Goal: Book appointment/travel/reservation

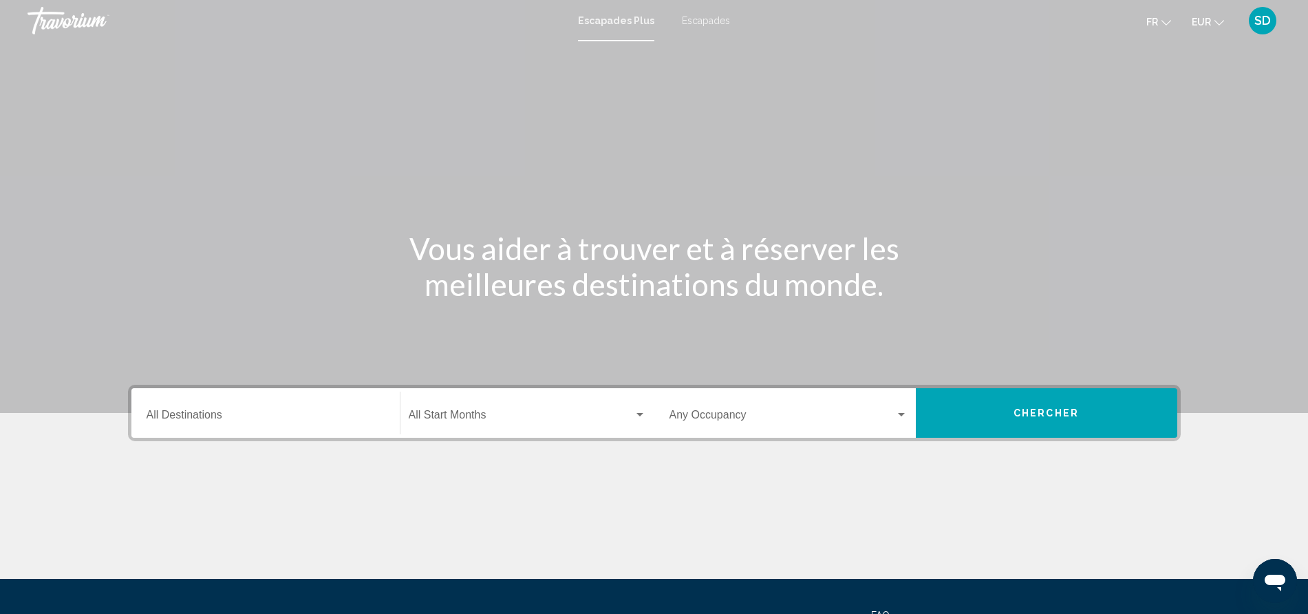
click at [235, 408] on div "Destination All Destinations" at bounding box center [266, 412] width 238 height 43
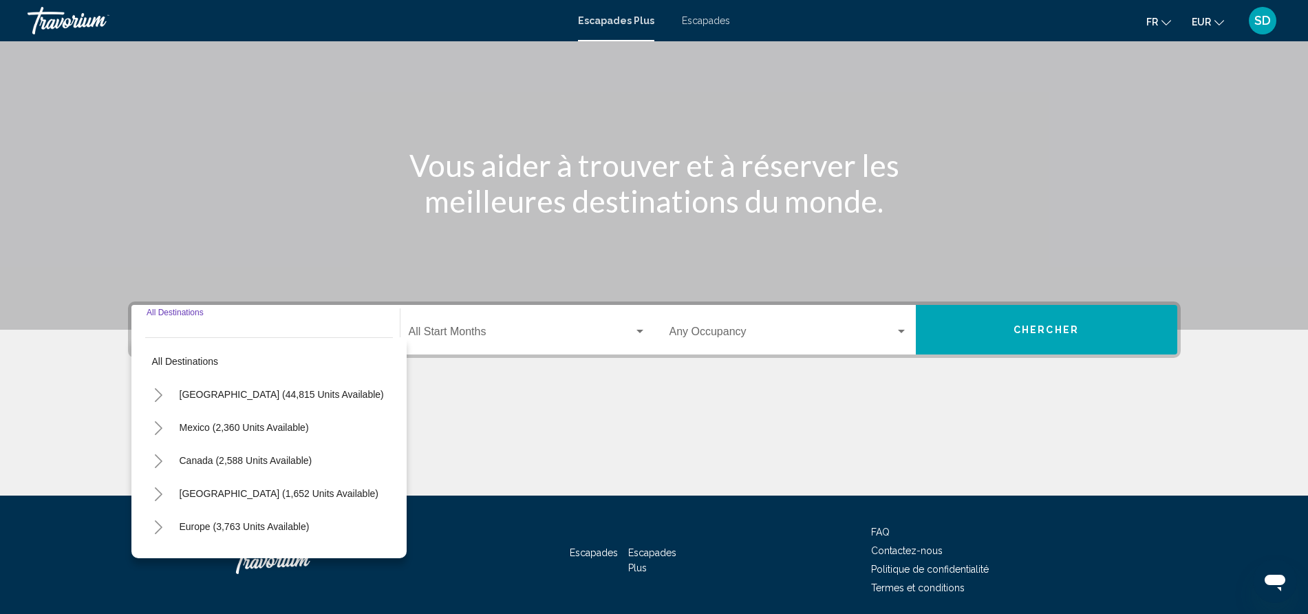
scroll to position [133, 0]
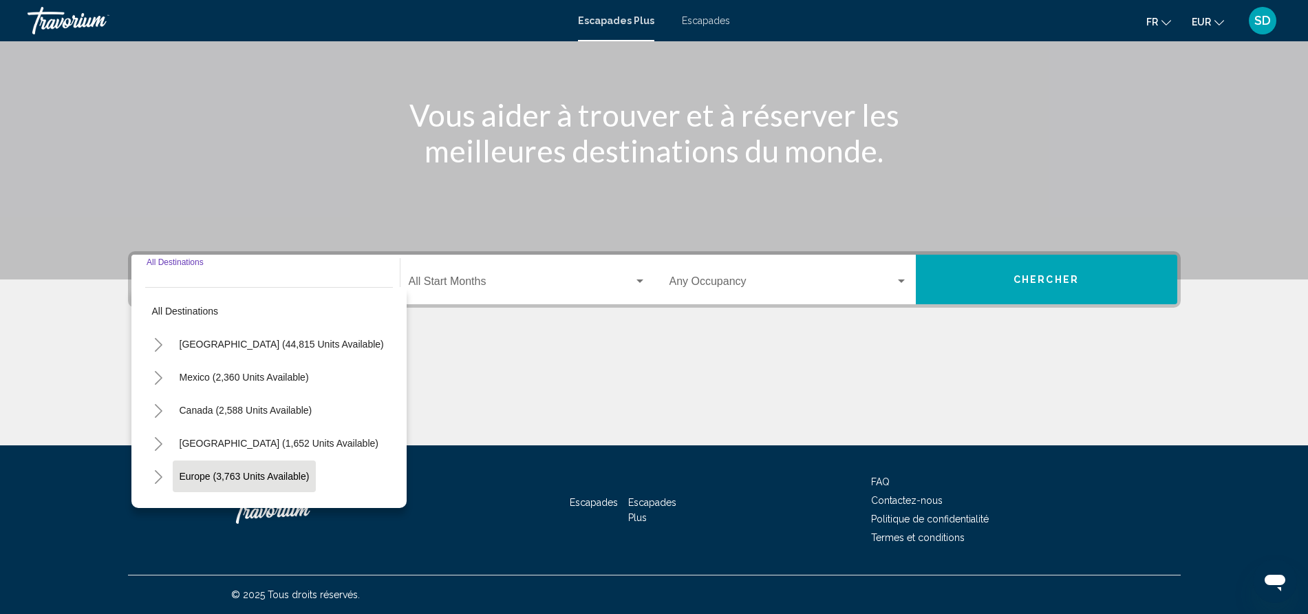
click at [211, 469] on button "Europe (3,763 units available)" at bounding box center [245, 476] width 144 height 32
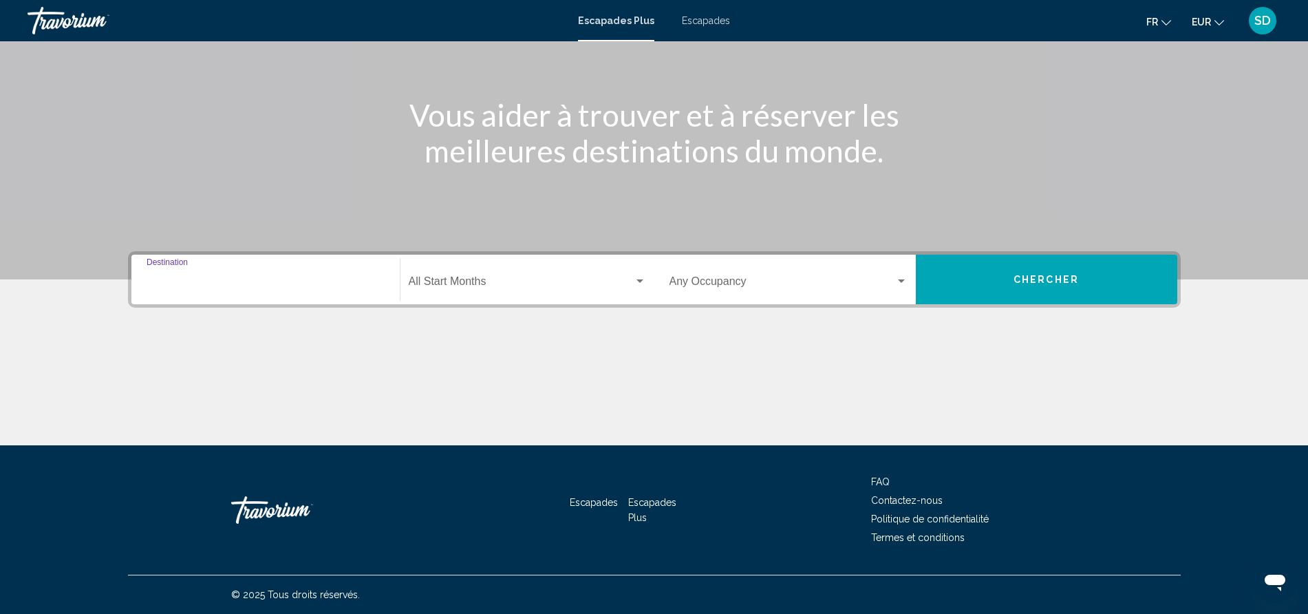
type input "**********"
click at [1157, 19] on font "fr" at bounding box center [1152, 22] width 12 height 11
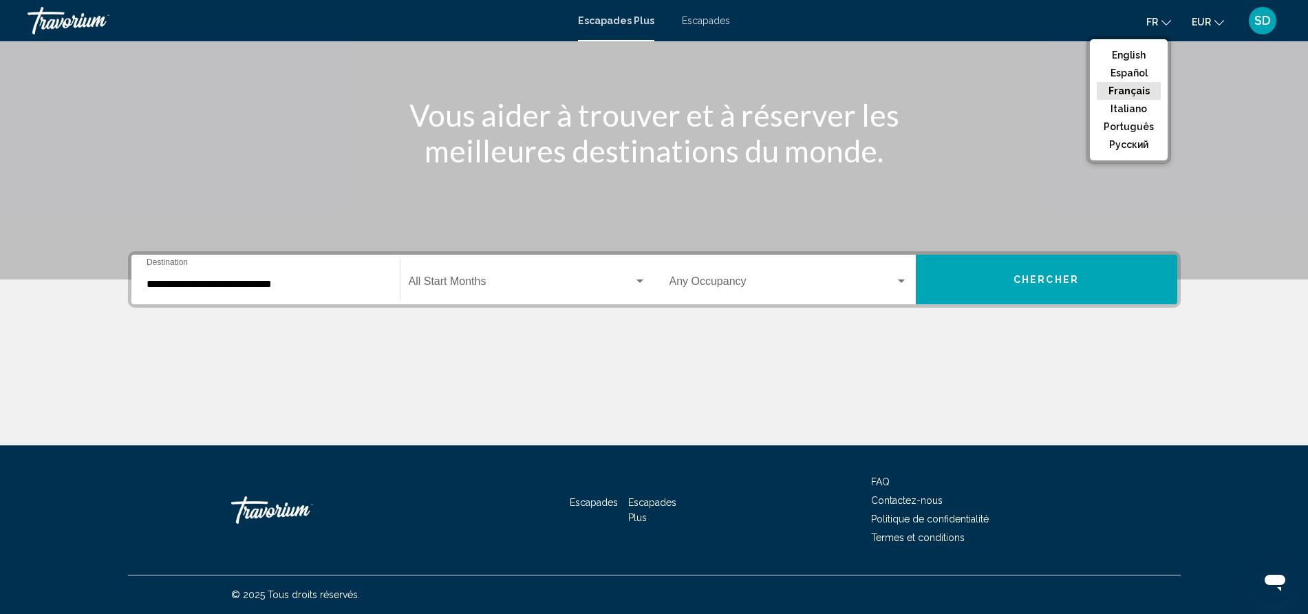
click at [1128, 88] on button "Français" at bounding box center [1129, 91] width 64 height 18
click at [1084, 281] on button "Chercher" at bounding box center [1046, 280] width 261 height 50
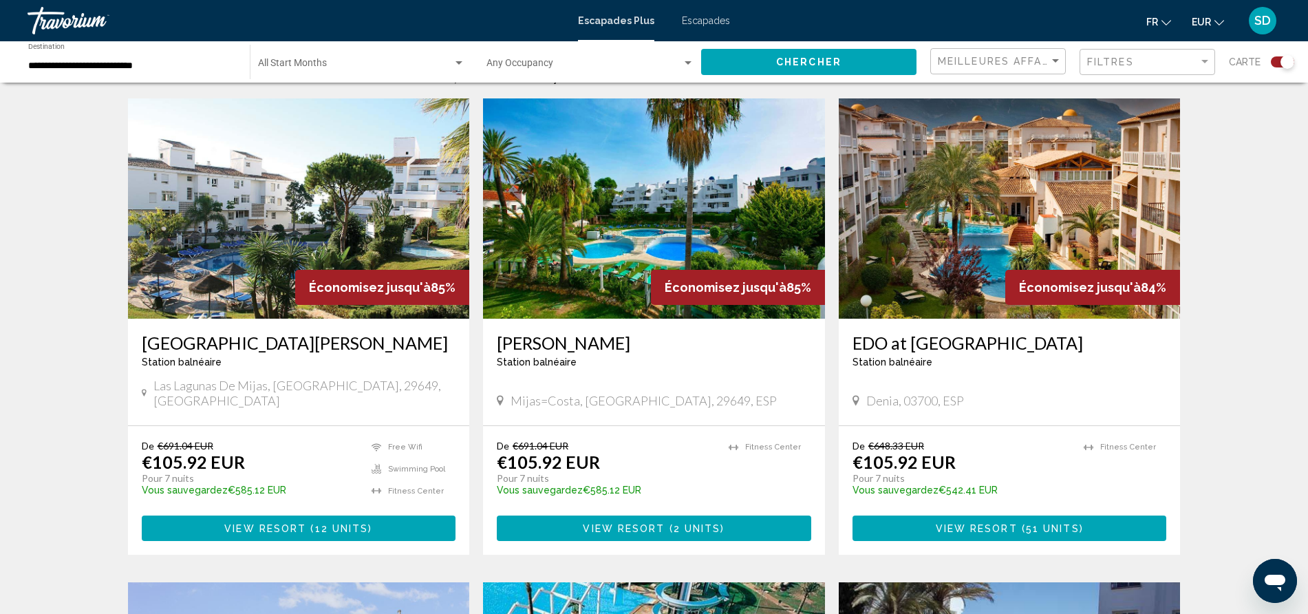
scroll to position [466, 0]
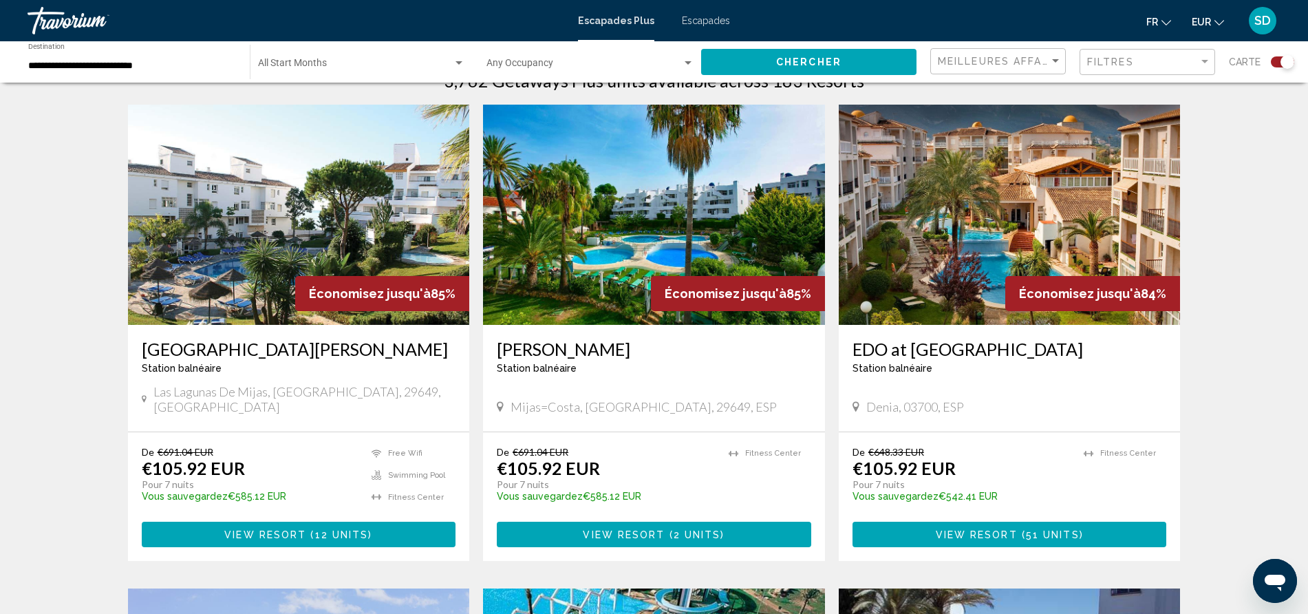
click at [251, 529] on span "View Resort" at bounding box center [265, 534] width 82 height 11
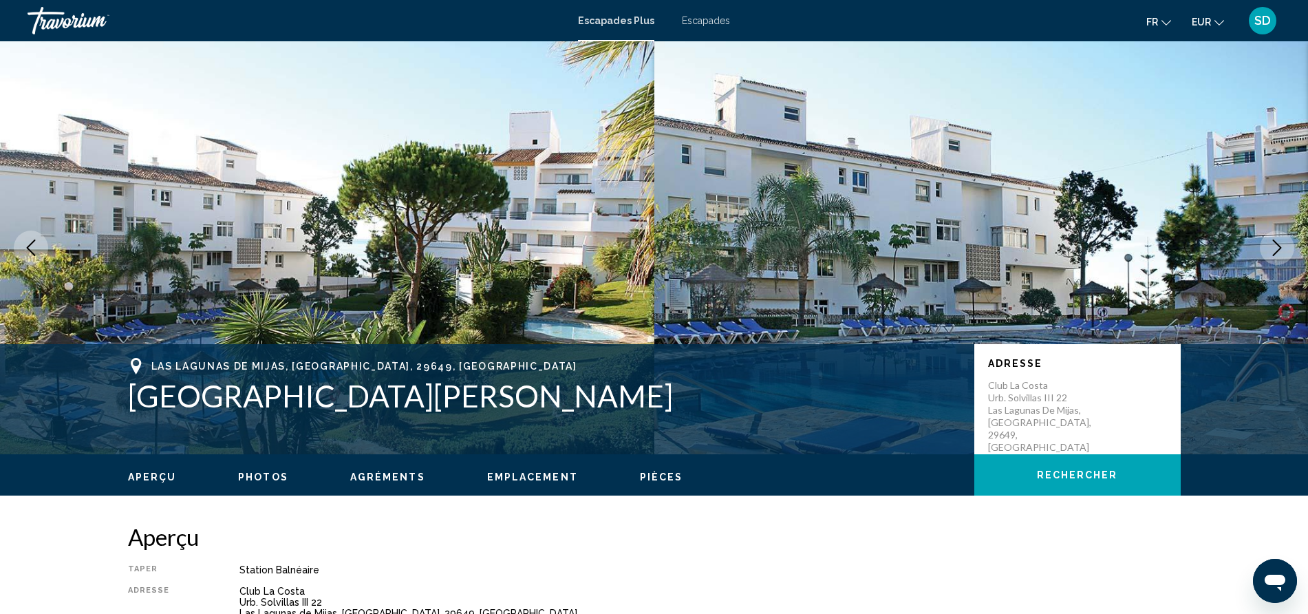
click at [277, 472] on span "Photos" at bounding box center [263, 476] width 50 height 11
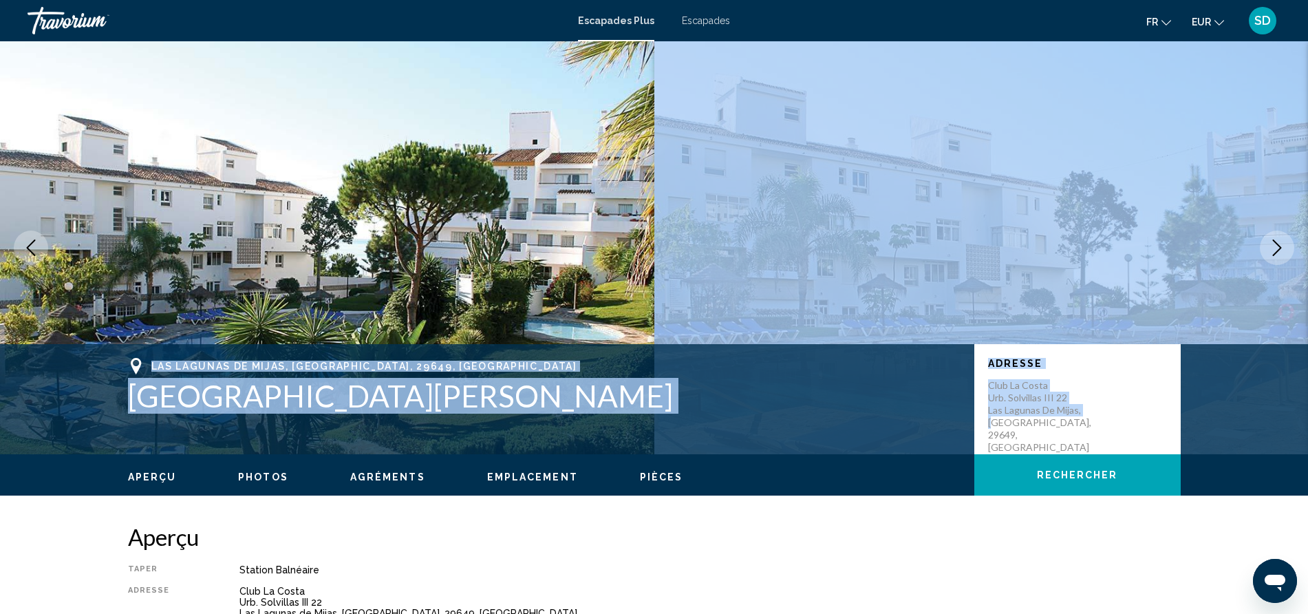
drag, startPoint x: 998, startPoint y: 439, endPoint x: 1086, endPoint y: 241, distance: 215.9
click at [1086, 241] on div "[GEOGRAPHIC_DATA], [GEOGRAPHIC_DATA] Adresse Club [GEOGRAPHIC_DATA]. Solvillas …" at bounding box center [654, 247] width 1308 height 413
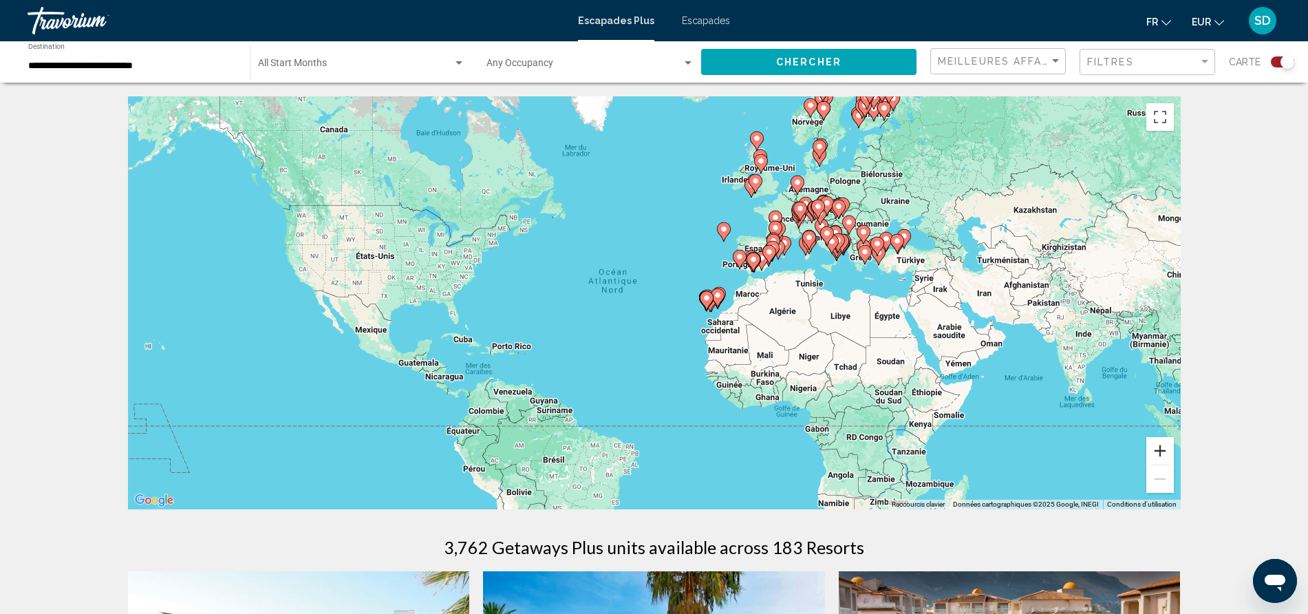
click at [1159, 446] on button "Zoom avant" at bounding box center [1160, 451] width 28 height 28
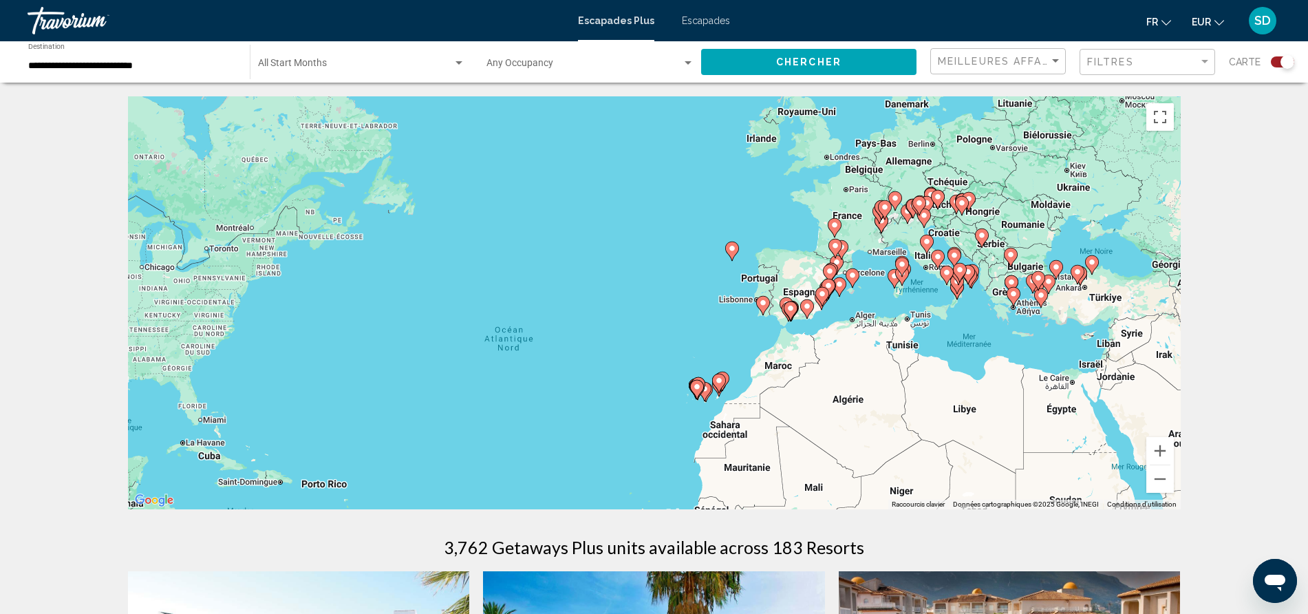
drag, startPoint x: 942, startPoint y: 160, endPoint x: 880, endPoint y: 240, distance: 102.0
click at [880, 240] on div "Pour activer le glissement avec le clavier, appuyez sur Alt+Entrée. Une fois ce…" at bounding box center [654, 302] width 1053 height 413
click at [833, 226] on image "Contenu principal" at bounding box center [834, 225] width 8 height 8
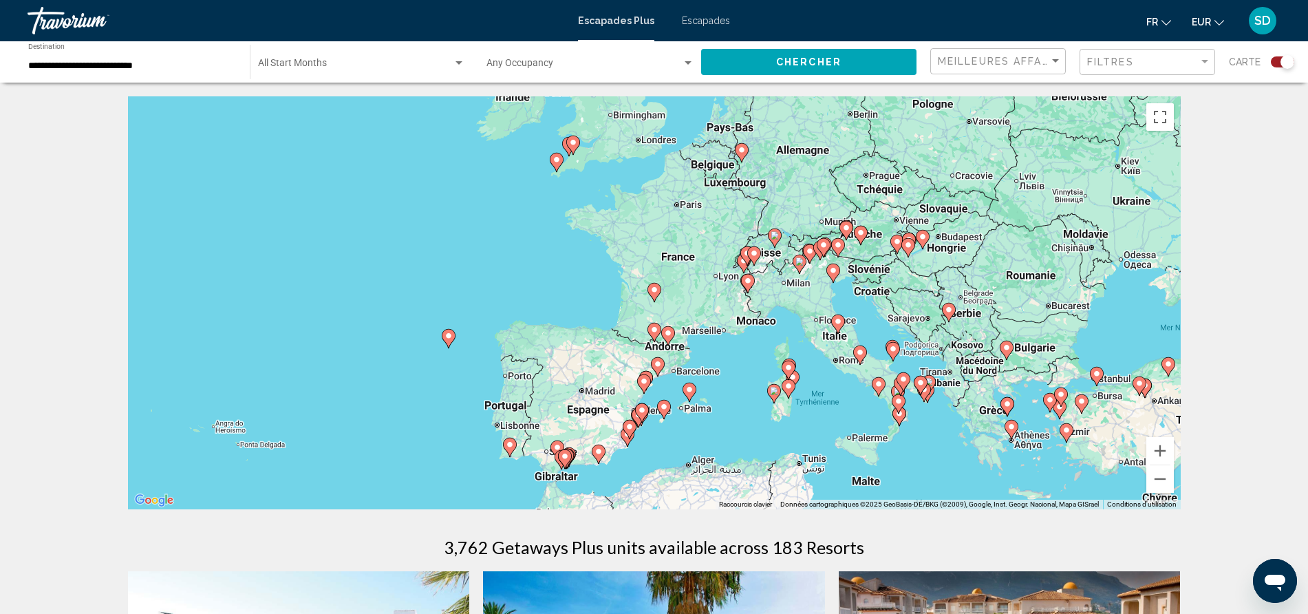
click at [747, 285] on icon "Contenu principal" at bounding box center [747, 283] width 12 height 18
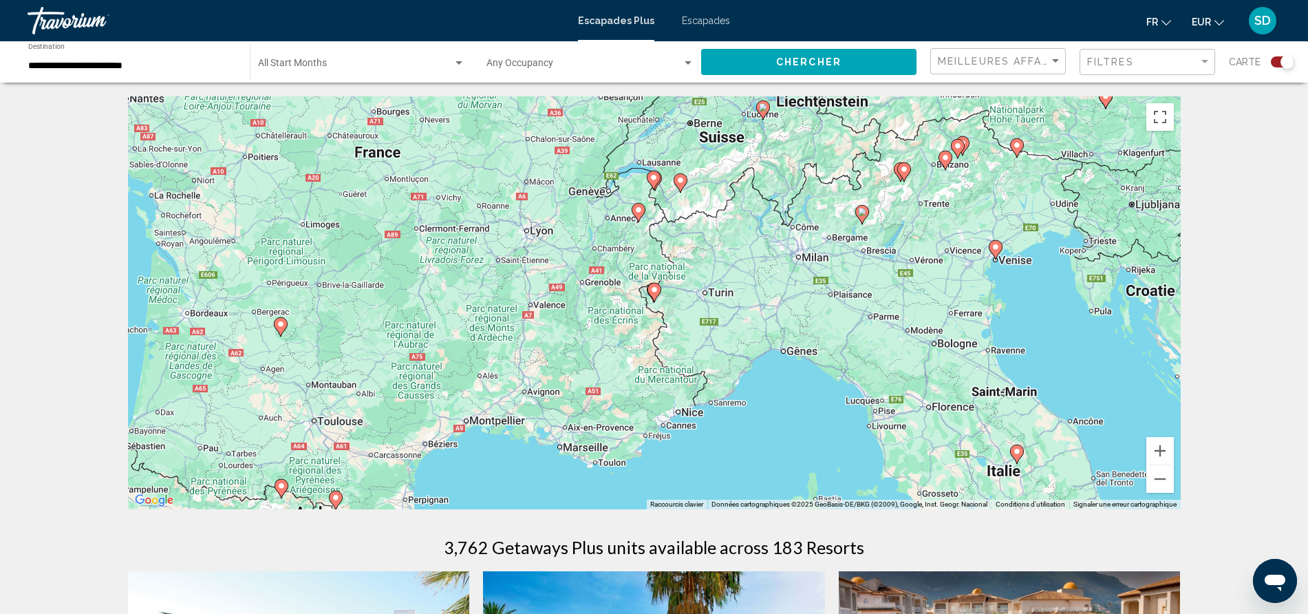
click at [653, 293] on image "Contenu principal" at bounding box center [654, 289] width 8 height 8
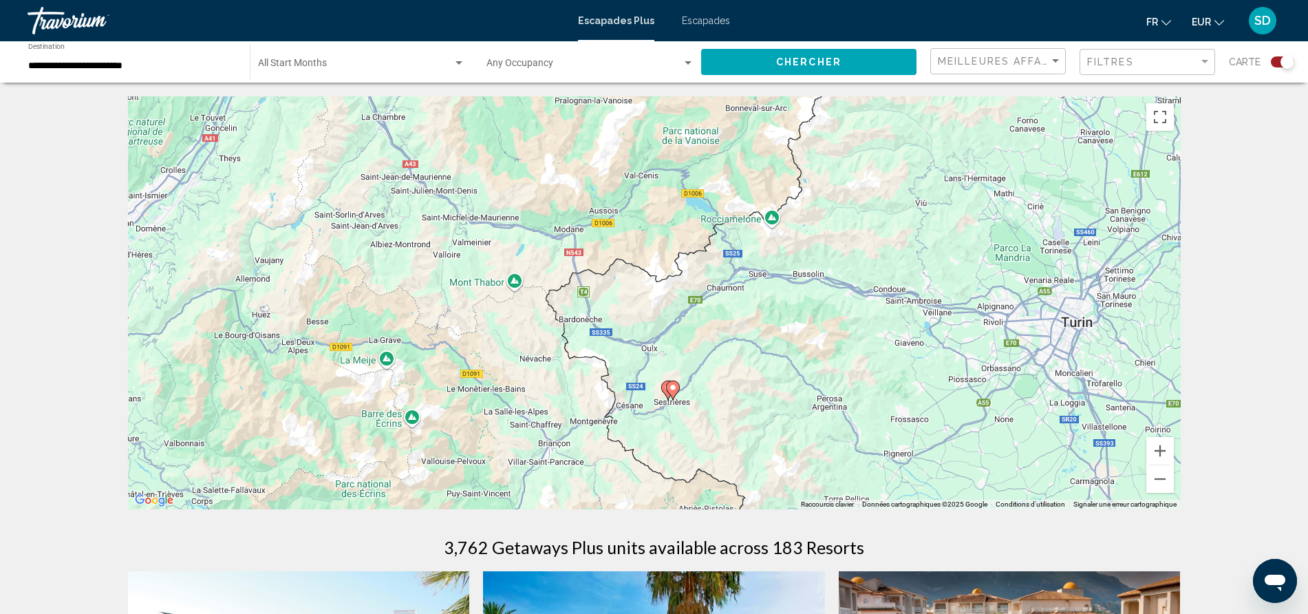
drag, startPoint x: 638, startPoint y: 217, endPoint x: 657, endPoint y: 316, distance: 100.8
click at [657, 316] on div "Pour activer le glissement avec le clavier, appuyez sur Alt+Entrée. Une fois ce…" at bounding box center [654, 302] width 1053 height 413
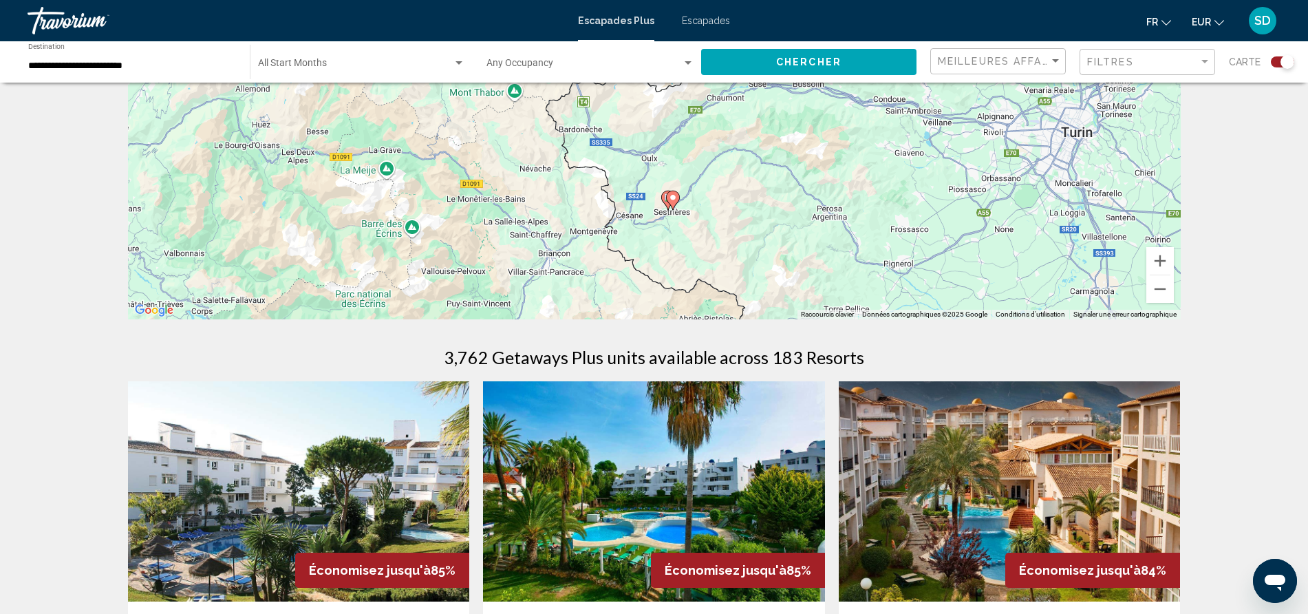
scroll to position [213, 0]
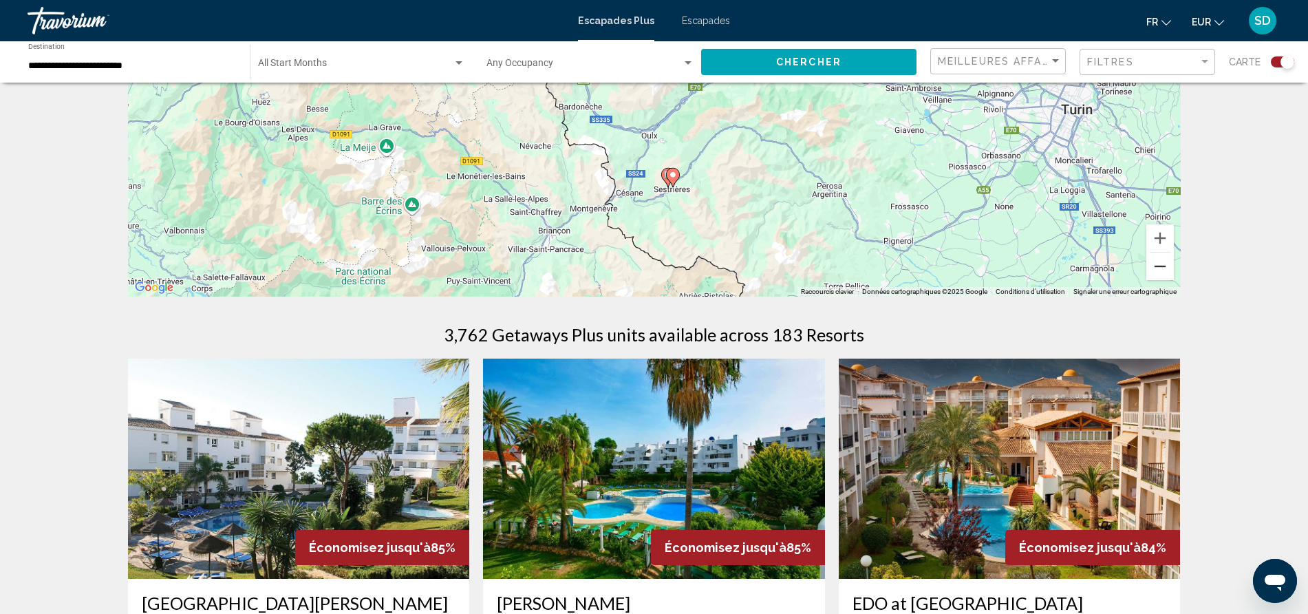
click at [1165, 265] on button "Zoom arrière" at bounding box center [1160, 266] width 28 height 28
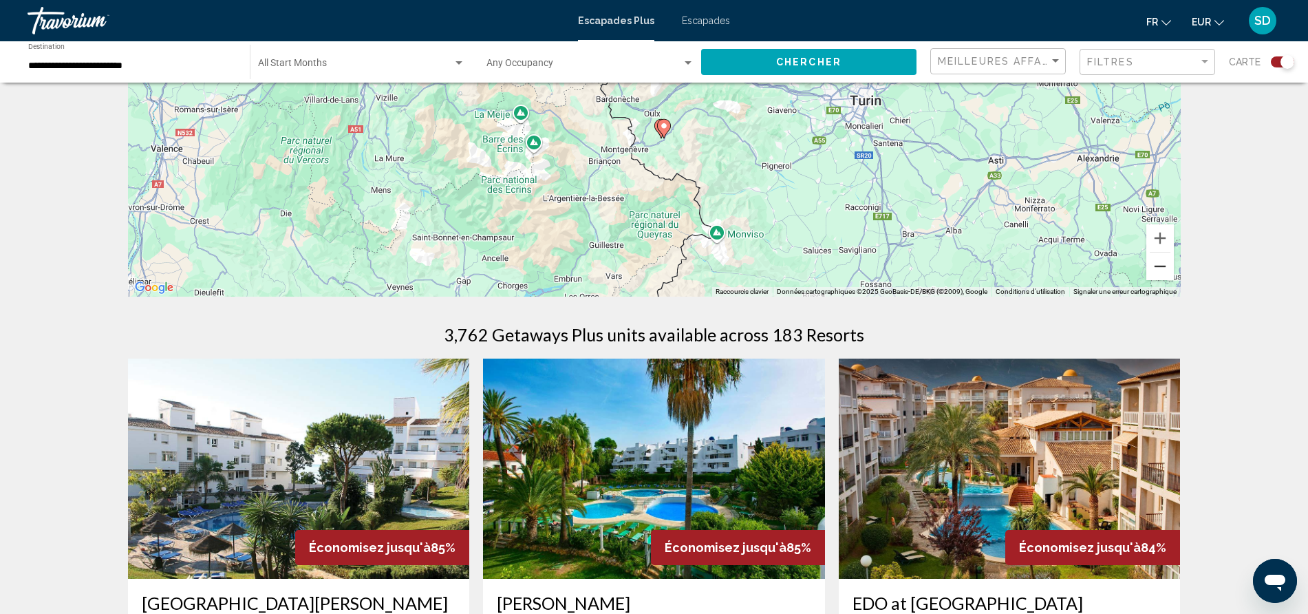
click at [1165, 265] on button "Zoom arrière" at bounding box center [1160, 266] width 28 height 28
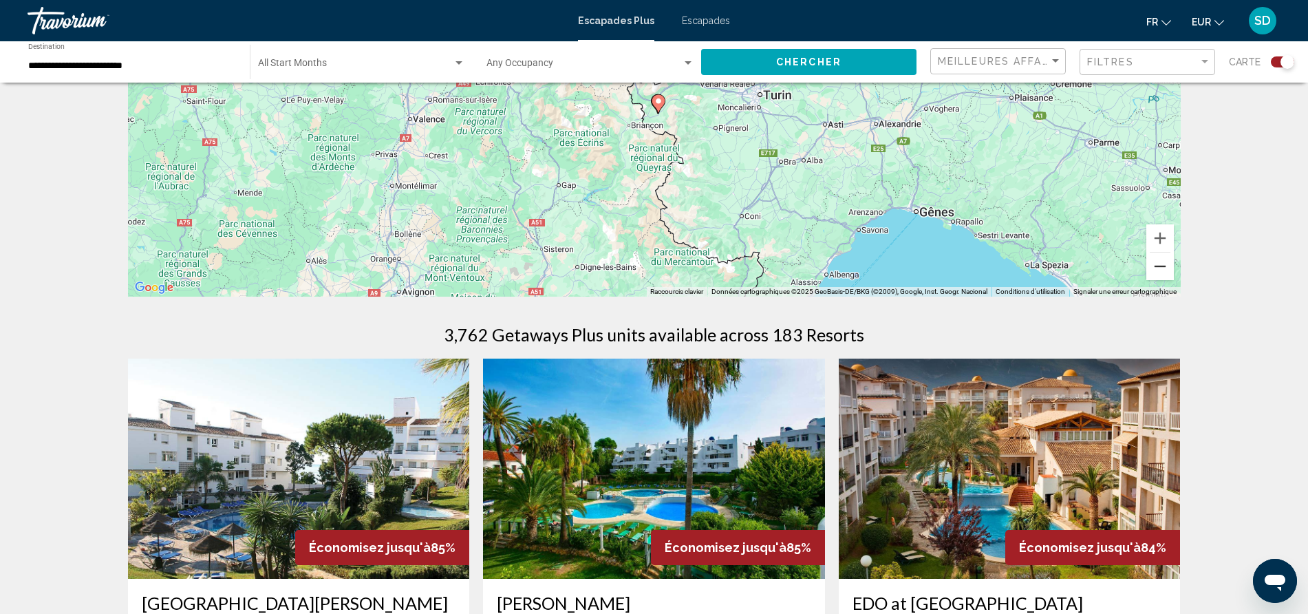
click at [1165, 265] on button "Zoom arrière" at bounding box center [1160, 266] width 28 height 28
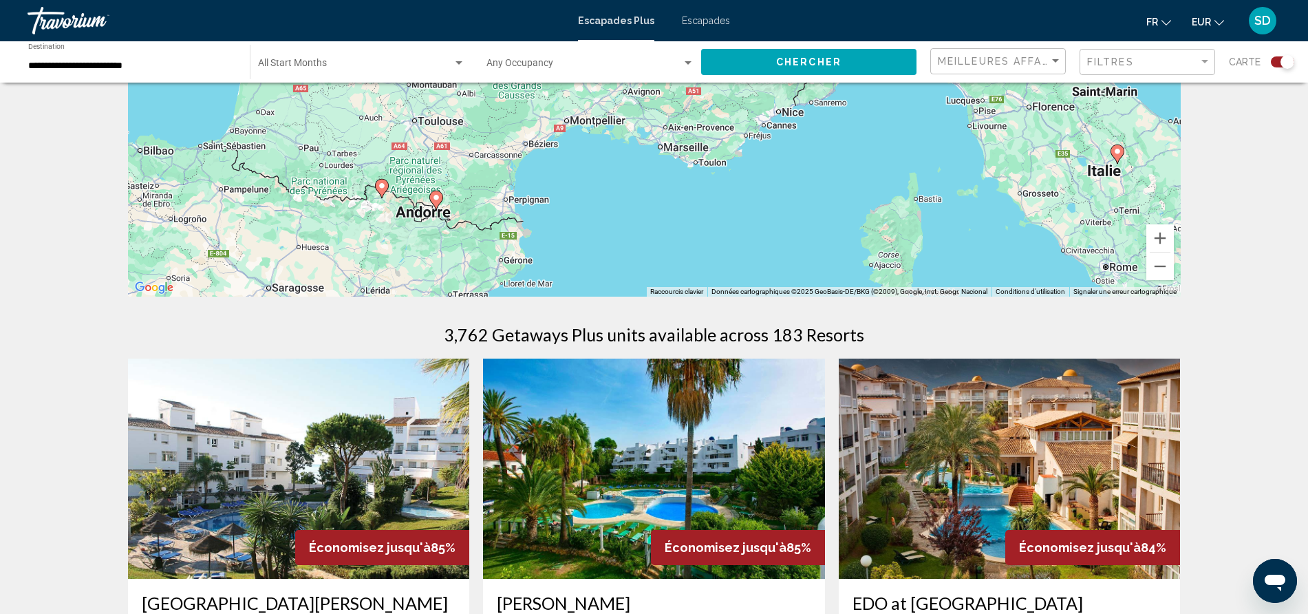
drag, startPoint x: 424, startPoint y: 266, endPoint x: 522, endPoint y: 166, distance: 140.1
click at [522, 166] on div "Pour activer le glissement avec le clavier, appuyez sur Alt+Entrée. Une fois ce…" at bounding box center [654, 90] width 1053 height 413
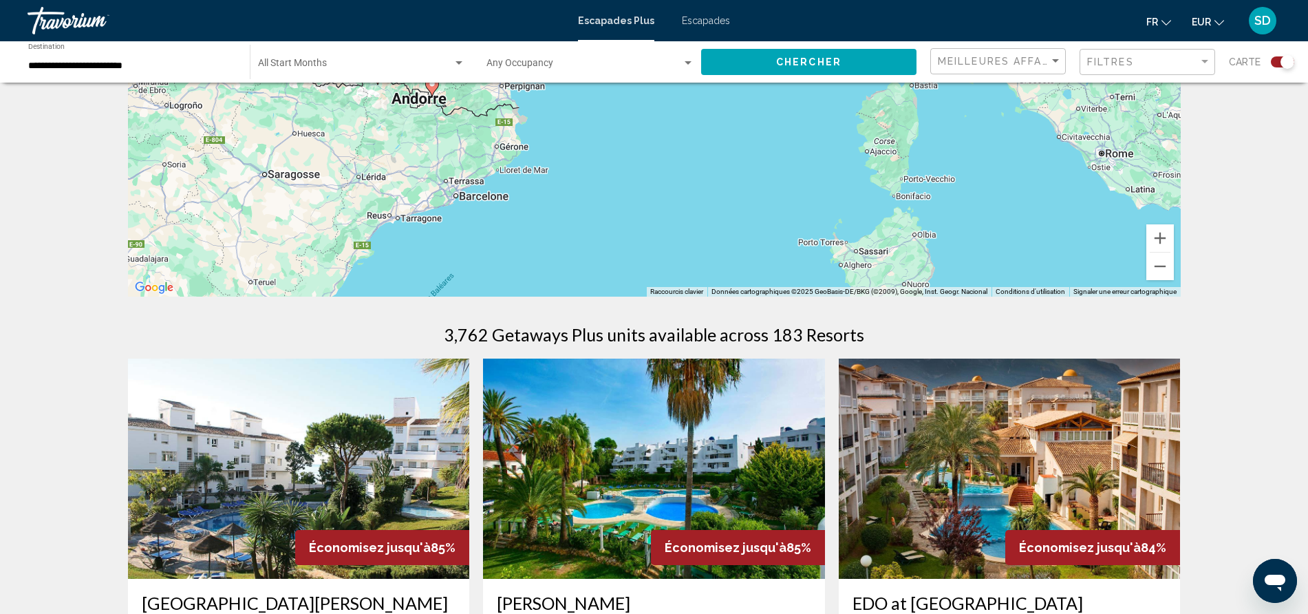
drag, startPoint x: 583, startPoint y: 242, endPoint x: 579, endPoint y: 130, distance: 112.2
click at [579, 130] on div "Pour activer le glissement avec le clavier, appuyez sur Alt+Entrée. Une fois ce…" at bounding box center [654, 90] width 1053 height 413
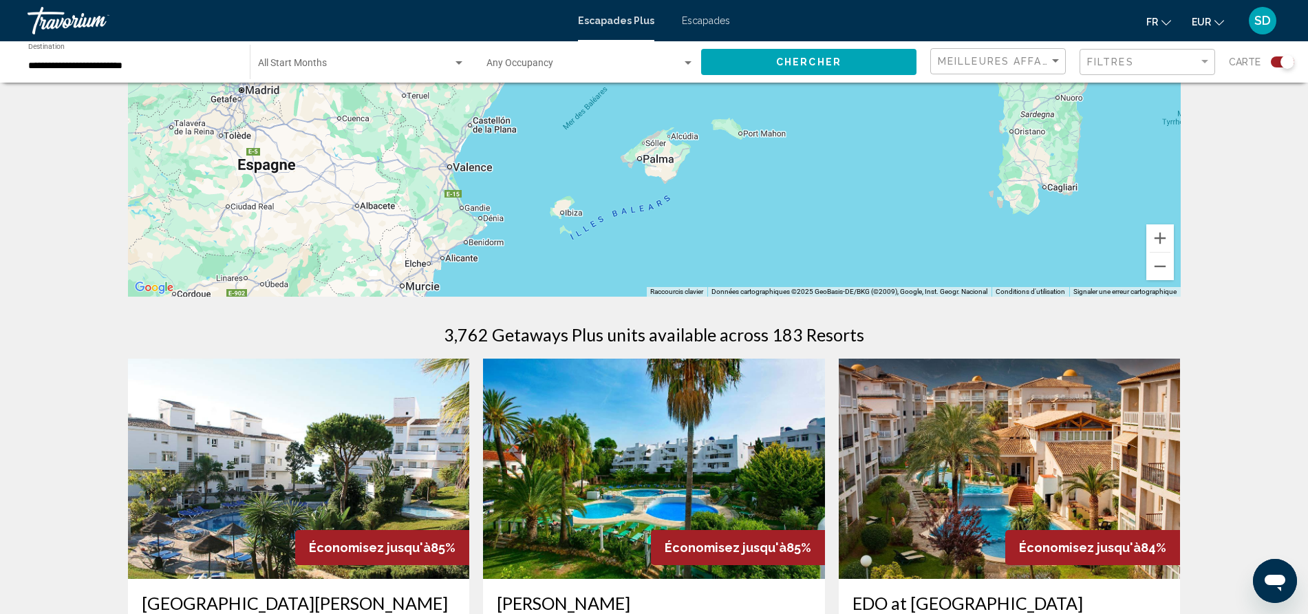
drag, startPoint x: 451, startPoint y: 248, endPoint x: 614, endPoint y: 60, distance: 249.2
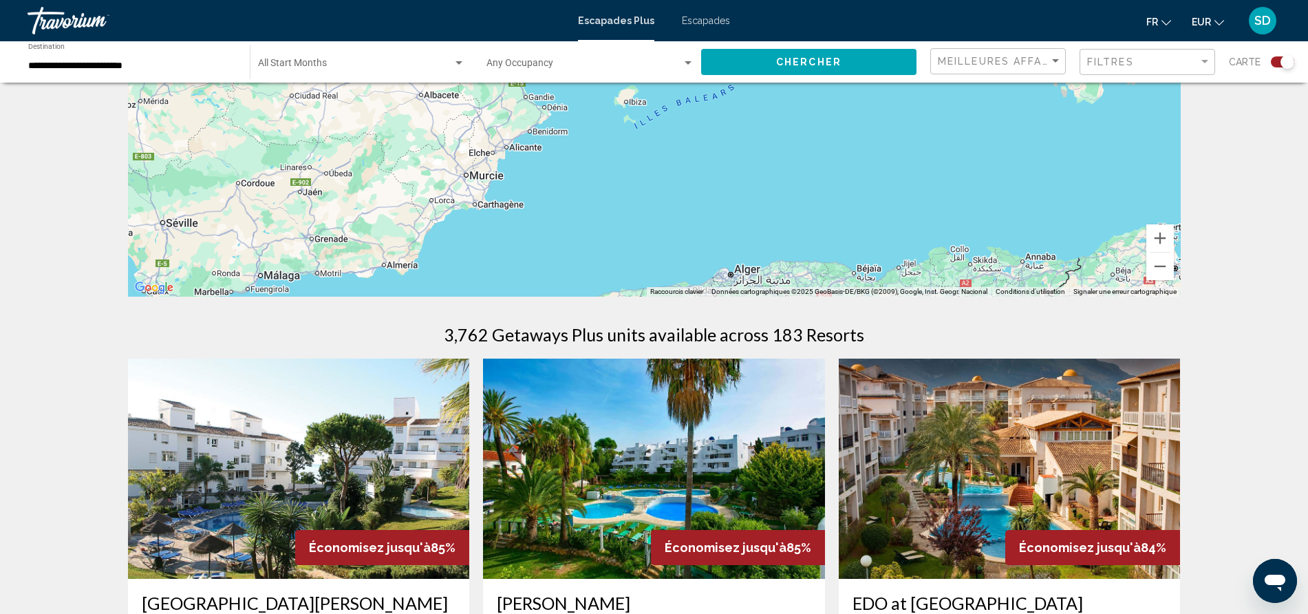
drag, startPoint x: 540, startPoint y: 177, endPoint x: 605, endPoint y: 63, distance: 131.2
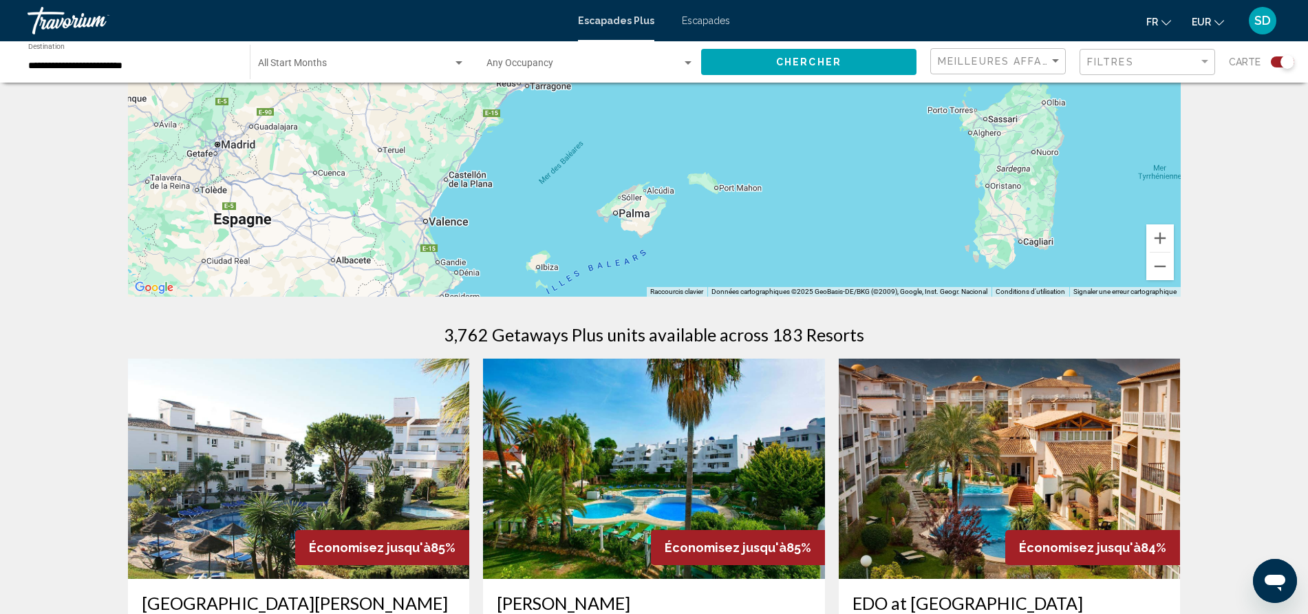
drag, startPoint x: 539, startPoint y: 142, endPoint x: 446, endPoint y: 323, distance: 203.4
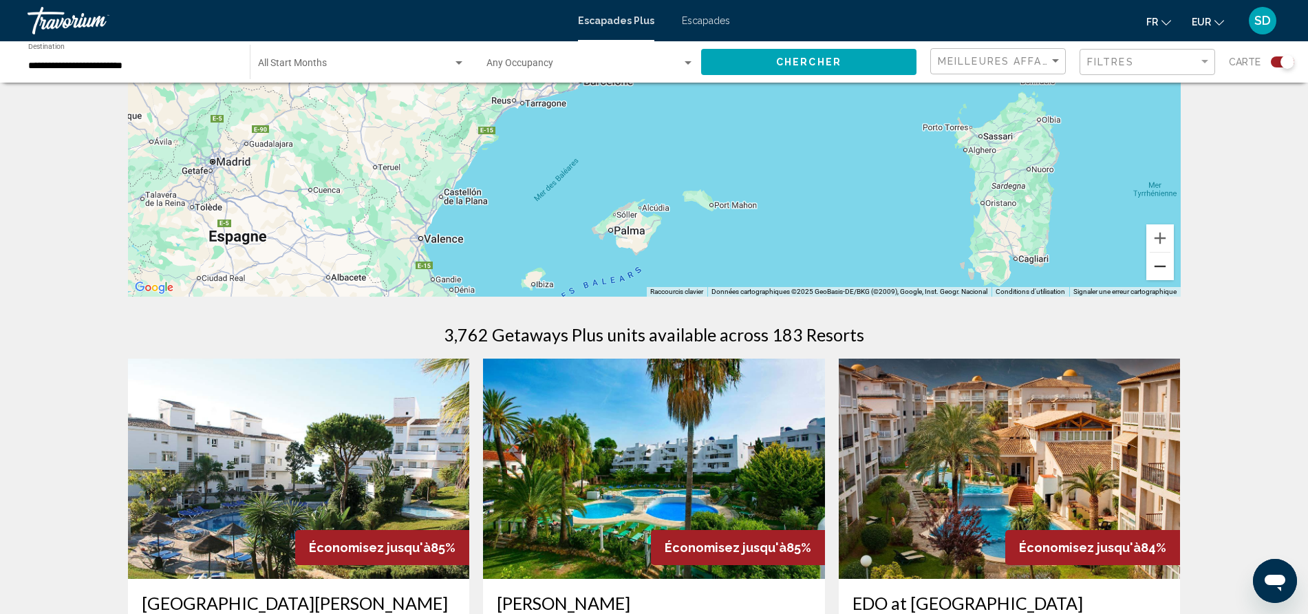
click at [1156, 267] on button "Zoom arrière" at bounding box center [1160, 266] width 28 height 28
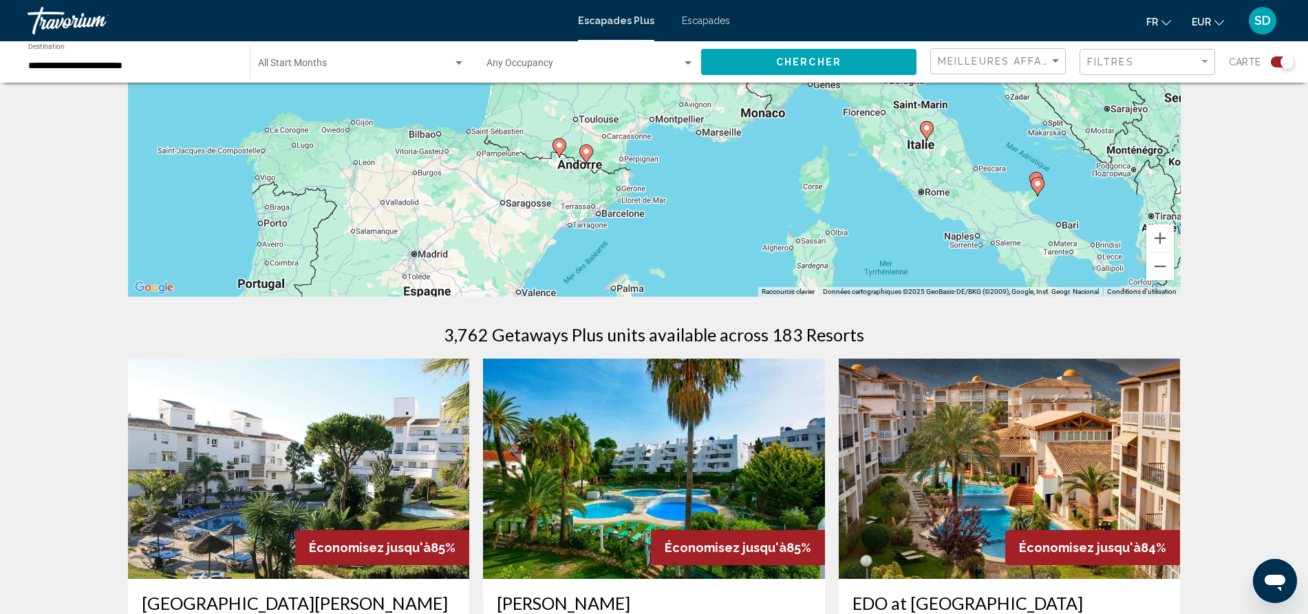
drag, startPoint x: 684, startPoint y: 128, endPoint x: 663, endPoint y: 257, distance: 131.0
click at [663, 257] on div "Pour activer le glissement avec le clavier, appuyez sur Alt+Entrée. Une fois ce…" at bounding box center [654, 90] width 1053 height 413
click at [584, 160] on gmp-advanced-marker "Contenu principal" at bounding box center [586, 154] width 14 height 21
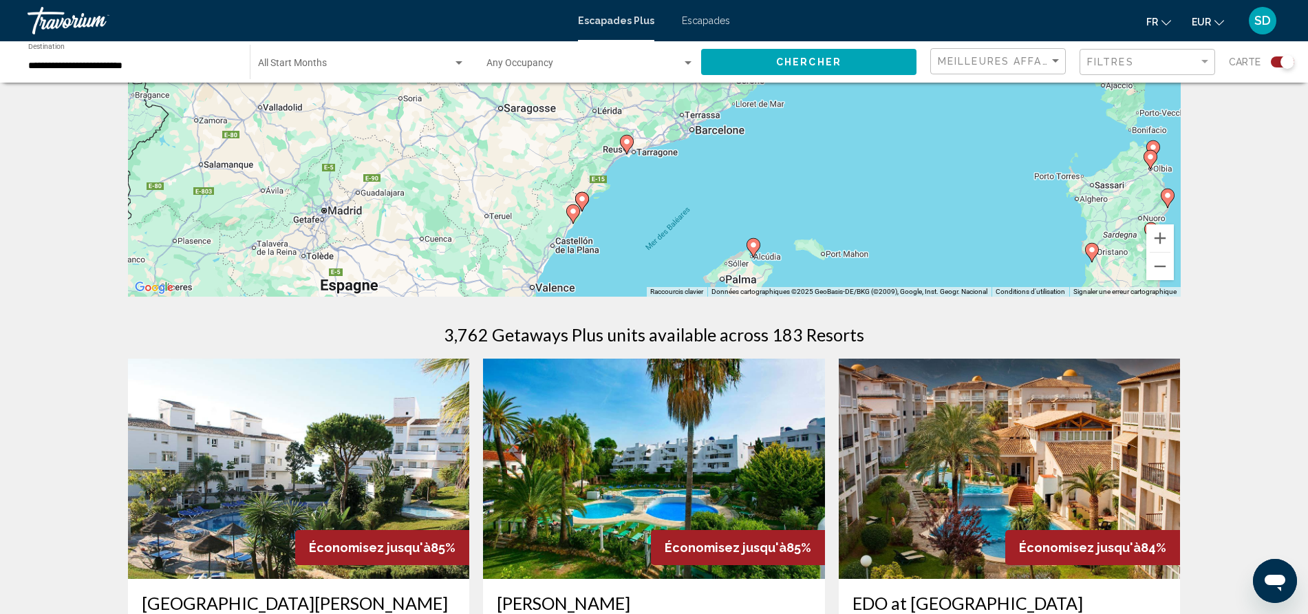
drag, startPoint x: 707, startPoint y: 231, endPoint x: 722, endPoint y: 170, distance: 62.9
click at [722, 170] on div "Pour activer le glissement avec le clavier, appuyez sur Alt+Entrée. Une fois ce…" at bounding box center [654, 90] width 1053 height 413
click at [583, 197] on image "Contenu principal" at bounding box center [582, 198] width 8 height 8
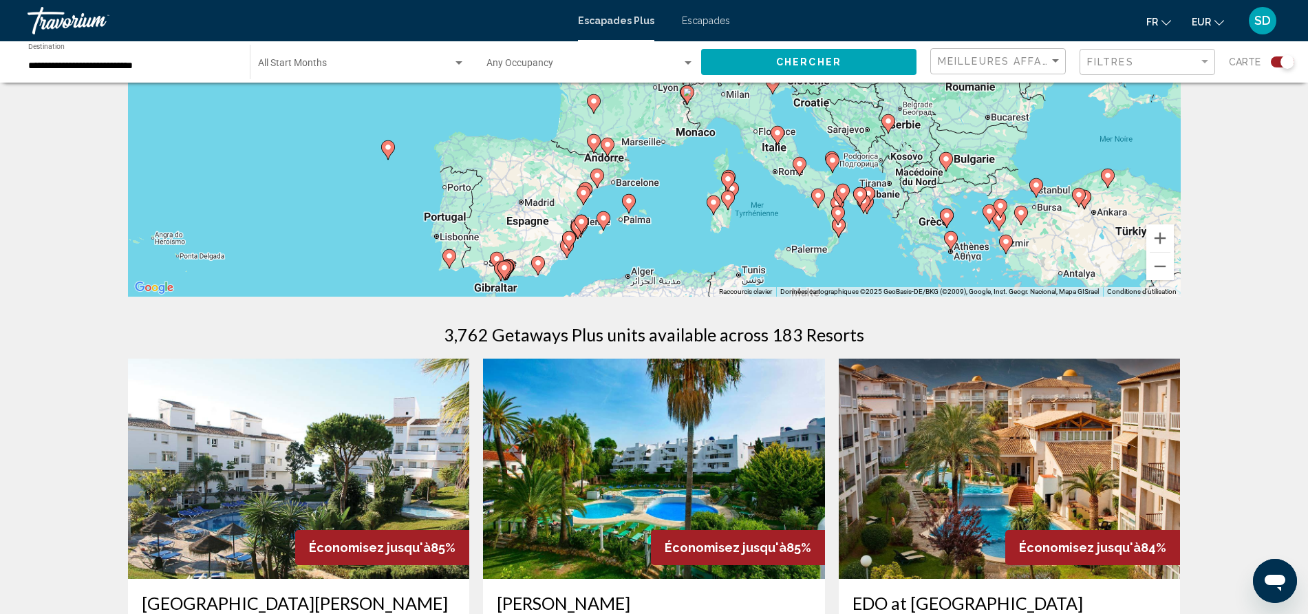
drag, startPoint x: 661, startPoint y: 144, endPoint x: 592, endPoint y: 258, distance: 133.1
click at [592, 258] on div "Pour activer le glissement avec le clavier, appuyez sur Alt+Entrée. Une fois ce…" at bounding box center [654, 90] width 1053 height 413
click at [585, 194] on image "Contenu principal" at bounding box center [583, 192] width 8 height 8
type input "**********"
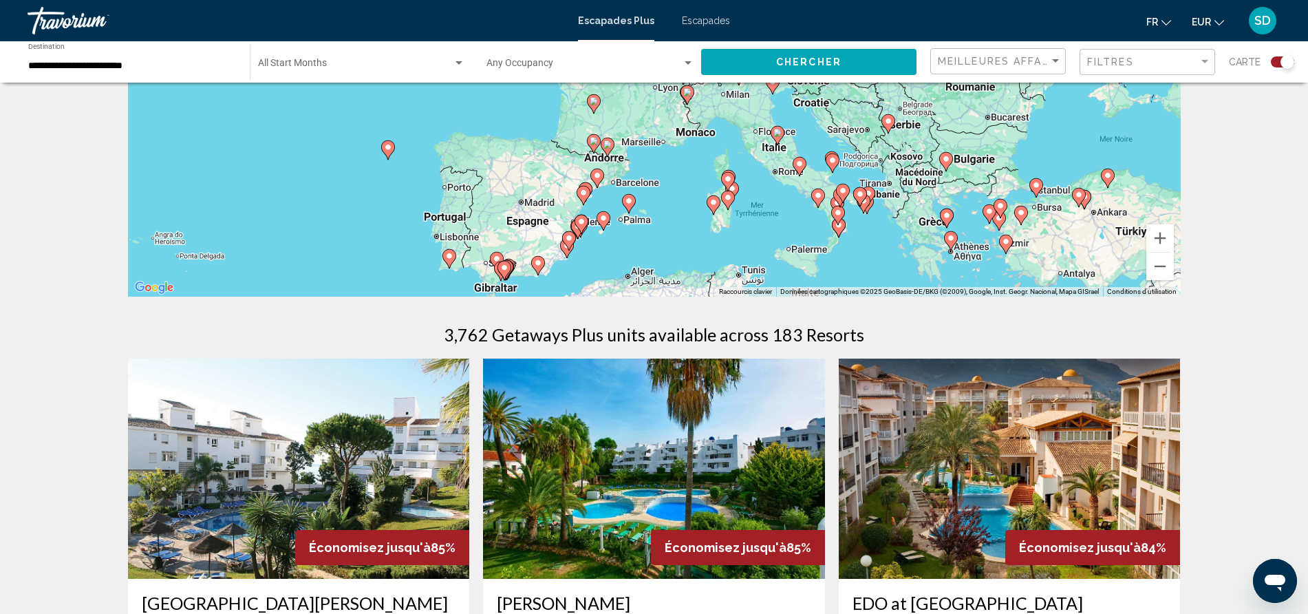
click at [585, 194] on div "Pour activer le glissement avec le clavier, appuyez sur Alt+Entrée. Une fois ce…" at bounding box center [654, 90] width 1053 height 413
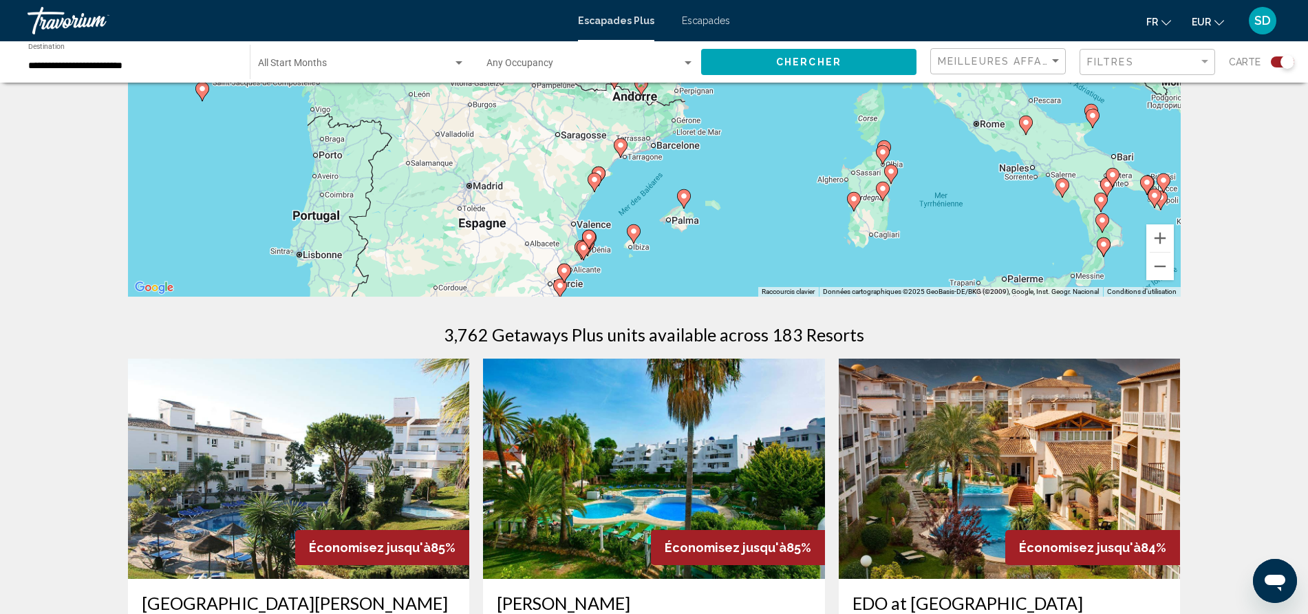
click at [592, 182] on image "Contenu principal" at bounding box center [594, 179] width 8 height 8
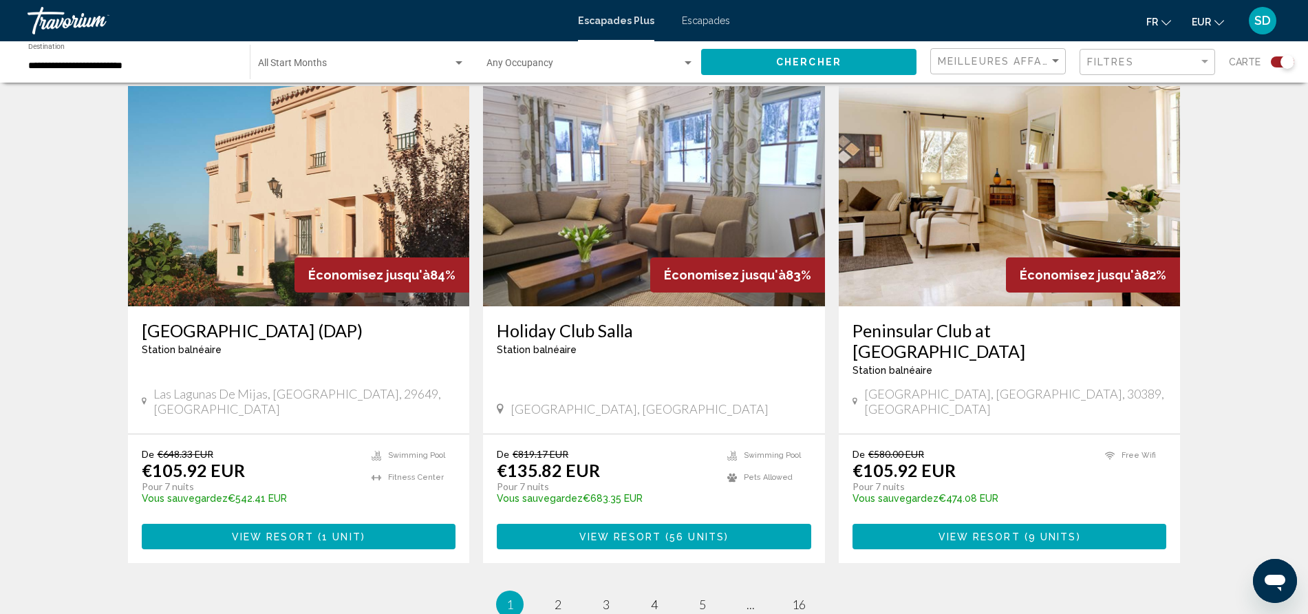
scroll to position [2009, 0]
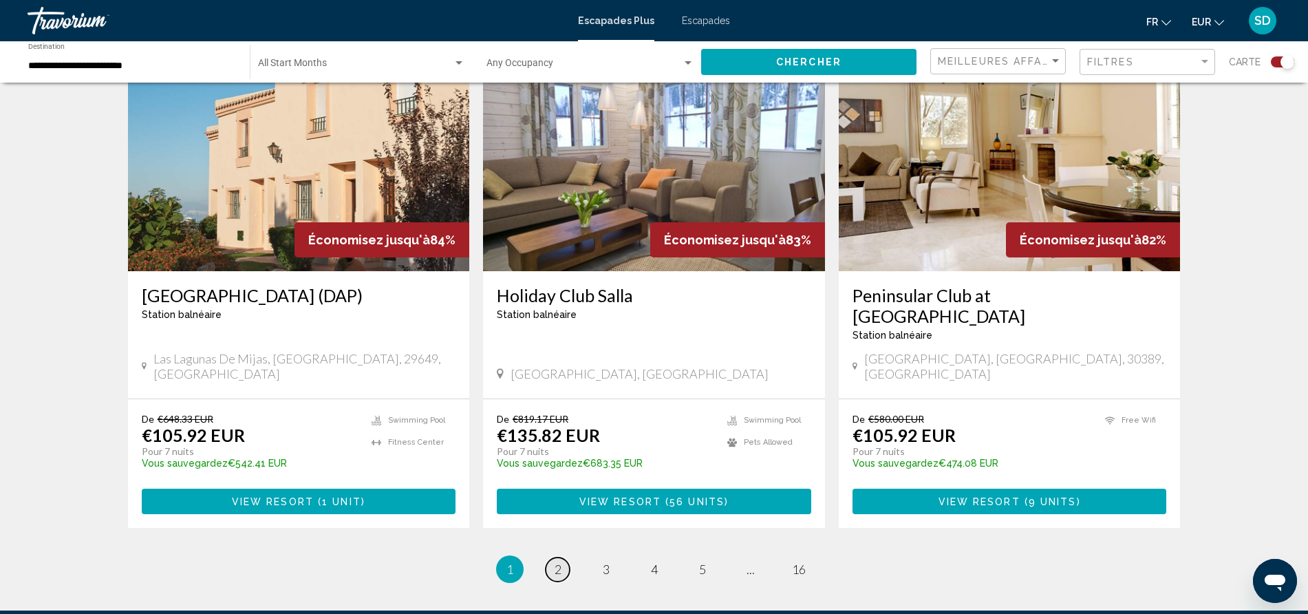
click at [559, 561] on span "2" at bounding box center [557, 568] width 7 height 15
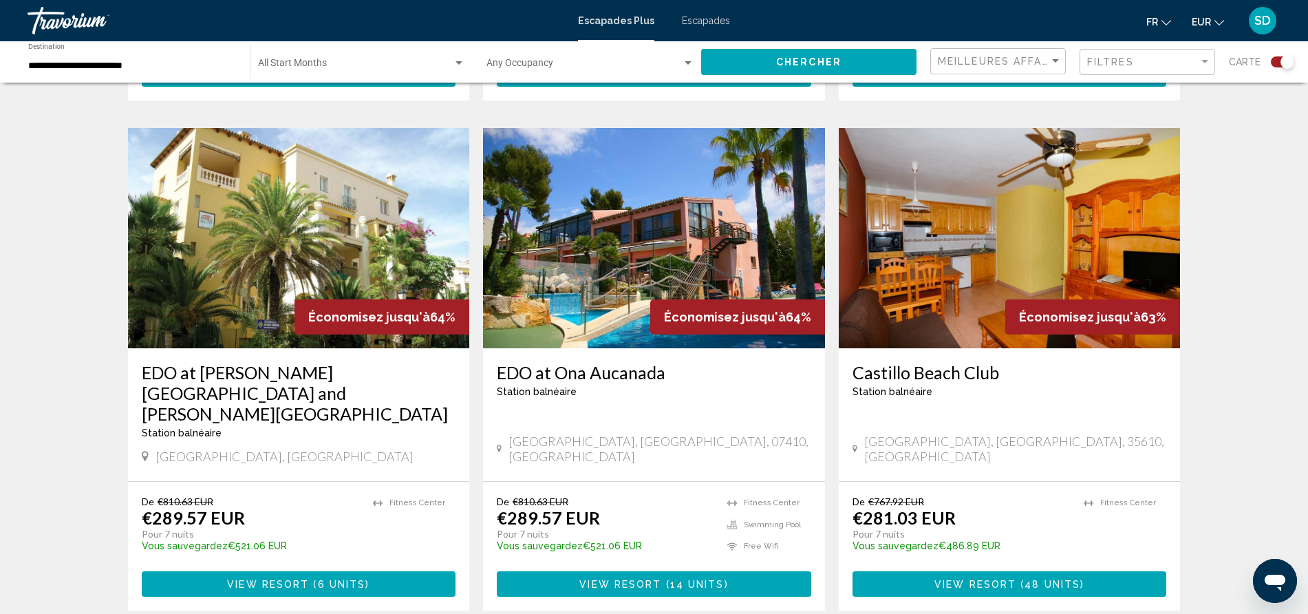
scroll to position [1435, 0]
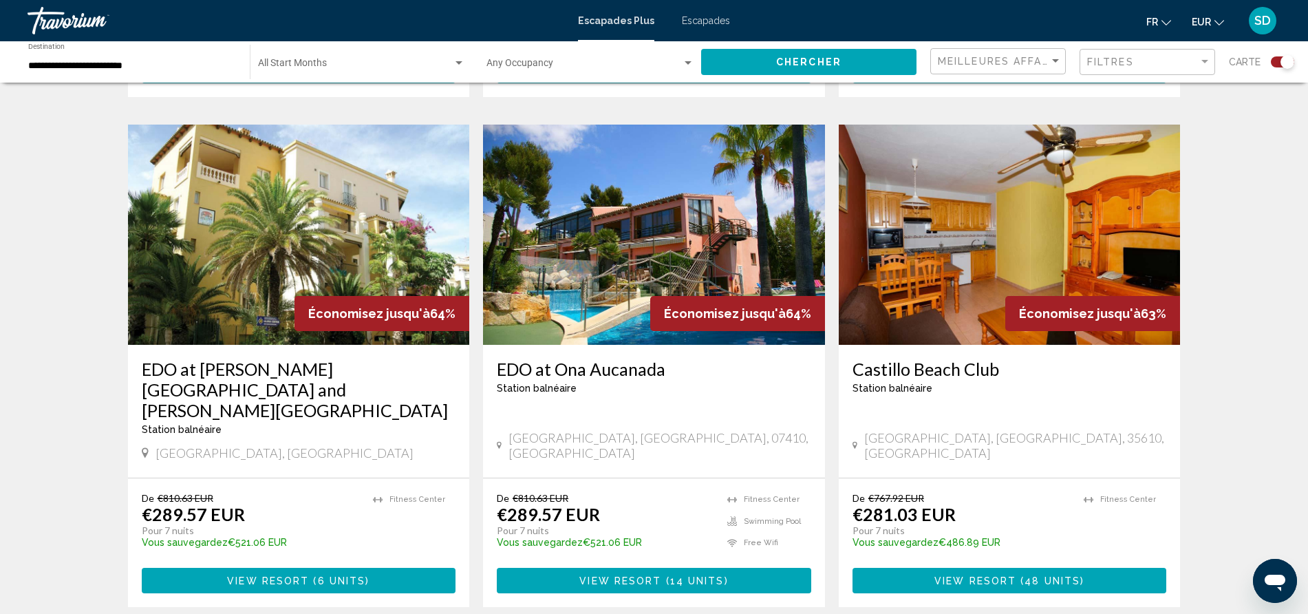
click at [266, 575] on span "View Resort" at bounding box center [268, 580] width 82 height 11
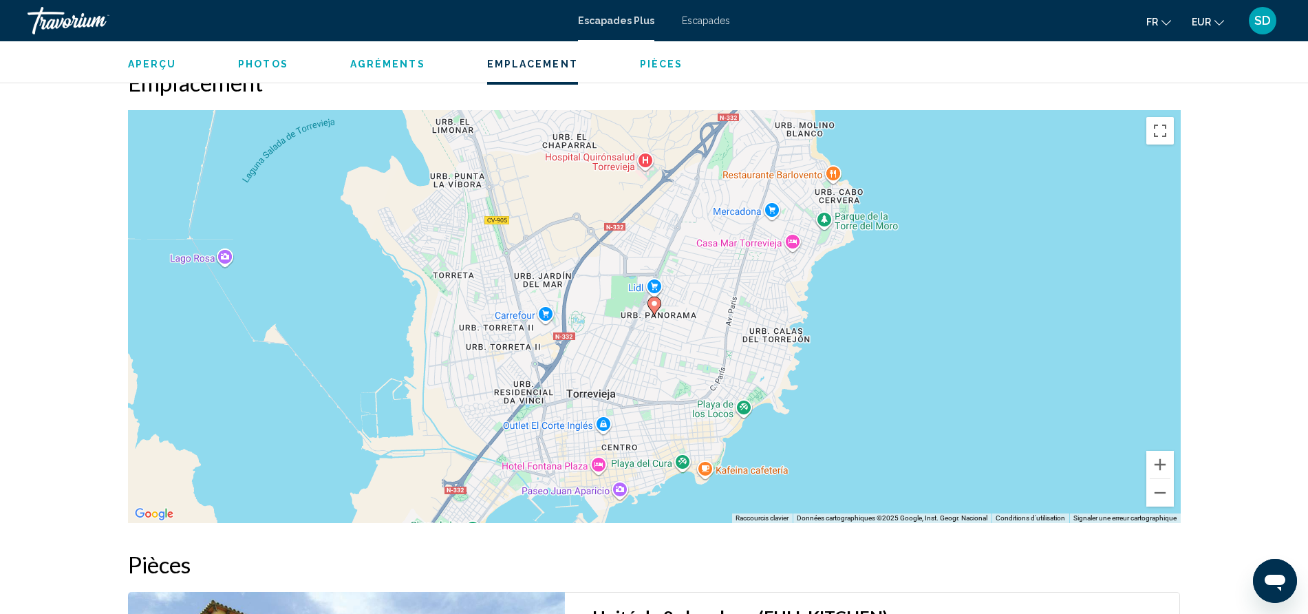
scroll to position [1668, 0]
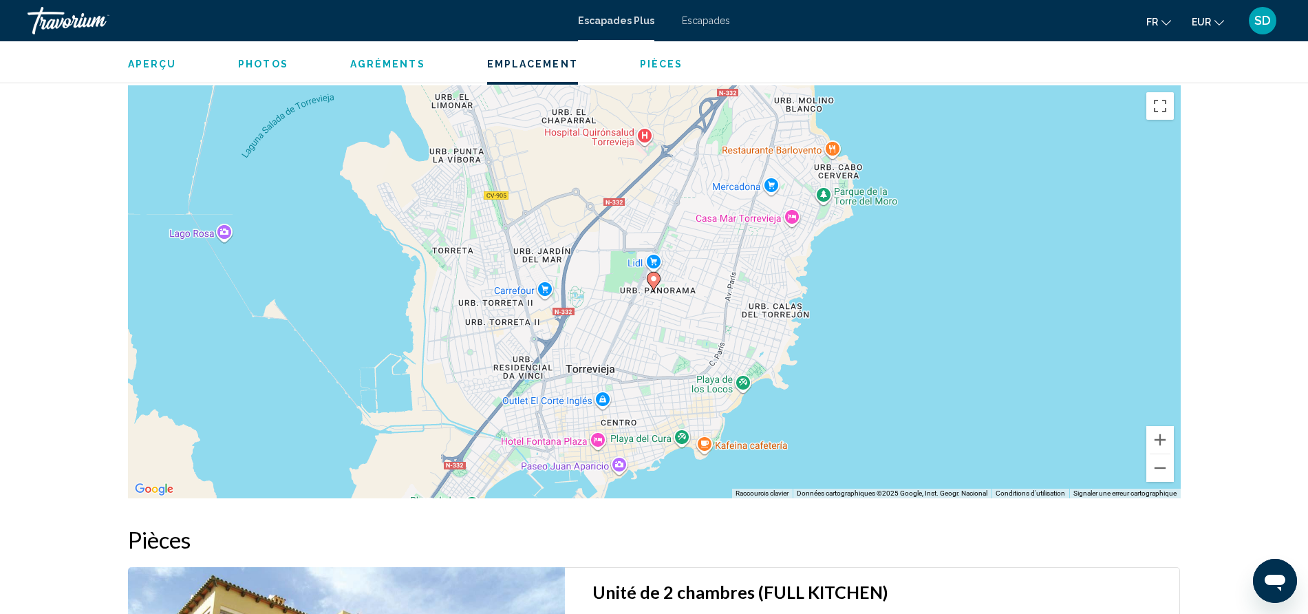
click at [654, 272] on icon "Contenu principal" at bounding box center [653, 281] width 12 height 18
click at [1165, 426] on button "Zoom avant" at bounding box center [1160, 440] width 28 height 28
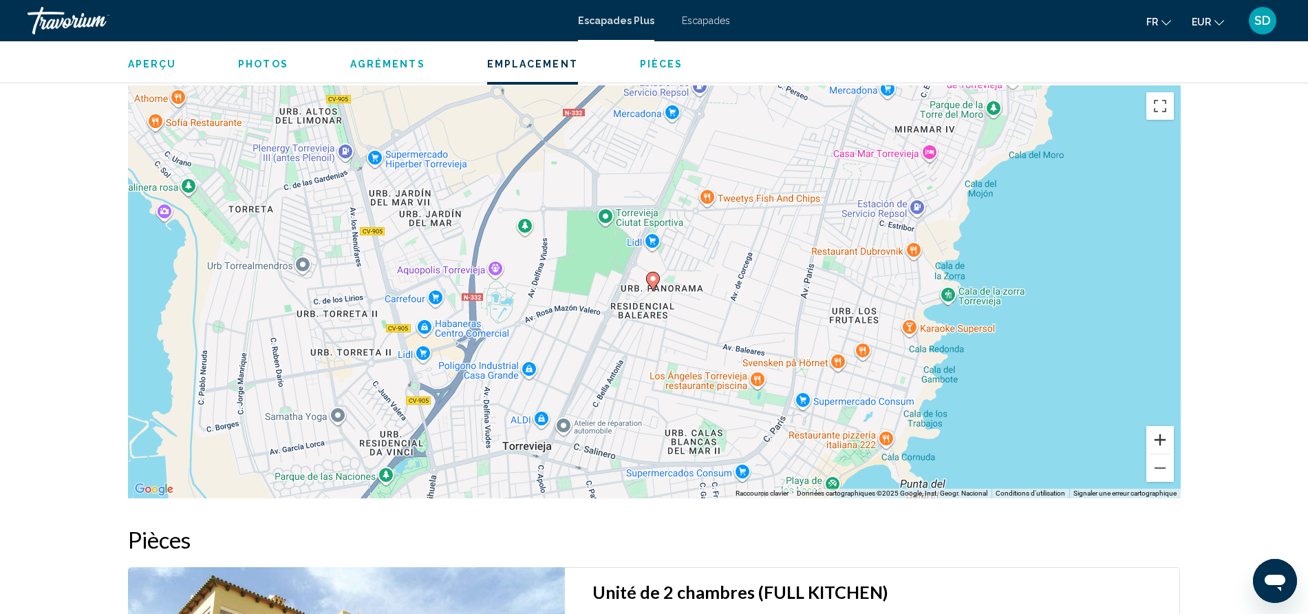
click at [1165, 426] on button "Zoom avant" at bounding box center [1160, 440] width 28 height 28
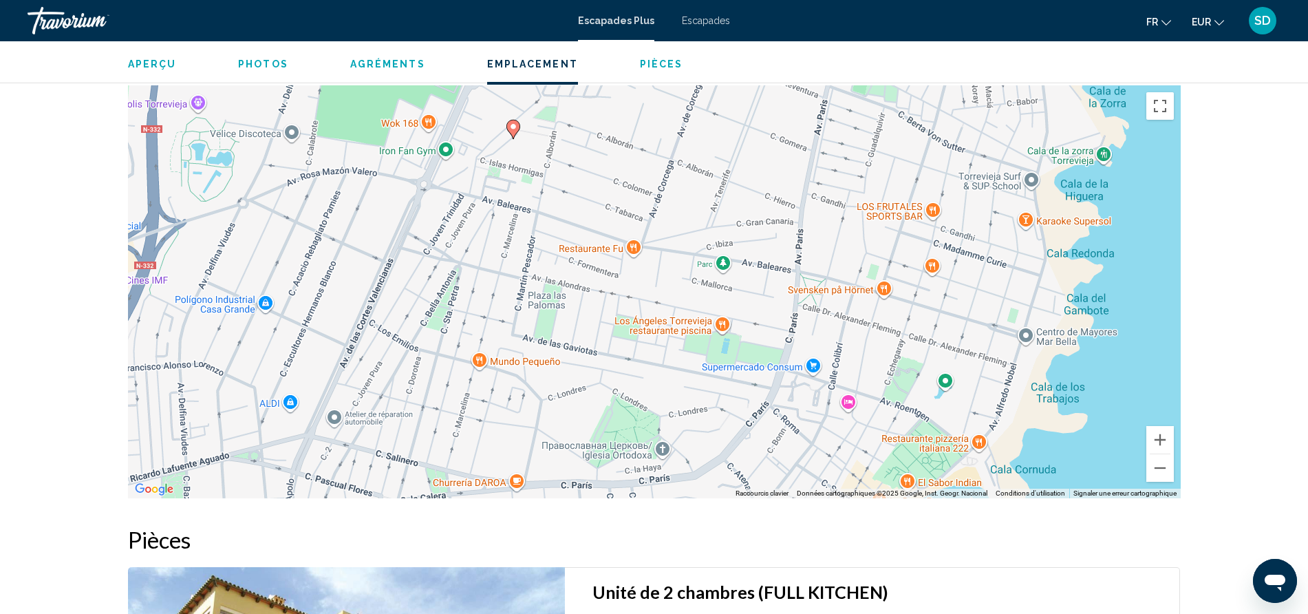
drag, startPoint x: 875, startPoint y: 392, endPoint x: 731, endPoint y: 236, distance: 212.7
click at [731, 236] on div "Pour activer le glissement avec le clavier, appuyez sur Alt+Entrée. Une fois ce…" at bounding box center [654, 291] width 1053 height 413
click at [1157, 455] on button "Zoom arrière" at bounding box center [1160, 468] width 28 height 28
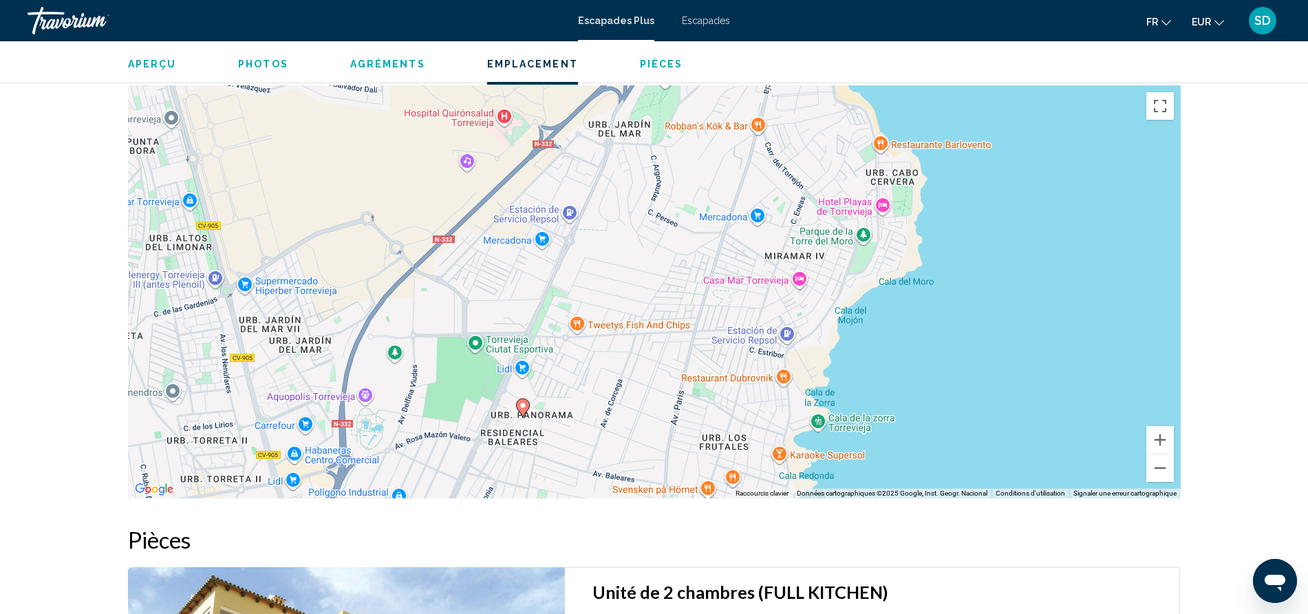
drag, startPoint x: 892, startPoint y: 224, endPoint x: 831, endPoint y: 429, distance: 213.1
click at [831, 429] on div "Pour activer le glissement avec le clavier, appuyez sur Alt+Entrée. Une fois ce…" at bounding box center [654, 291] width 1053 height 413
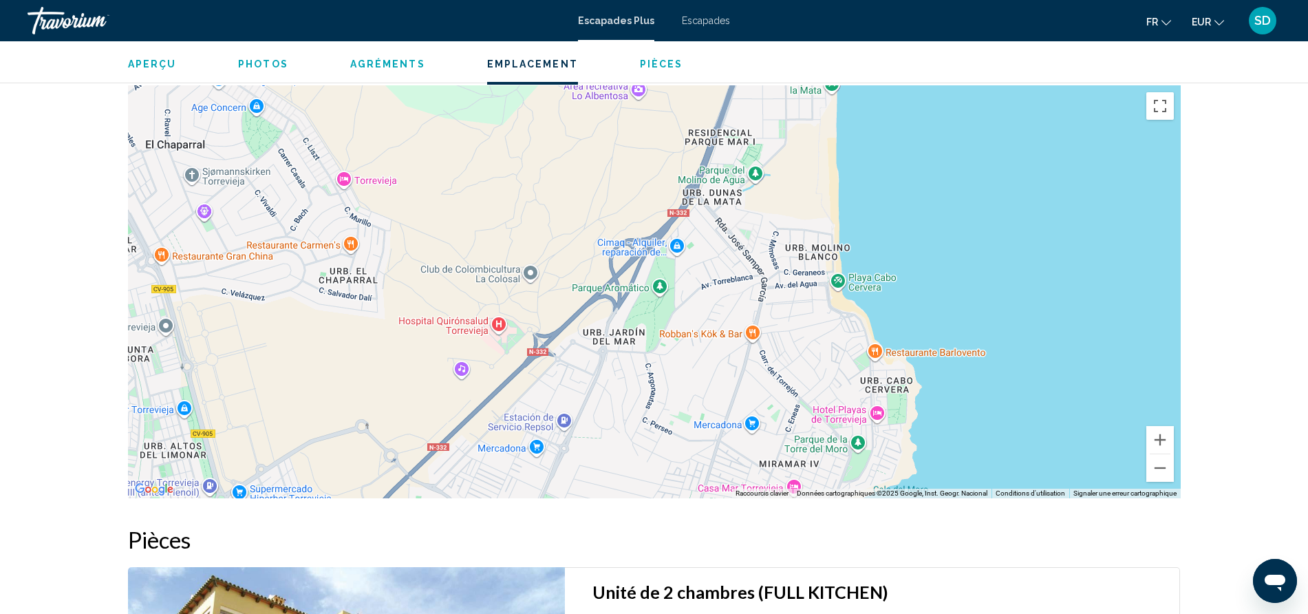
drag, startPoint x: 978, startPoint y: 203, endPoint x: 971, endPoint y: 413, distance: 209.9
click at [971, 413] on div "Pour activer le glissement avec le clavier, appuyez sur Alt+Entrée. Une fois ce…" at bounding box center [654, 291] width 1053 height 413
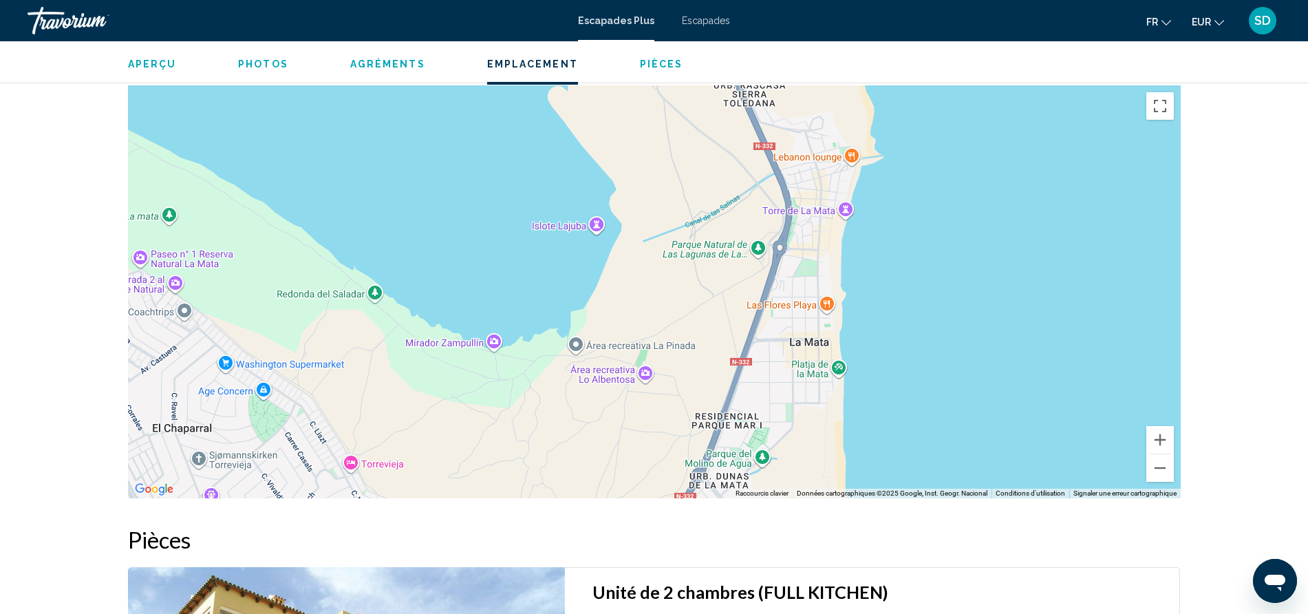
drag, startPoint x: 886, startPoint y: 158, endPoint x: 892, endPoint y: 444, distance: 286.2
click at [892, 444] on div "Contenu principal" at bounding box center [654, 291] width 1053 height 413
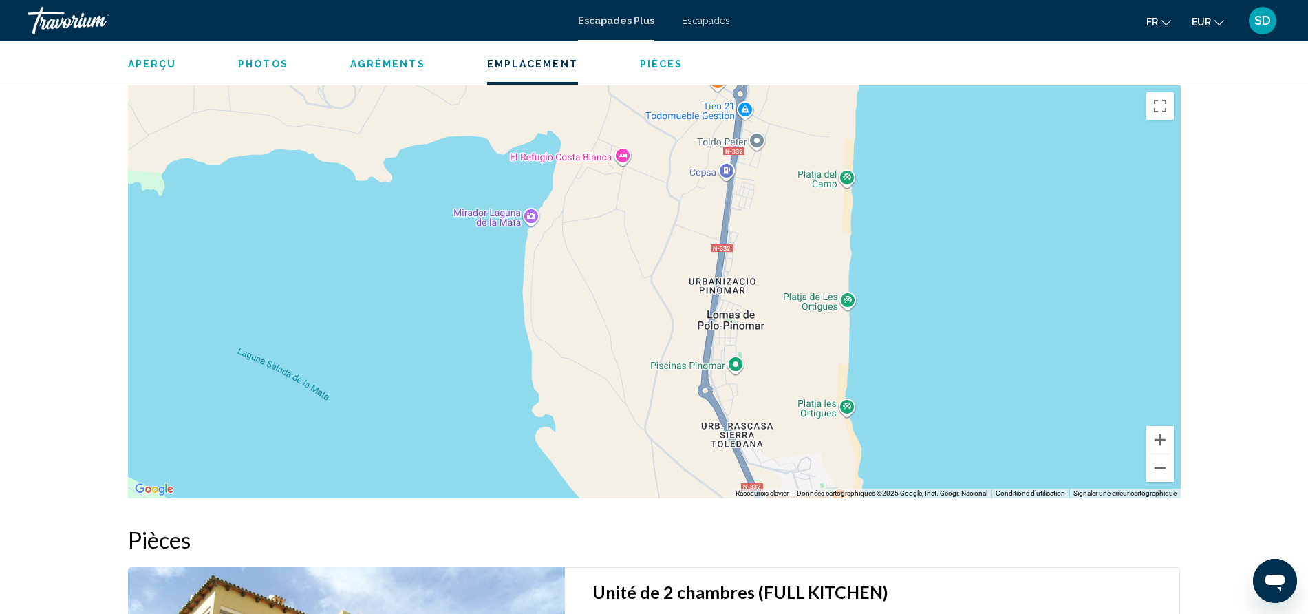
drag, startPoint x: 907, startPoint y: 219, endPoint x: 894, endPoint y: 561, distance: 342.1
click at [894, 561] on div "Aperçu Taper Station balnéaire Tout inclus Pas tout compris Adresse Reception L…" at bounding box center [654, 270] width 1066 height 2831
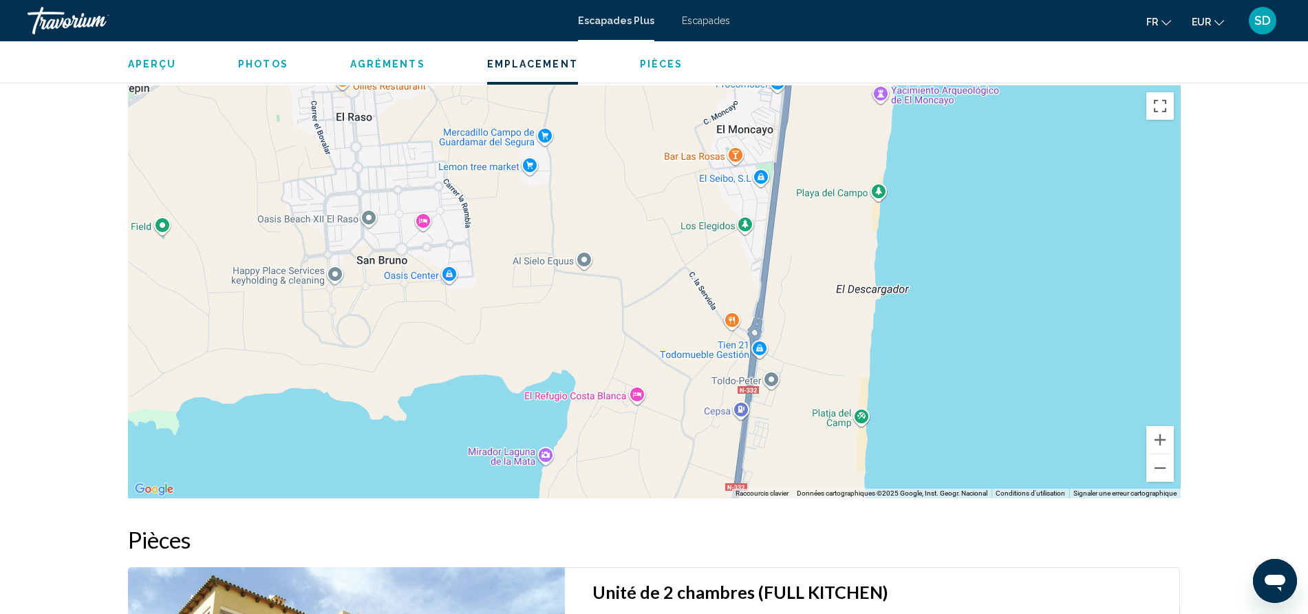
drag, startPoint x: 918, startPoint y: 137, endPoint x: 931, endPoint y: 383, distance: 246.6
click at [931, 383] on div "Contenu principal" at bounding box center [654, 291] width 1053 height 413
click at [1154, 455] on button "Zoom arrière" at bounding box center [1160, 468] width 28 height 28
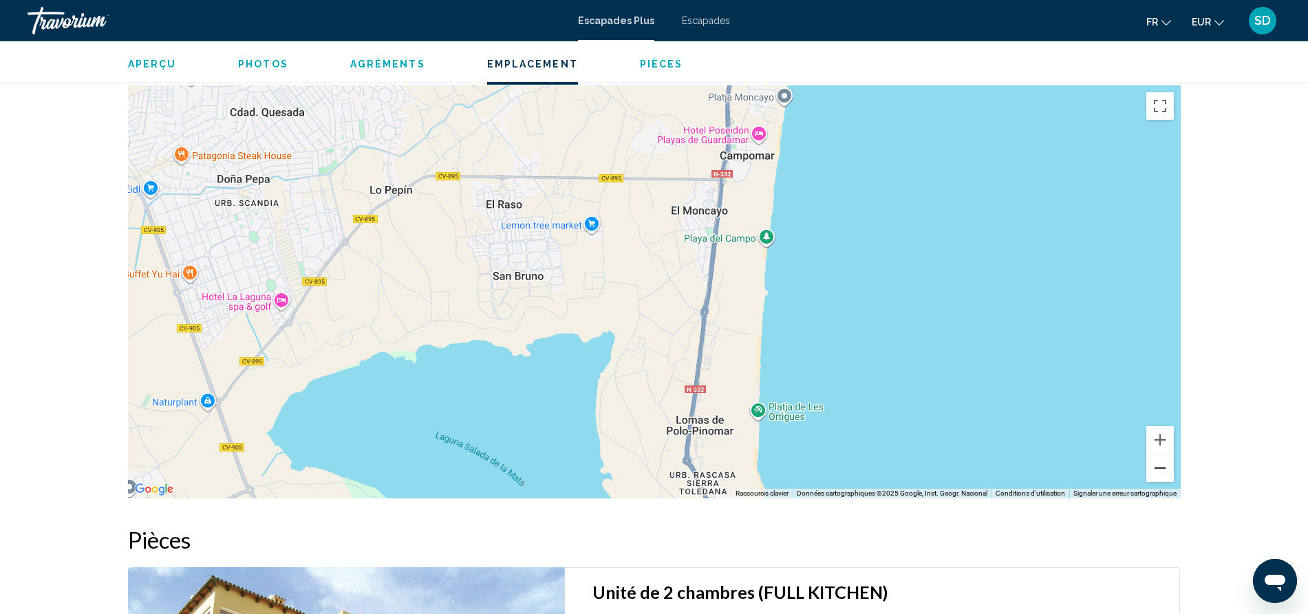
click at [1154, 455] on button "Zoom arrière" at bounding box center [1160, 468] width 28 height 28
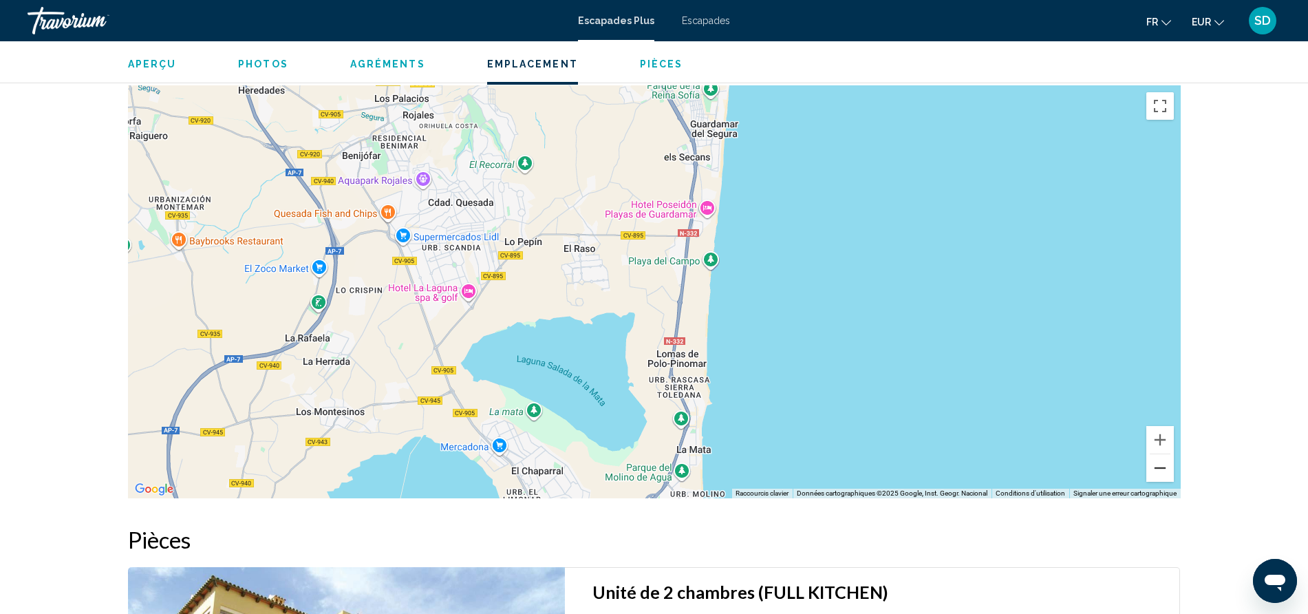
click at [1154, 455] on button "Zoom arrière" at bounding box center [1160, 468] width 28 height 28
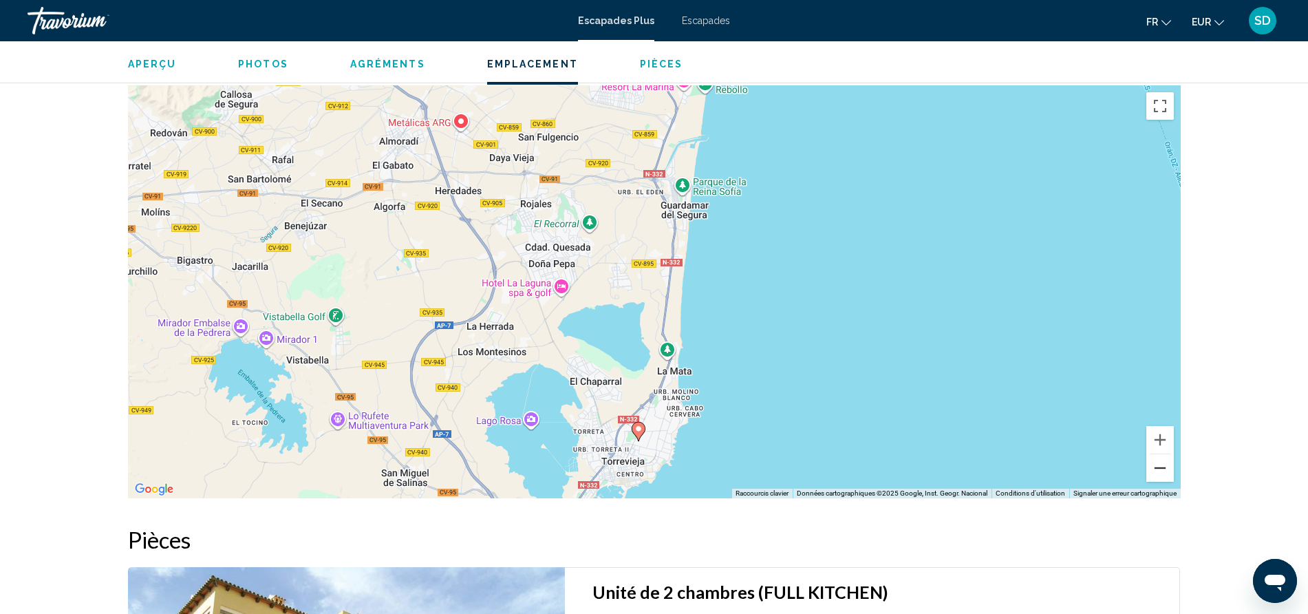
click at [1154, 455] on button "Zoom arrière" at bounding box center [1160, 468] width 28 height 28
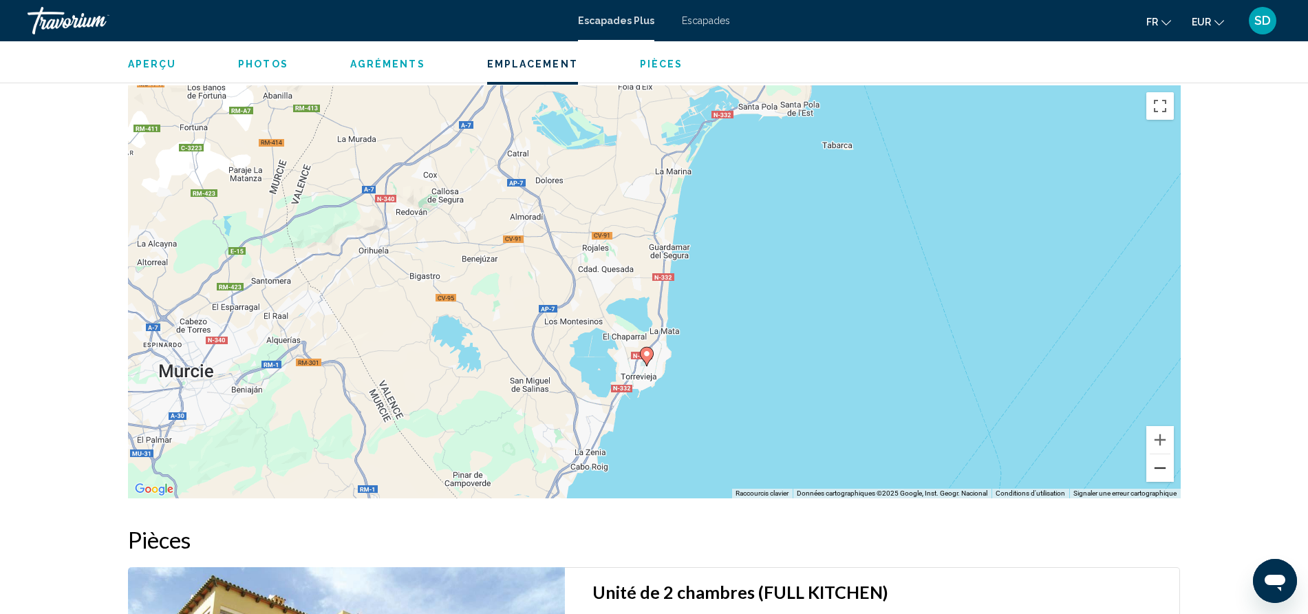
click at [1154, 455] on button "Zoom arrière" at bounding box center [1160, 468] width 28 height 28
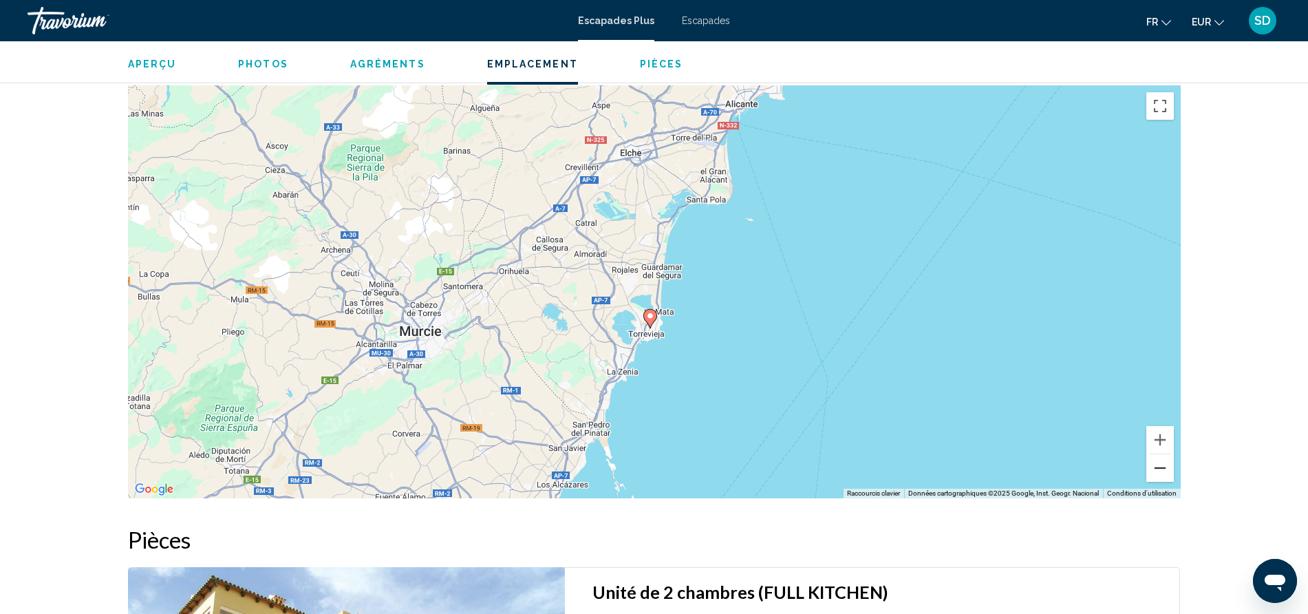
click at [1154, 455] on button "Zoom arrière" at bounding box center [1160, 468] width 28 height 28
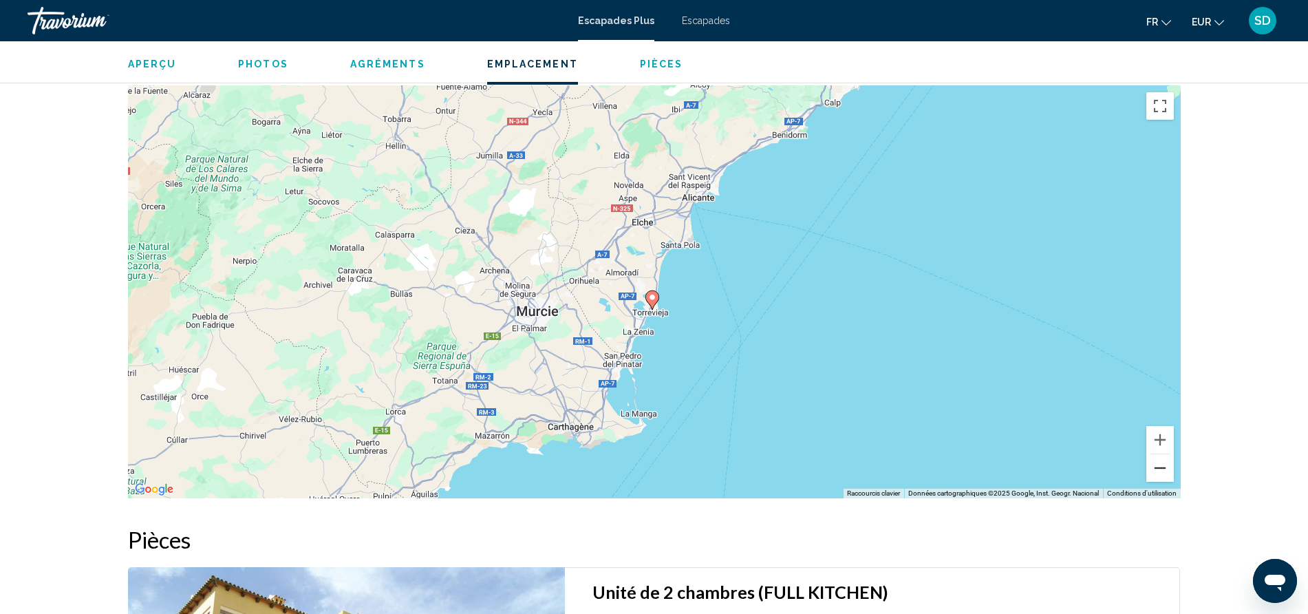
click at [1154, 455] on button "Zoom arrière" at bounding box center [1160, 468] width 28 height 28
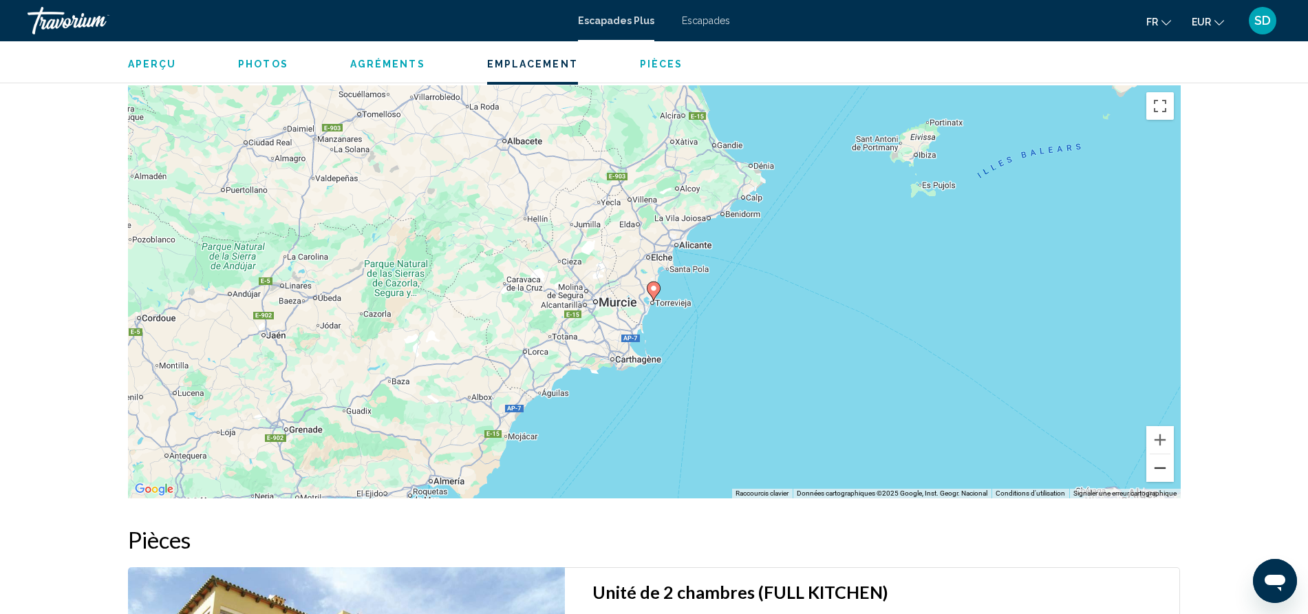
click at [1154, 455] on button "Zoom arrière" at bounding box center [1160, 468] width 28 height 28
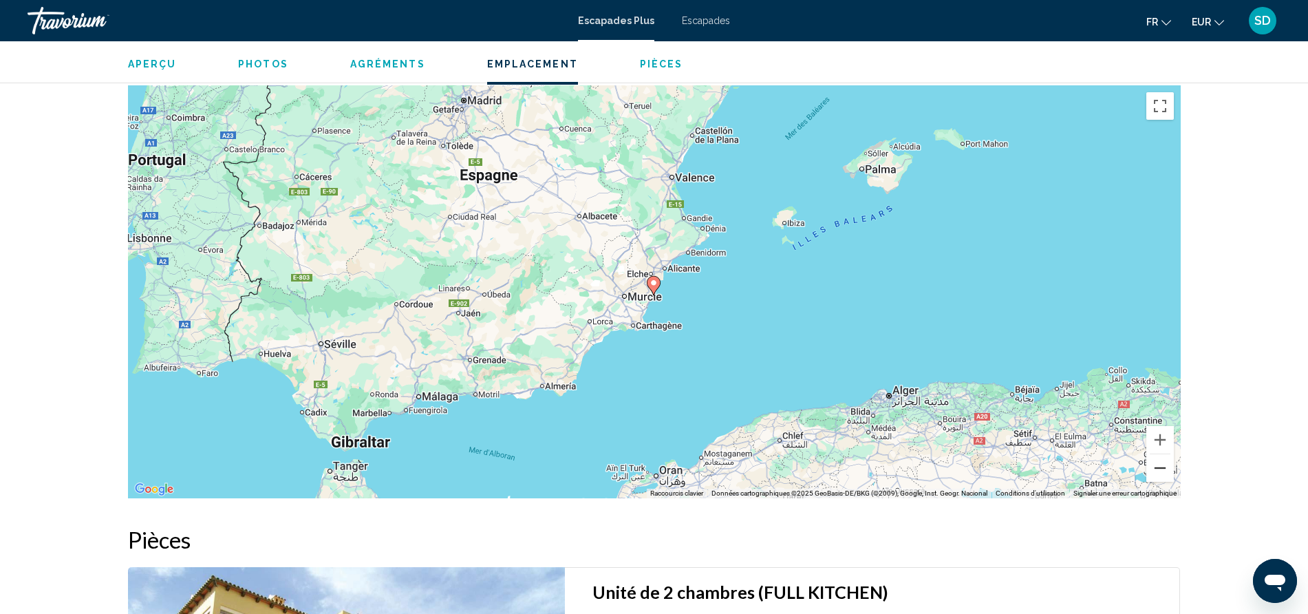
click at [1154, 455] on button "Zoom arrière" at bounding box center [1160, 468] width 28 height 28
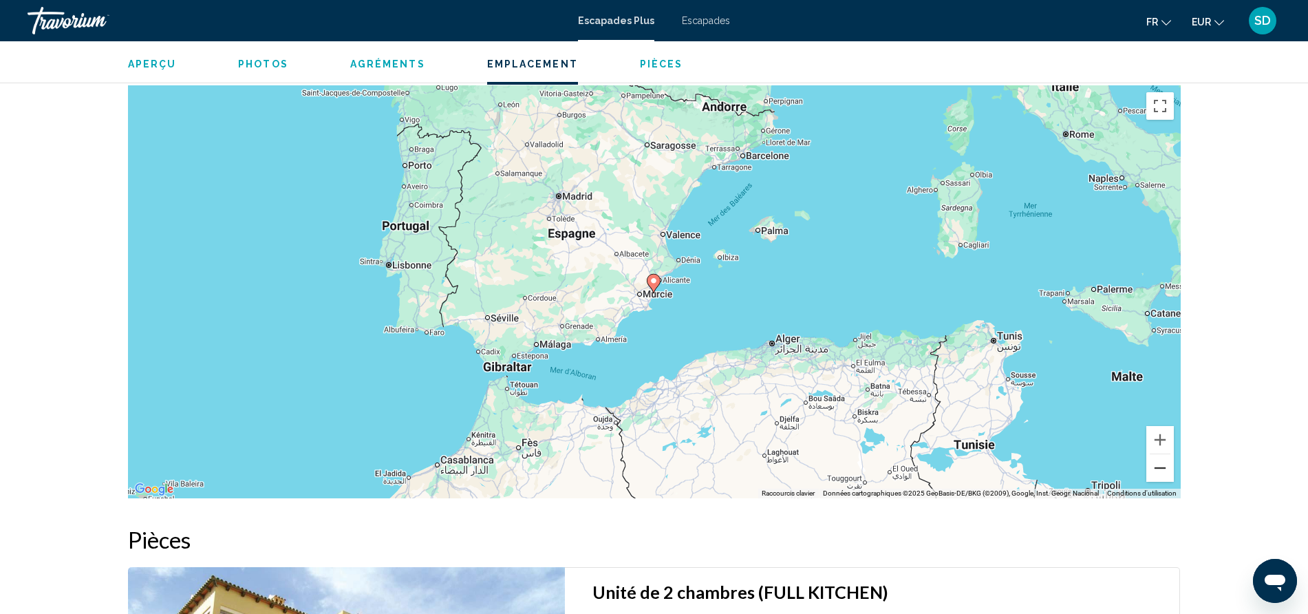
click at [1154, 455] on button "Zoom arrière" at bounding box center [1160, 468] width 28 height 28
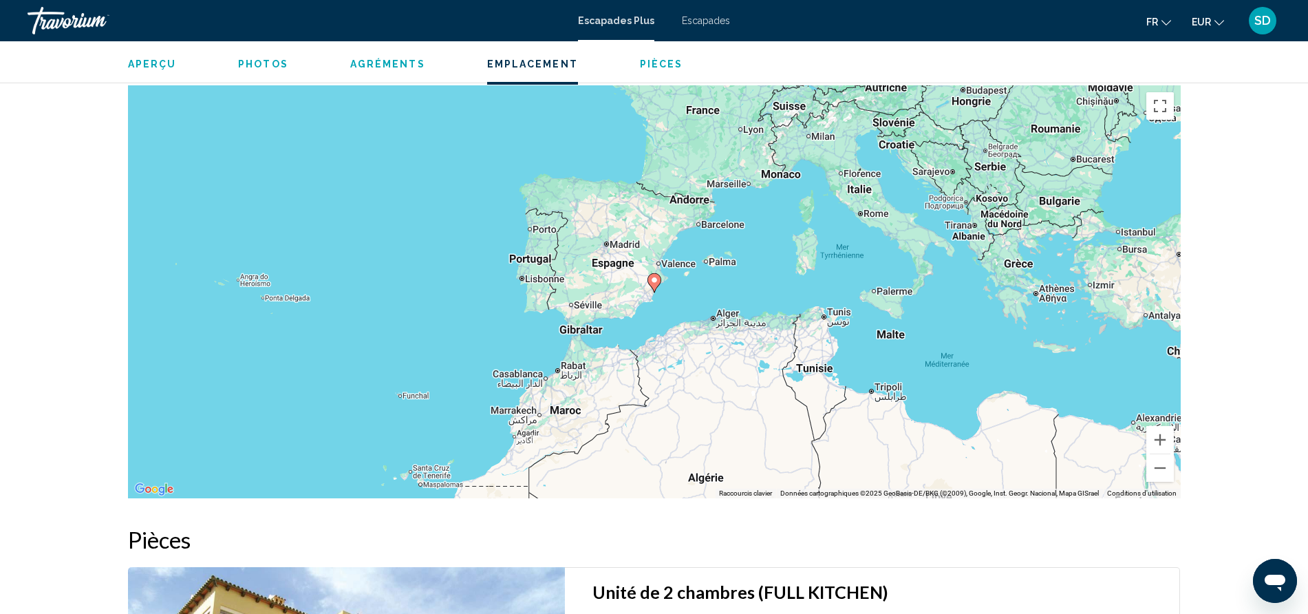
click at [534, 238] on div "Pour activer le glissement avec le clavier, appuyez sur Alt+Entrée. Une fois ce…" at bounding box center [654, 291] width 1053 height 413
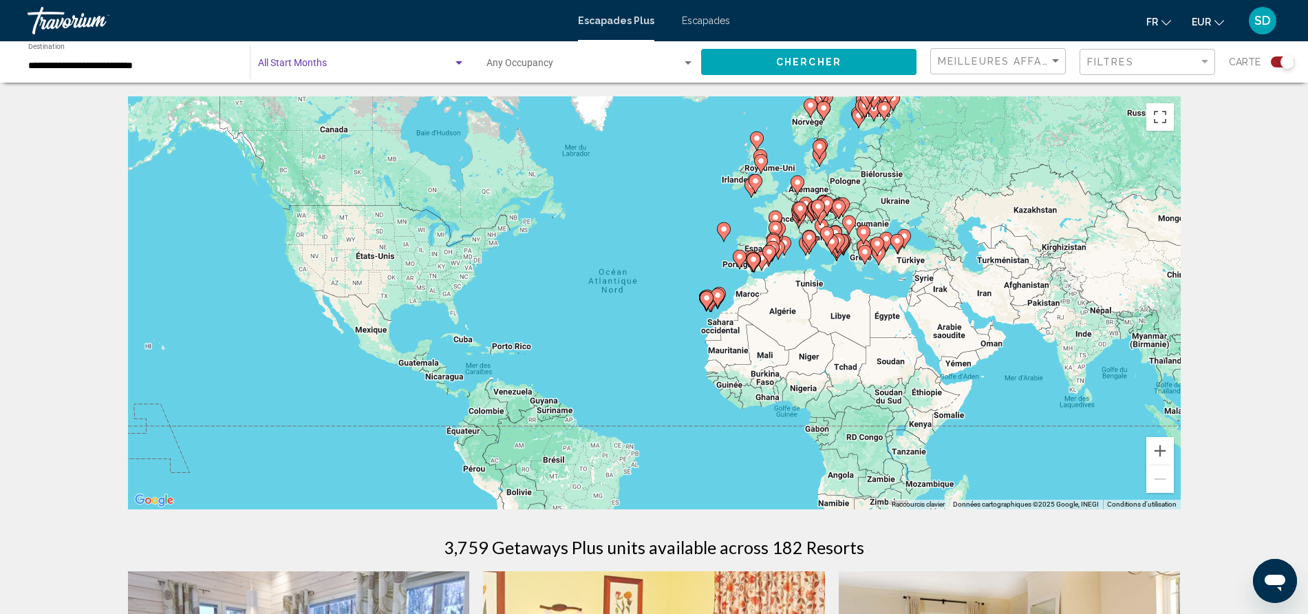
click at [458, 60] on div "Search widget" at bounding box center [459, 63] width 12 height 11
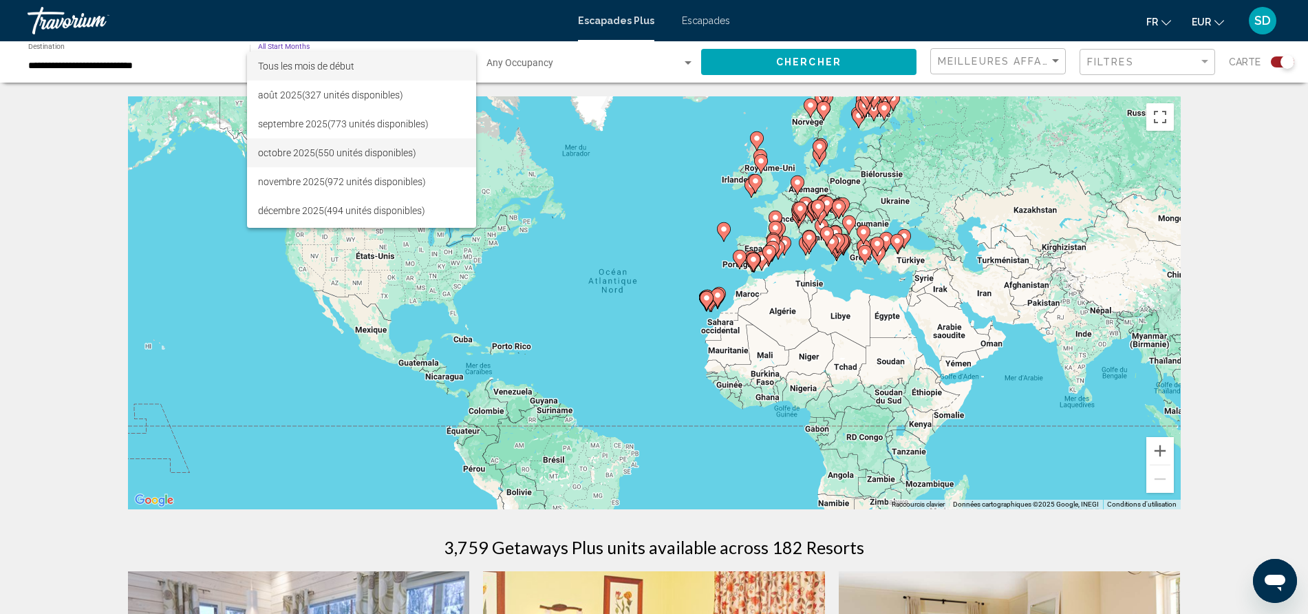
click at [330, 149] on font "(550 unités disponibles)" at bounding box center [365, 152] width 101 height 11
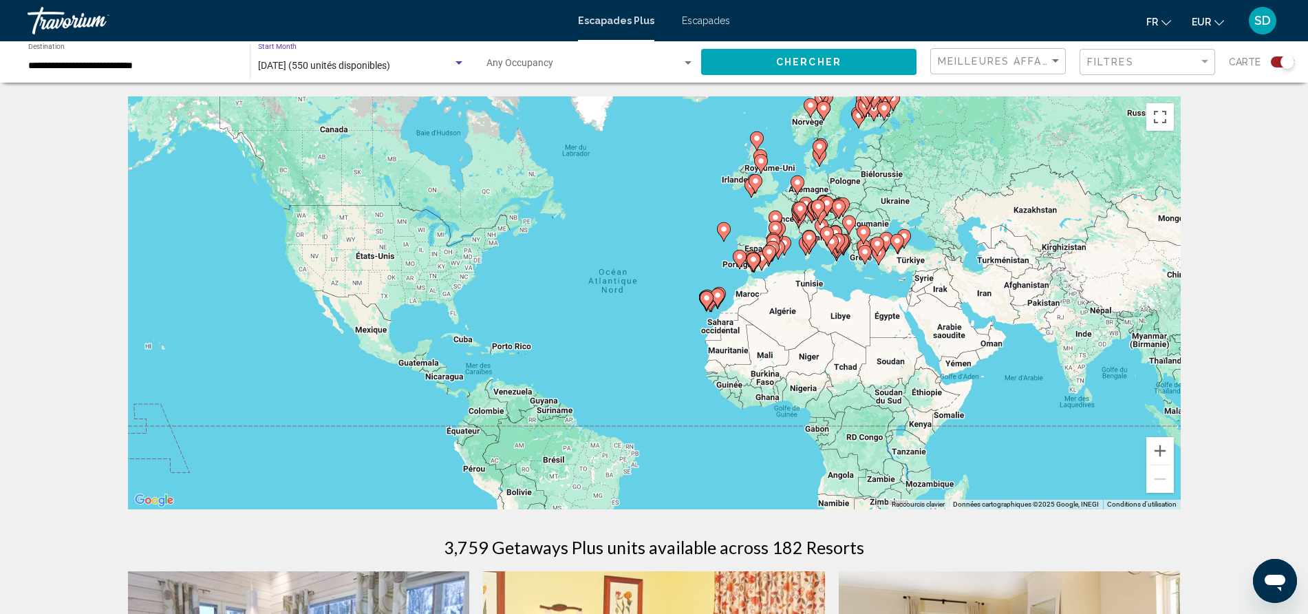
click at [686, 61] on div "Search widget" at bounding box center [687, 62] width 7 height 3
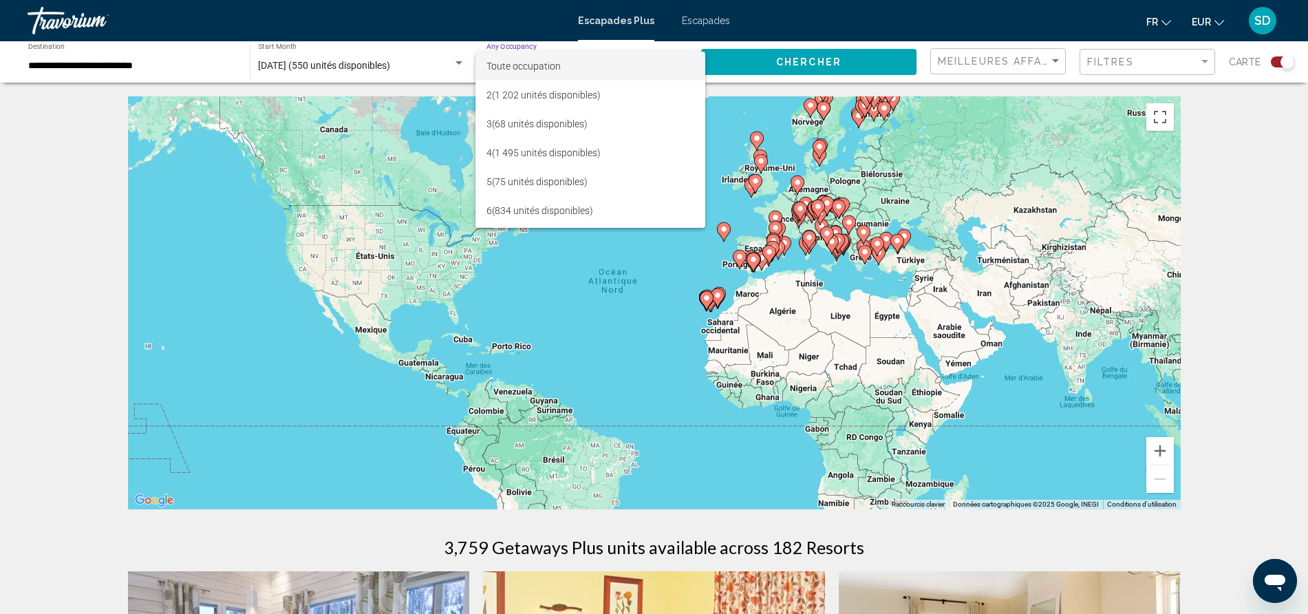
click at [1054, 64] on div at bounding box center [654, 307] width 1308 height 614
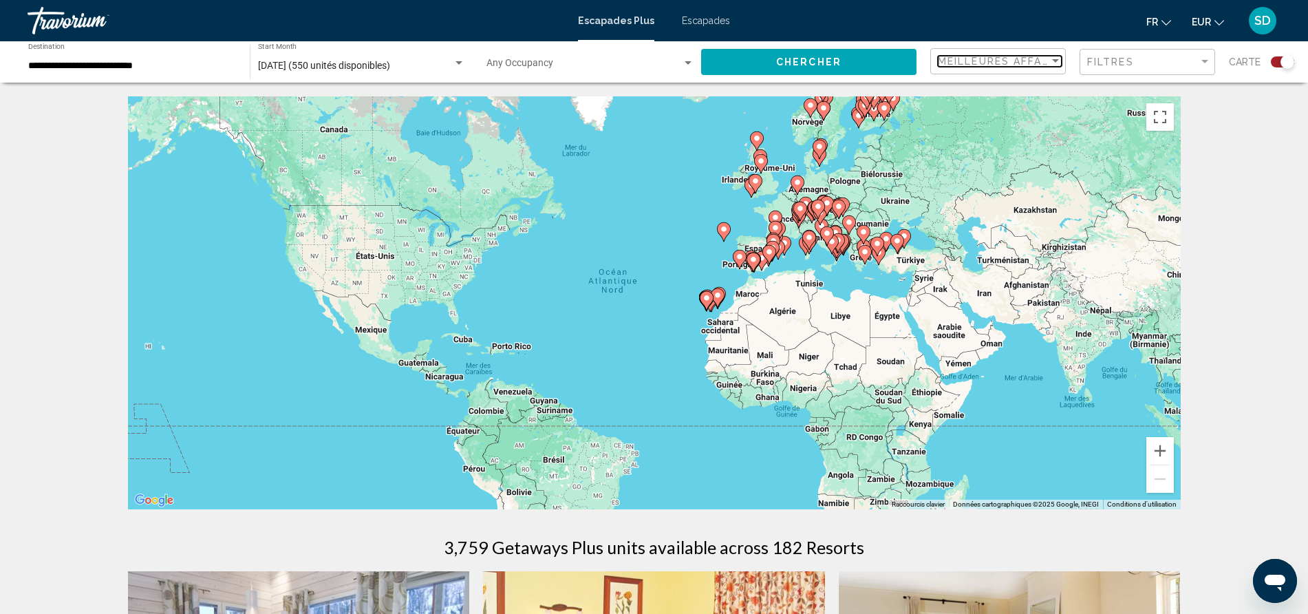
click at [1057, 59] on div "Sort by" at bounding box center [1055, 60] width 7 height 3
click at [977, 96] on span "Prix le plus bas" at bounding box center [1000, 90] width 124 height 29
click at [1200, 65] on div "Filter" at bounding box center [1204, 61] width 12 height 11
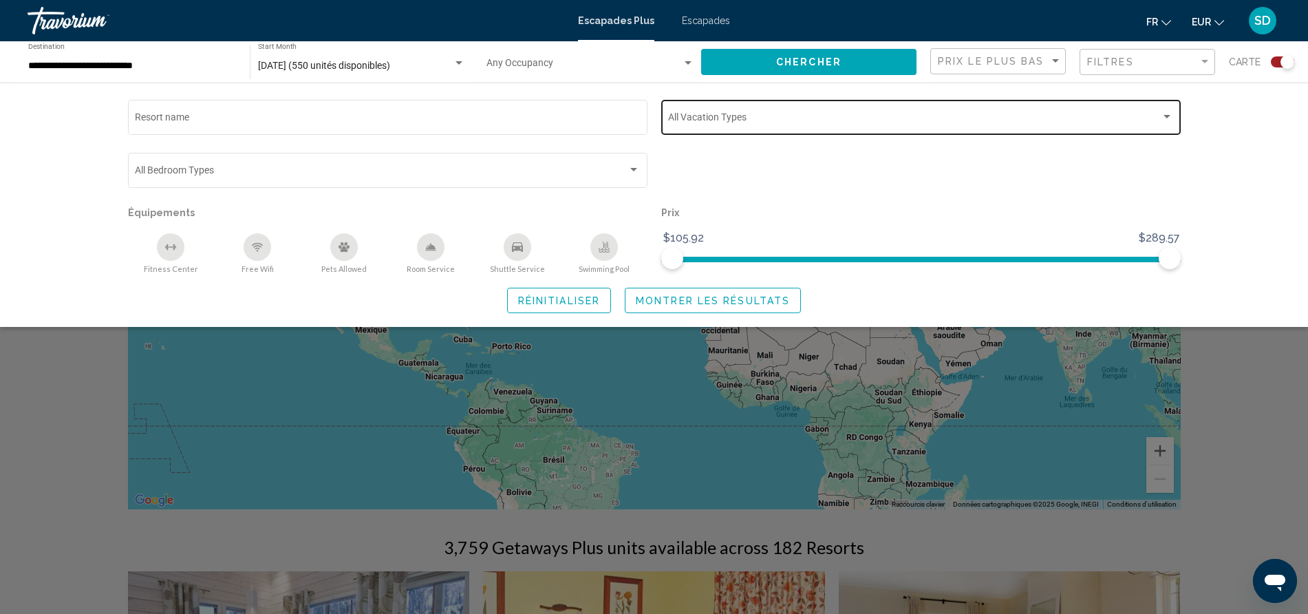
click at [1165, 118] on div "Search widget" at bounding box center [1166, 116] width 7 height 3
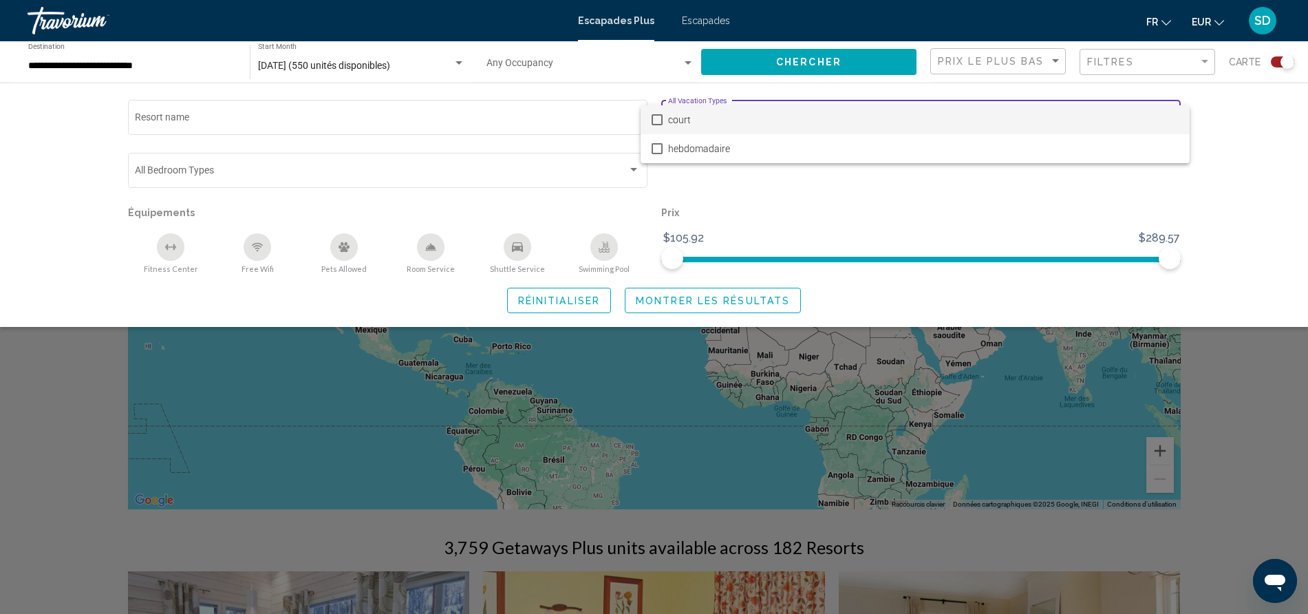
click at [1235, 161] on div at bounding box center [654, 307] width 1308 height 614
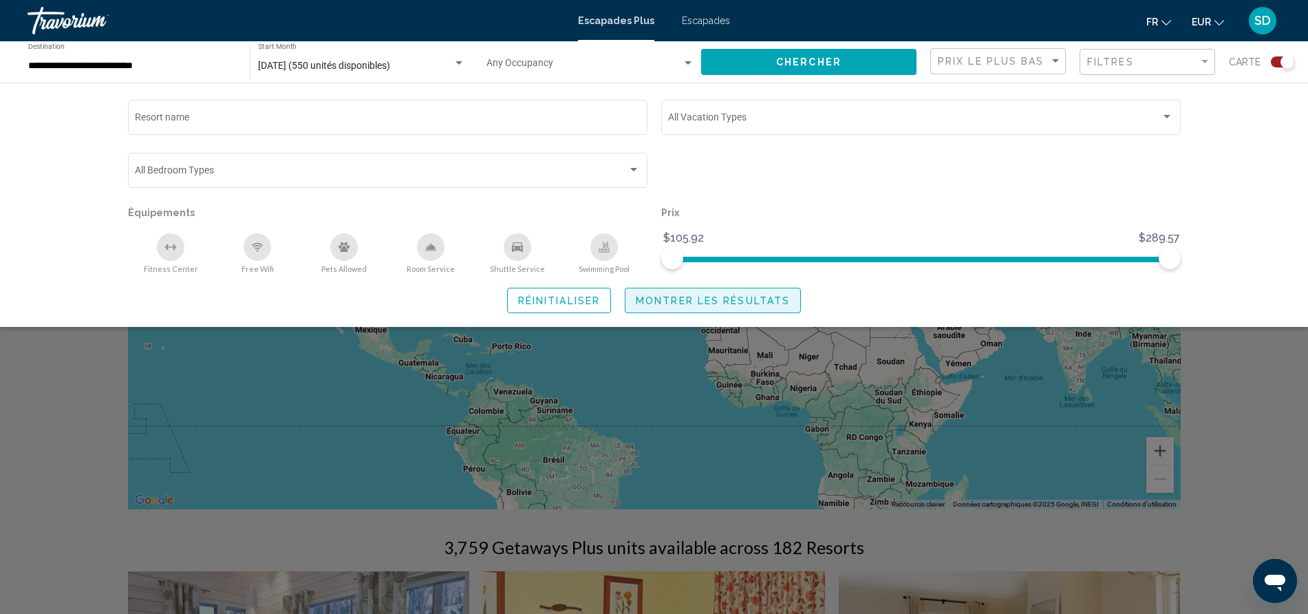
click at [703, 303] on span "Montrer les résultats" at bounding box center [713, 300] width 154 height 11
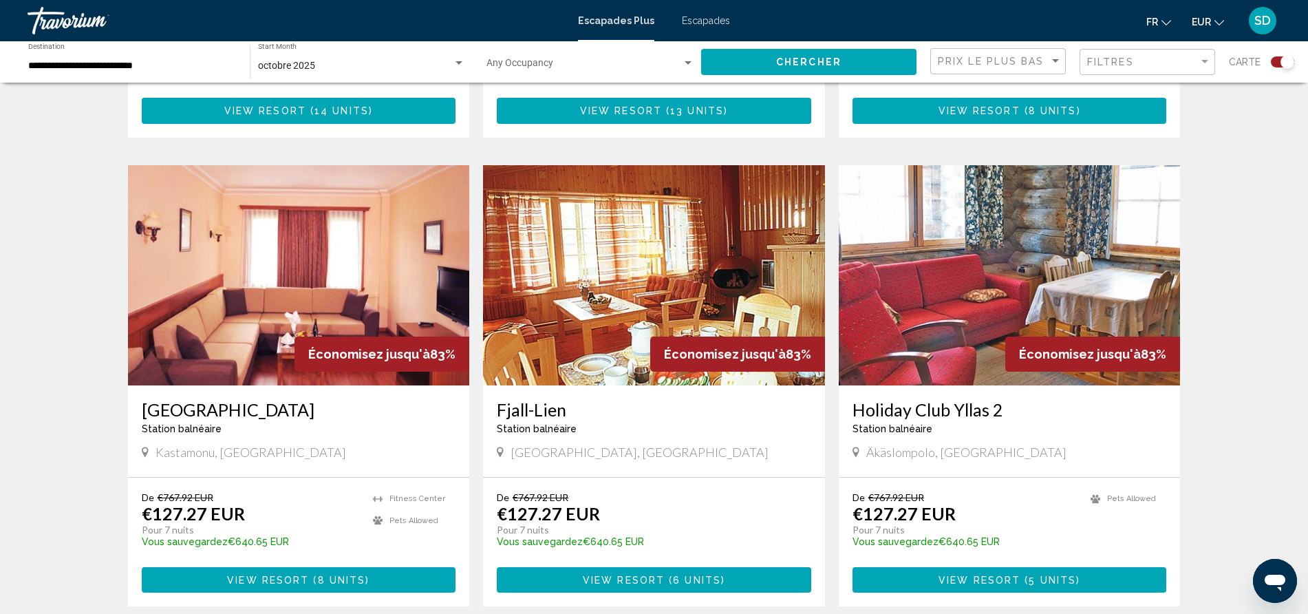
scroll to position [1347, 0]
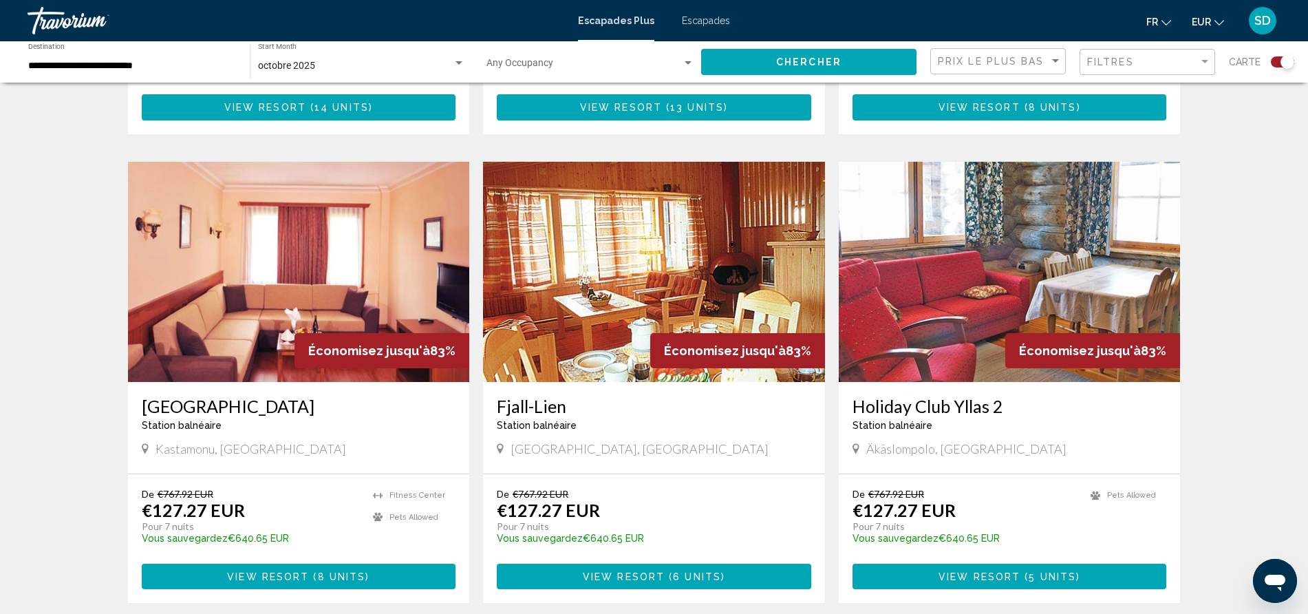
click at [673, 574] on span "6 units" at bounding box center [697, 576] width 48 height 11
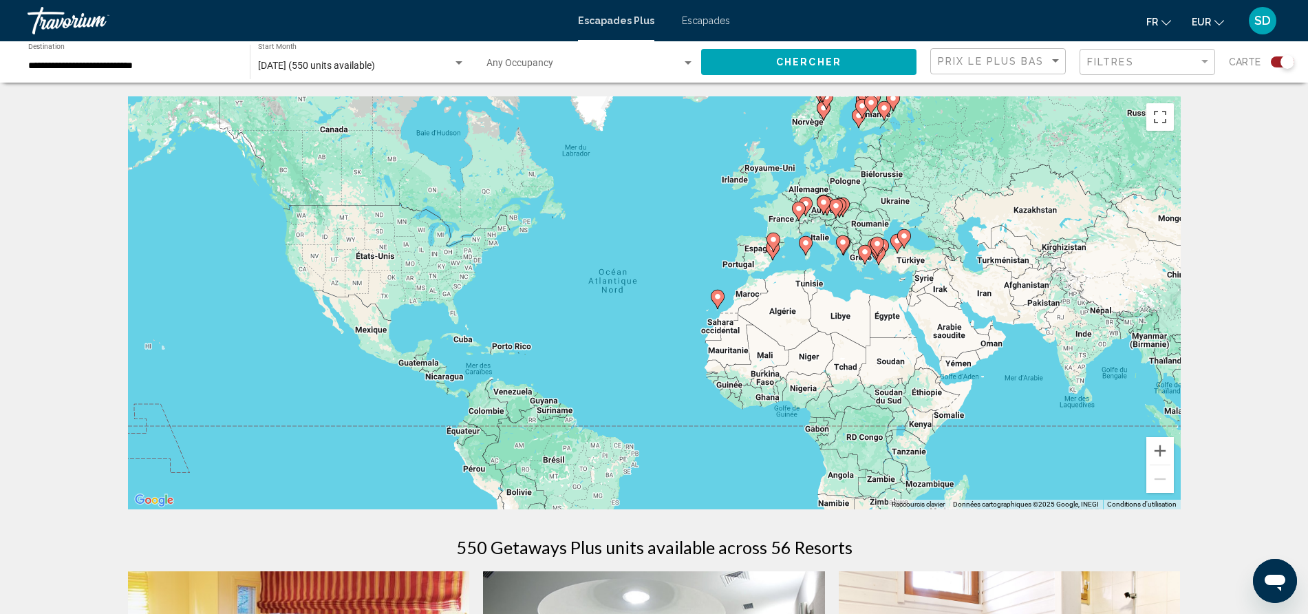
click at [775, 252] on icon "Contenu principal" at bounding box center [772, 250] width 12 height 18
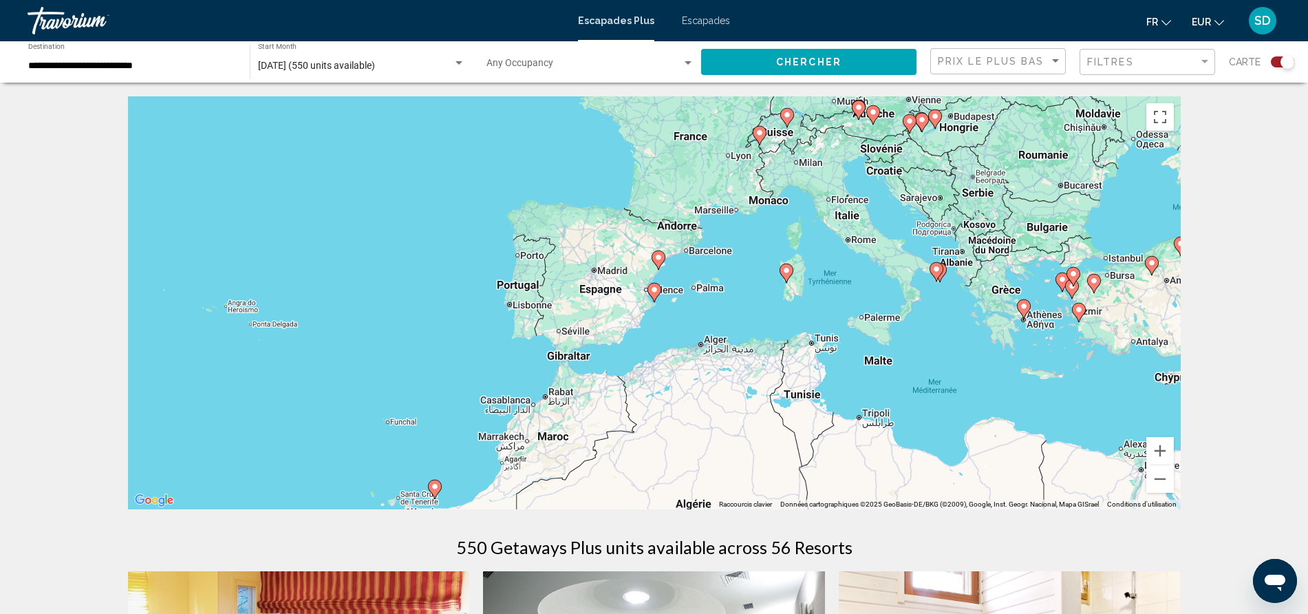
click at [653, 294] on icon "Contenu principal" at bounding box center [653, 292] width 12 height 18
type input "**********"
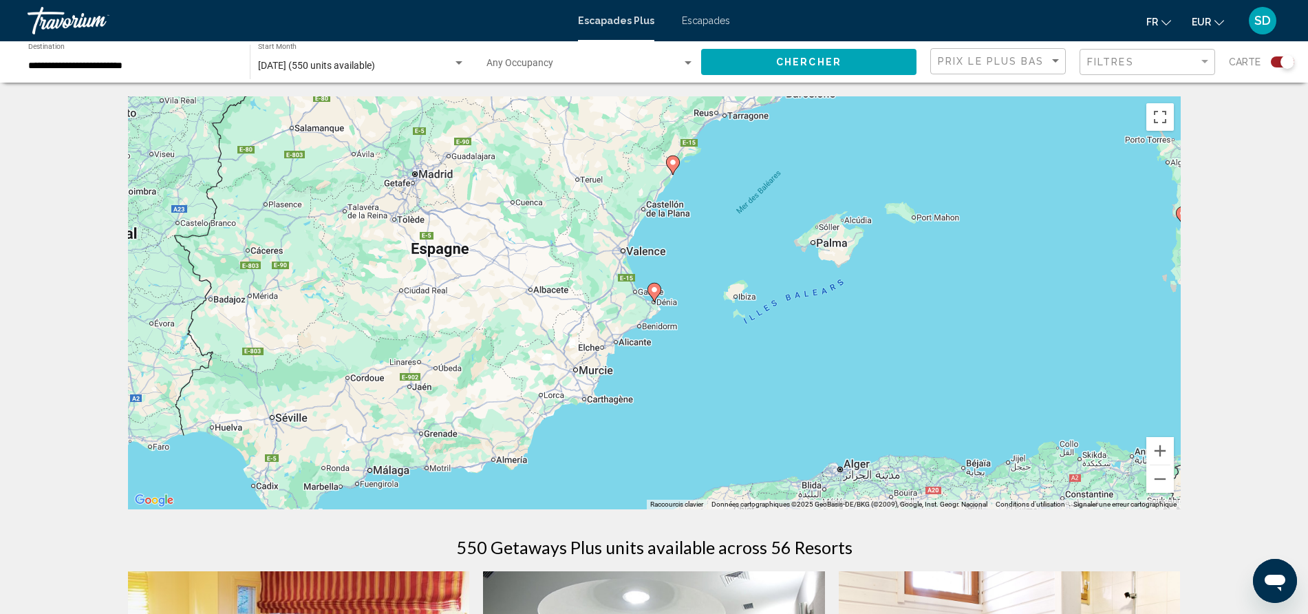
click at [651, 290] on image "Contenu principal" at bounding box center [654, 289] width 8 height 8
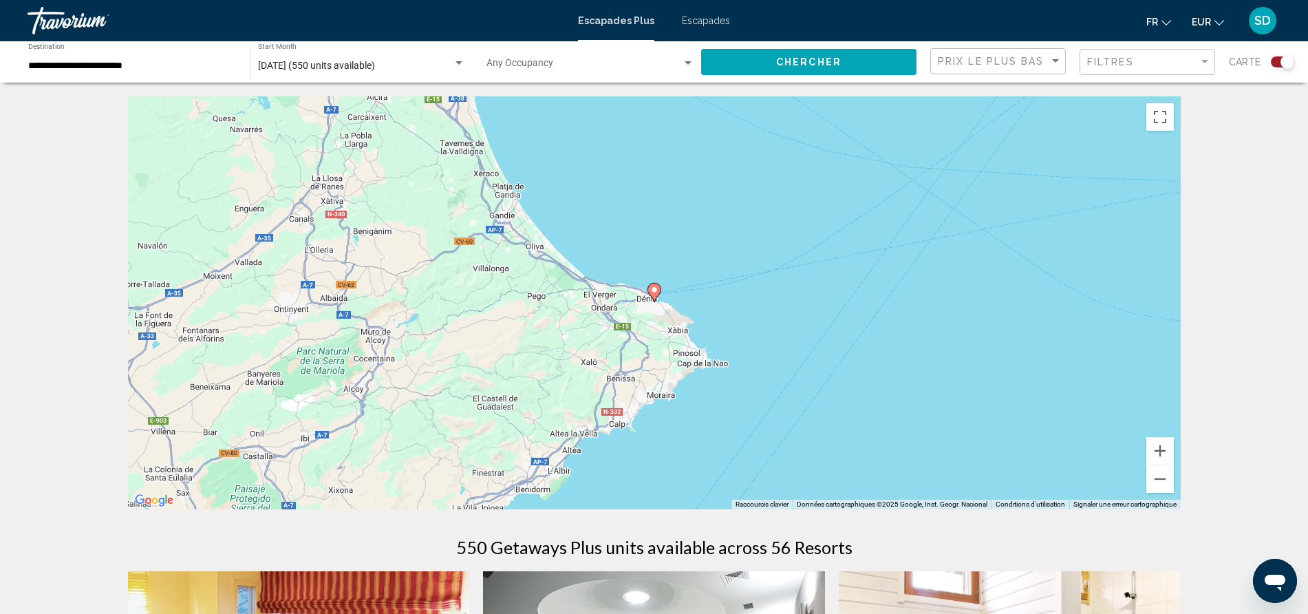
click at [658, 299] on gmp-advanced-marker "Contenu principal" at bounding box center [654, 292] width 14 height 21
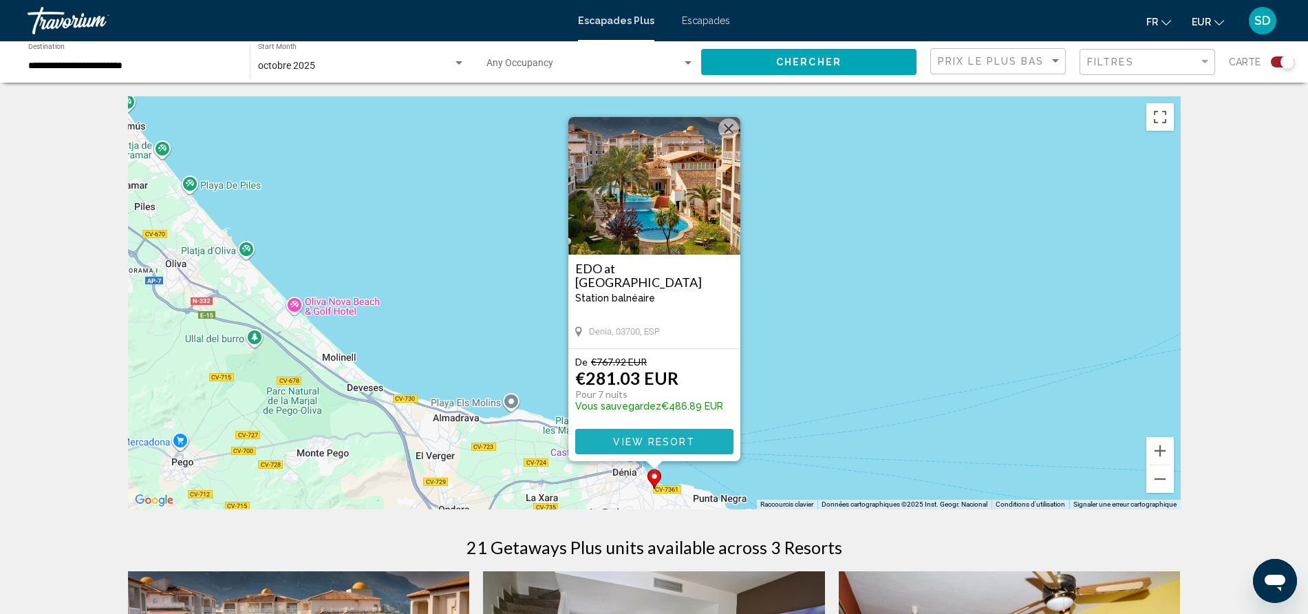
click at [640, 438] on span "View Resort" at bounding box center [654, 441] width 82 height 11
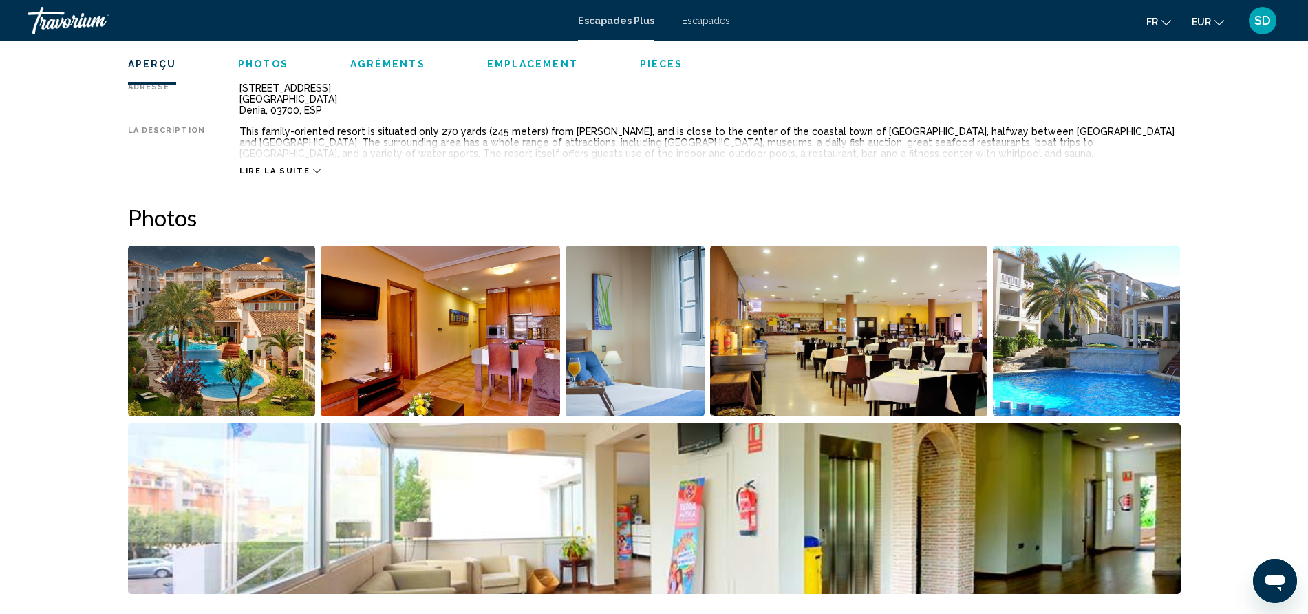
scroll to position [500, 0]
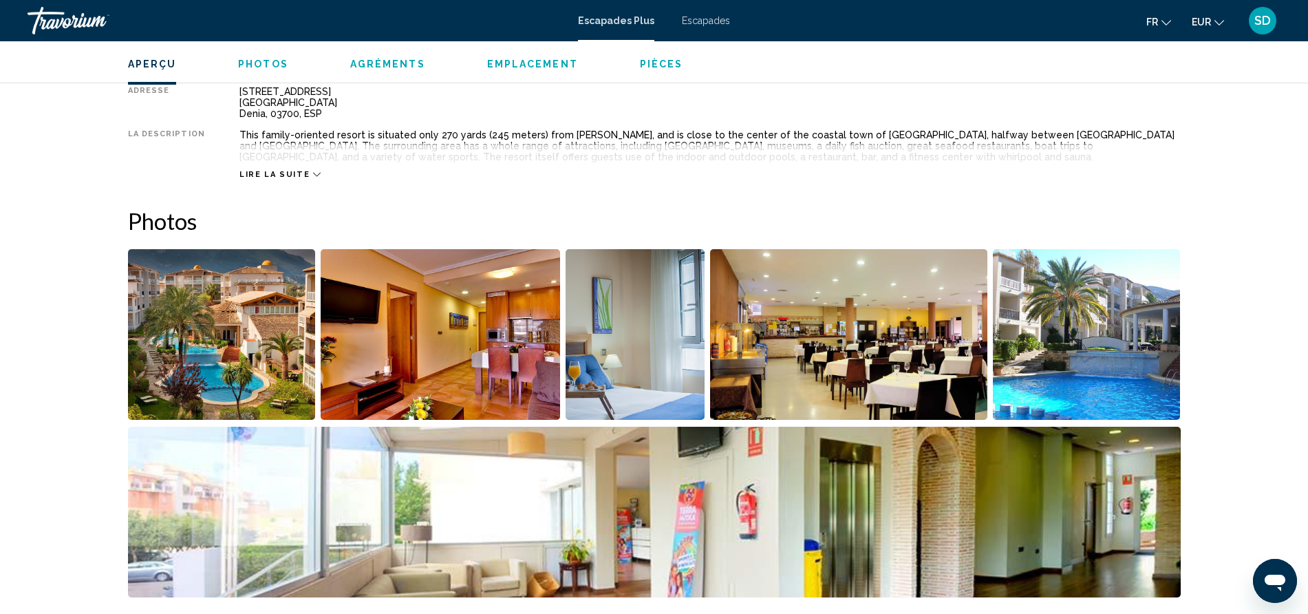
click at [219, 332] on img "Open full-screen image slider" at bounding box center [222, 334] width 188 height 171
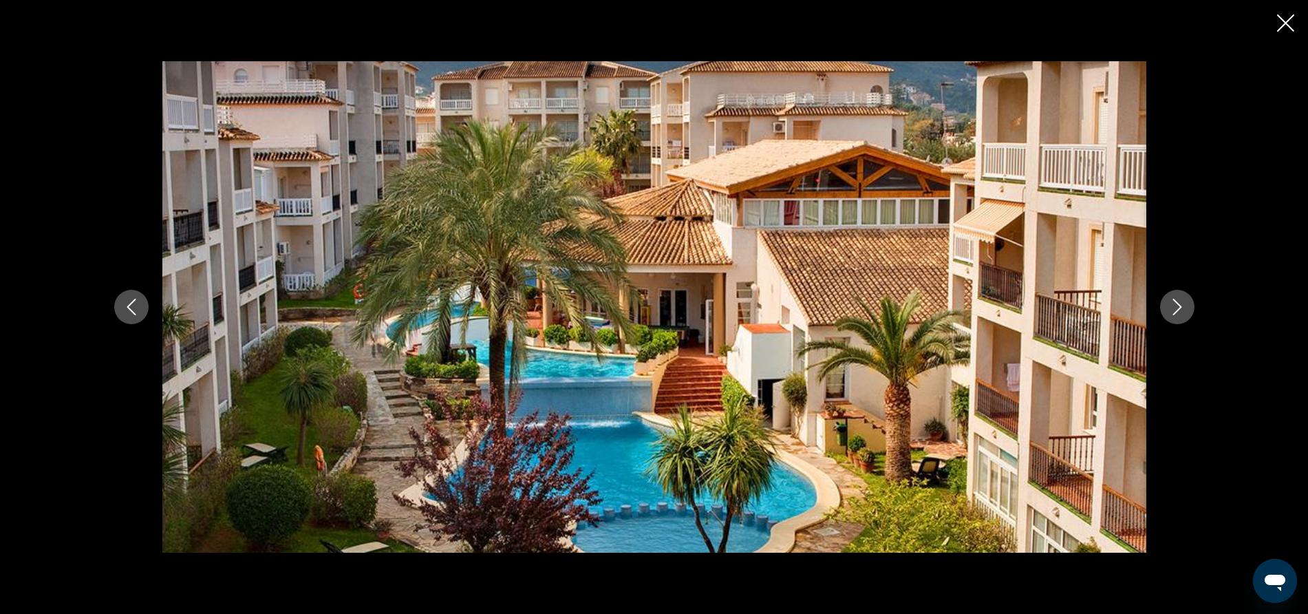
click at [1183, 304] on icon "Next image" at bounding box center [1177, 307] width 17 height 17
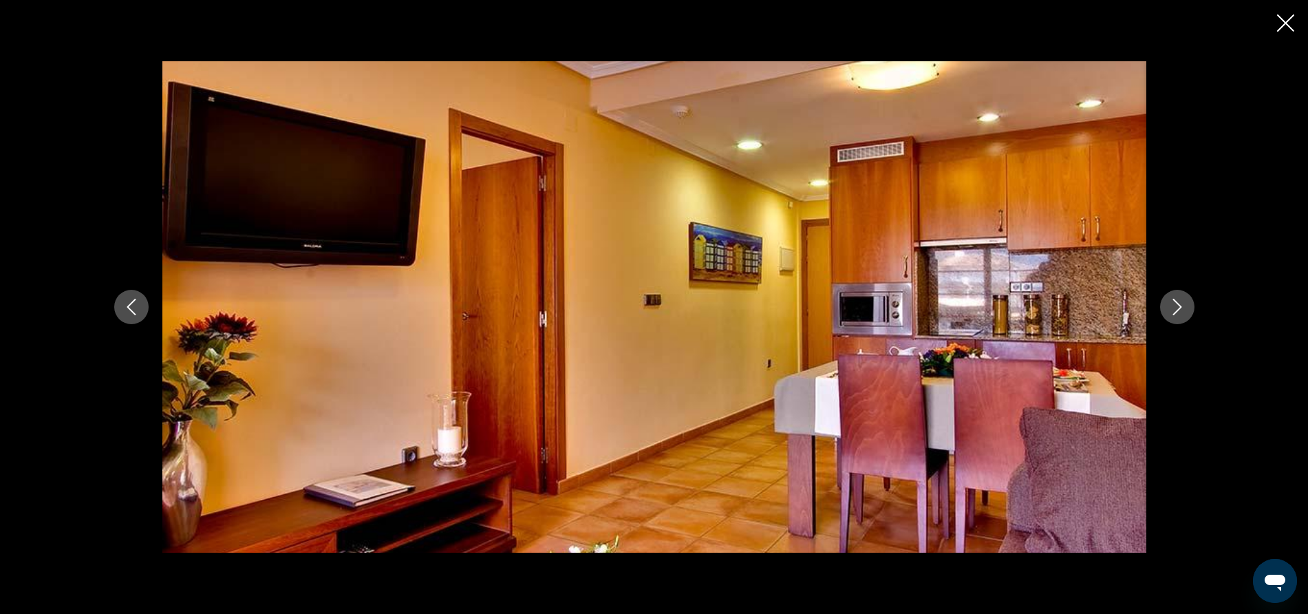
click at [1183, 304] on icon "Next image" at bounding box center [1177, 307] width 17 height 17
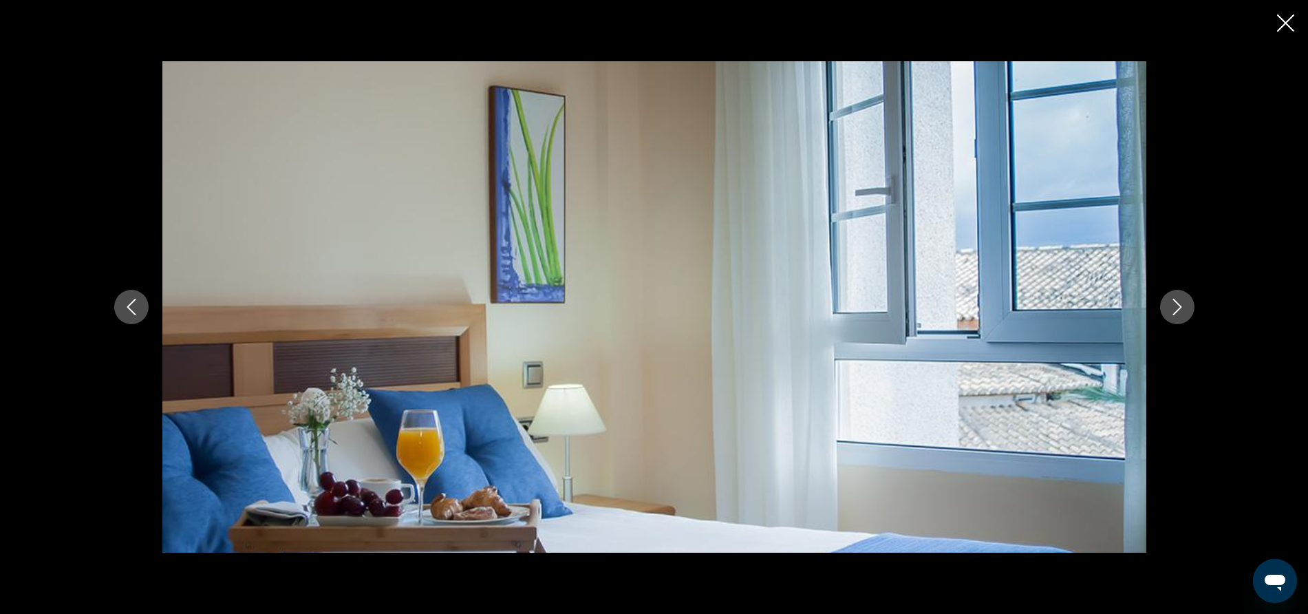
click at [1183, 304] on icon "Next image" at bounding box center [1177, 307] width 17 height 17
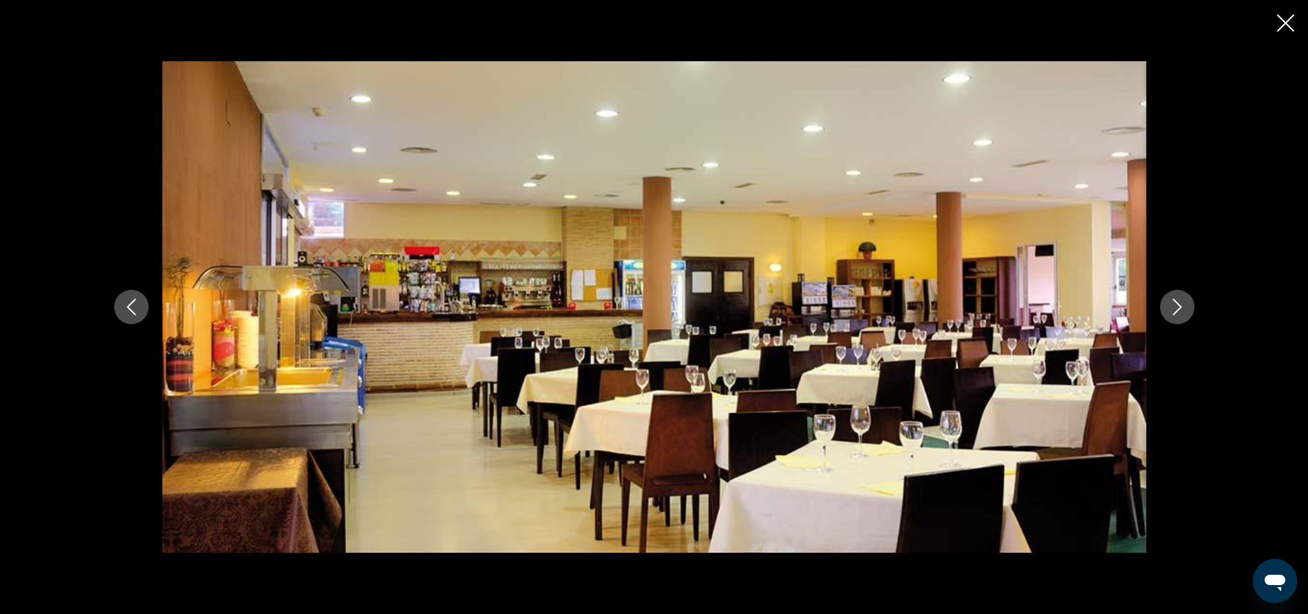
click at [1183, 304] on icon "Next image" at bounding box center [1177, 307] width 17 height 17
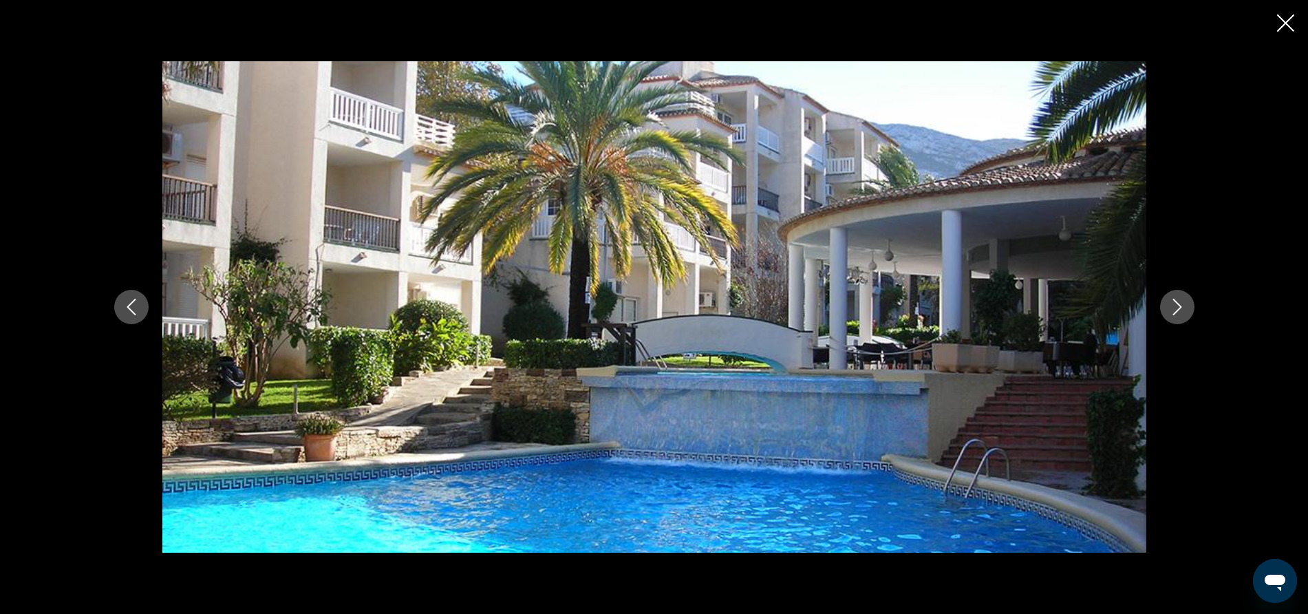
click at [1183, 304] on icon "Next image" at bounding box center [1177, 307] width 17 height 17
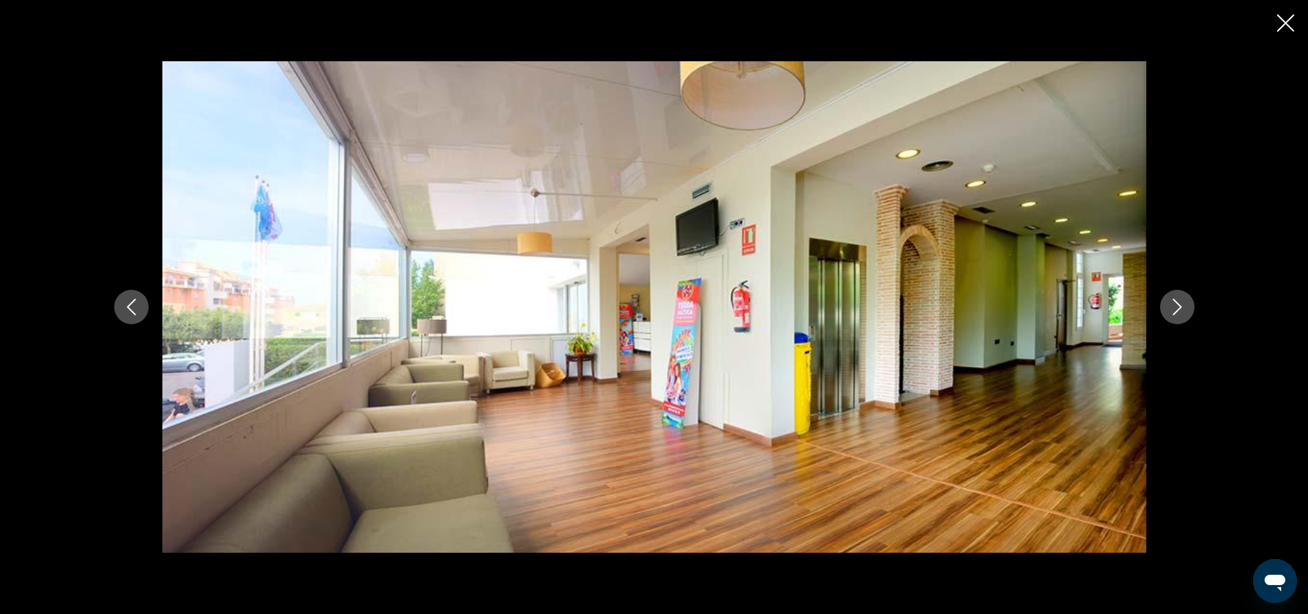
click at [1183, 304] on icon "Next image" at bounding box center [1177, 307] width 17 height 17
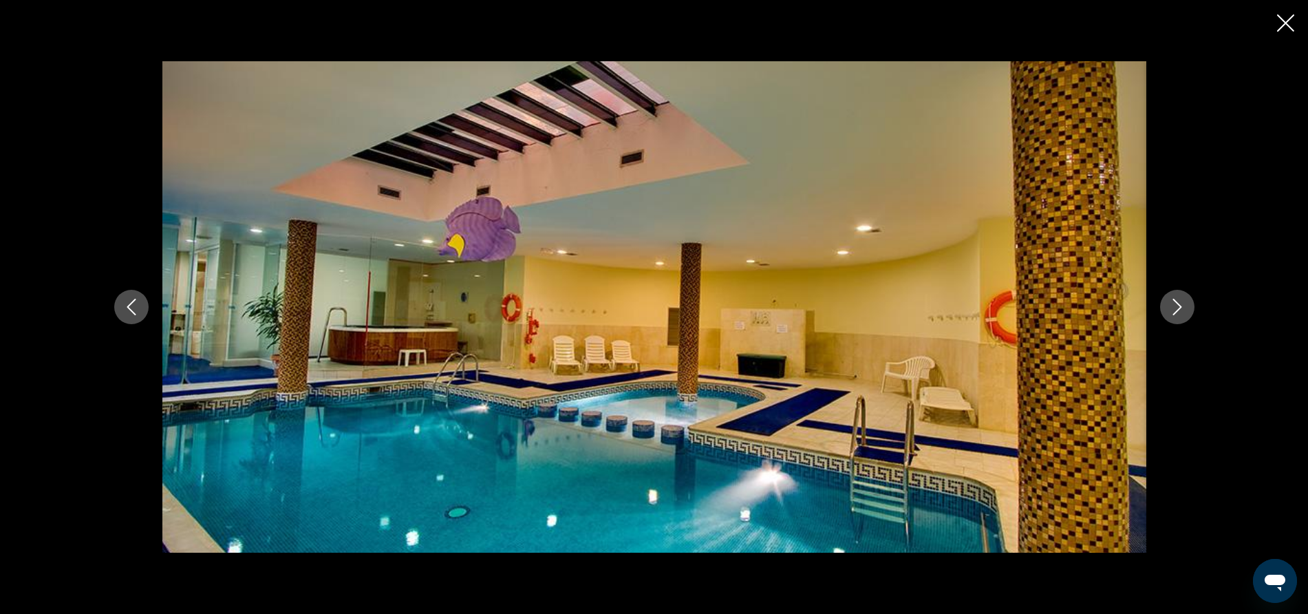
click at [1183, 304] on icon "Next image" at bounding box center [1177, 307] width 17 height 17
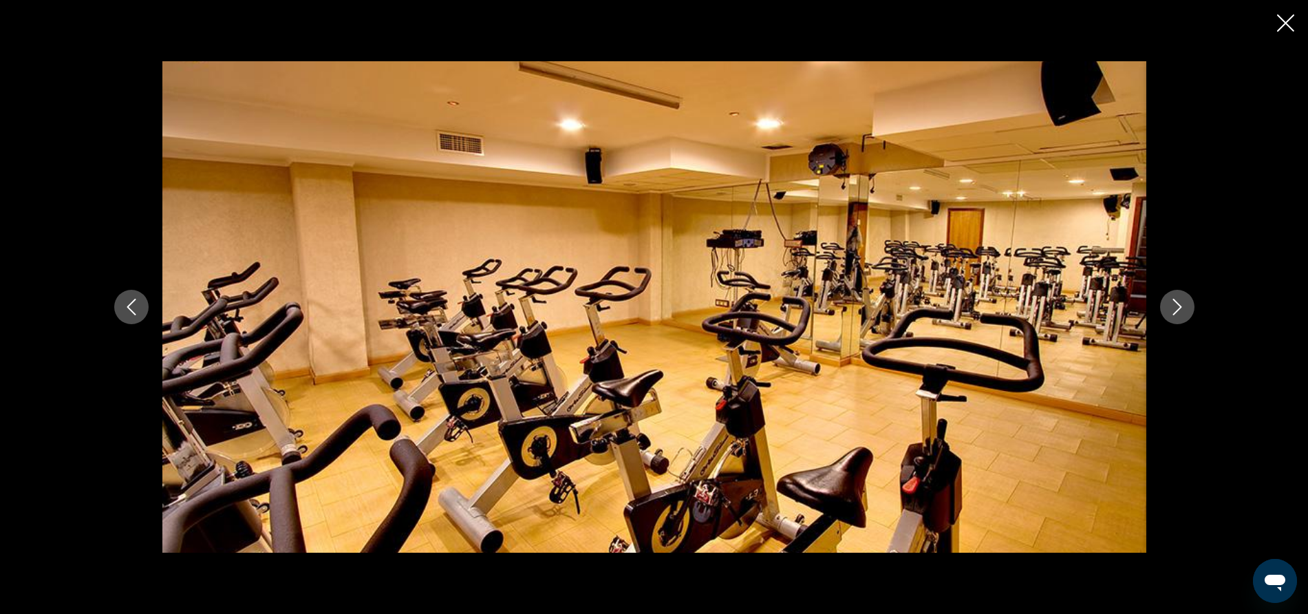
click at [1183, 304] on icon "Next image" at bounding box center [1177, 307] width 17 height 17
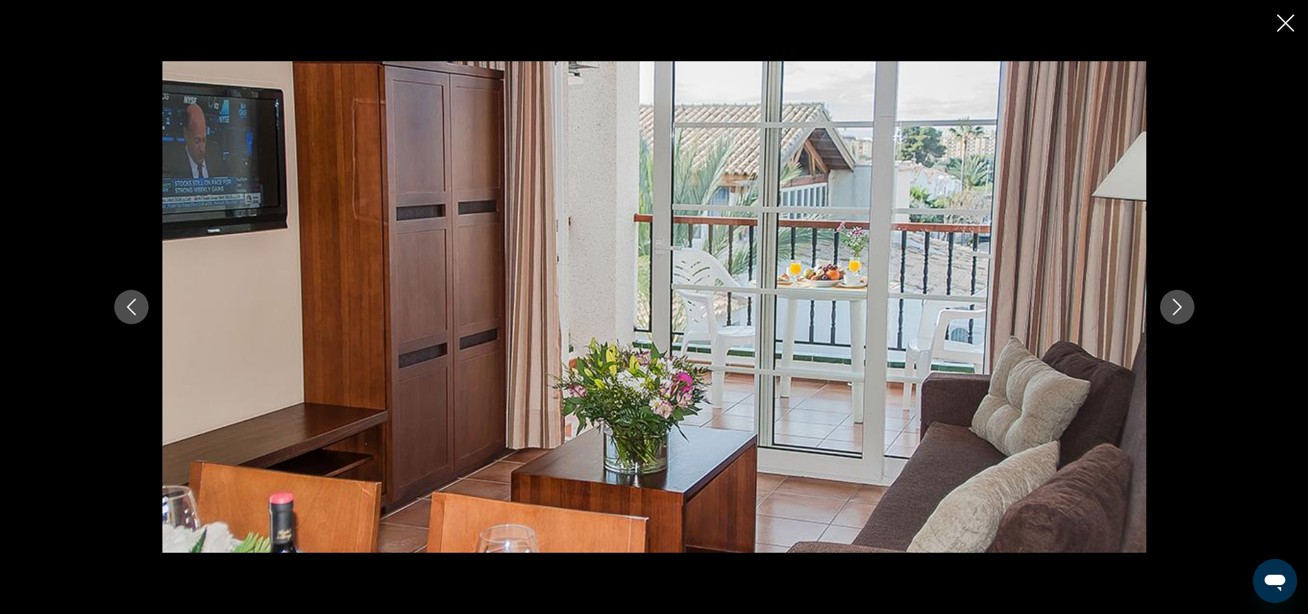
click at [1183, 304] on icon "Next image" at bounding box center [1177, 307] width 17 height 17
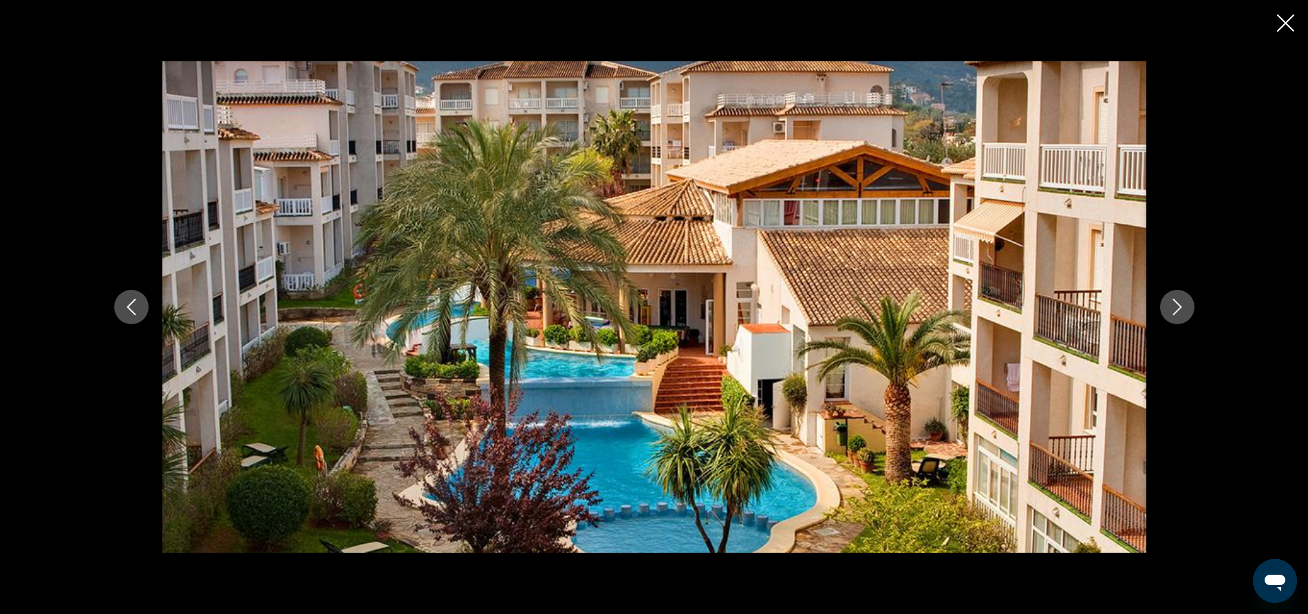
click at [1281, 23] on icon "Close slideshow" at bounding box center [1285, 22] width 17 height 17
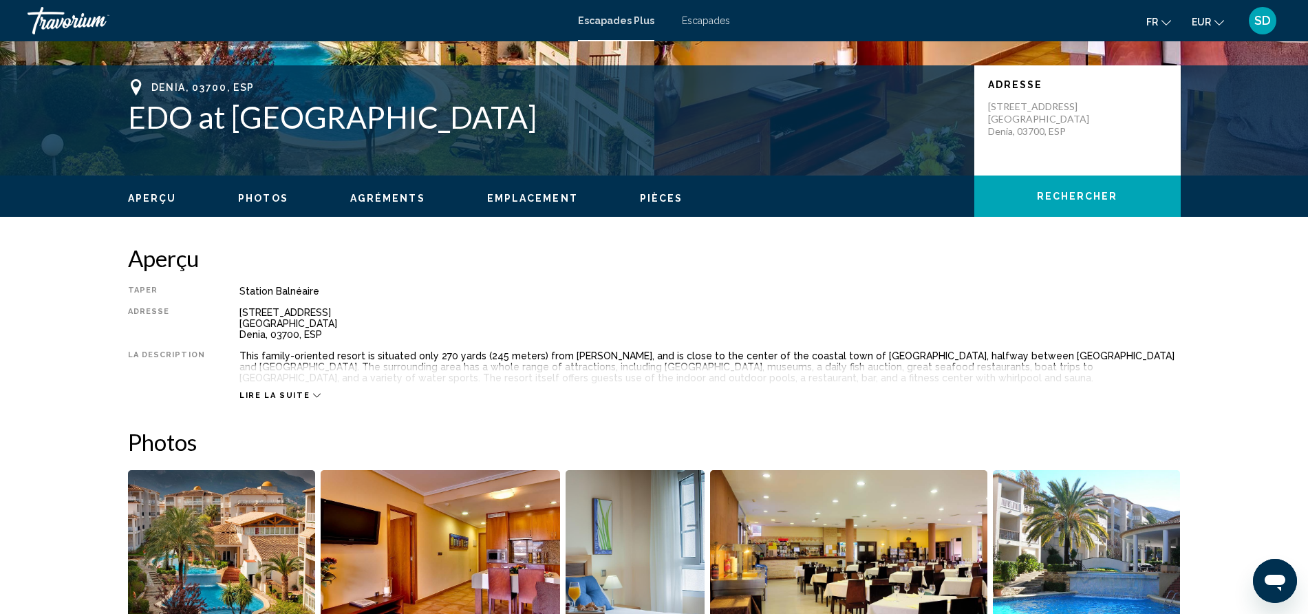
scroll to position [286, 0]
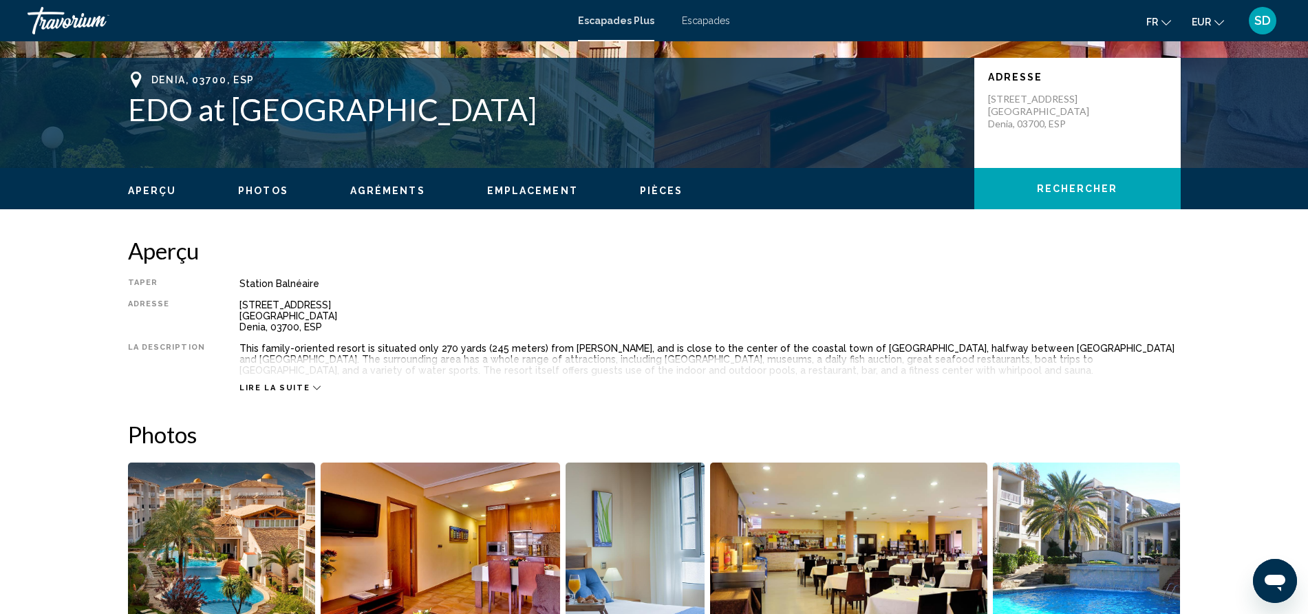
click at [252, 387] on span "Lire la suite" at bounding box center [274, 387] width 70 height 9
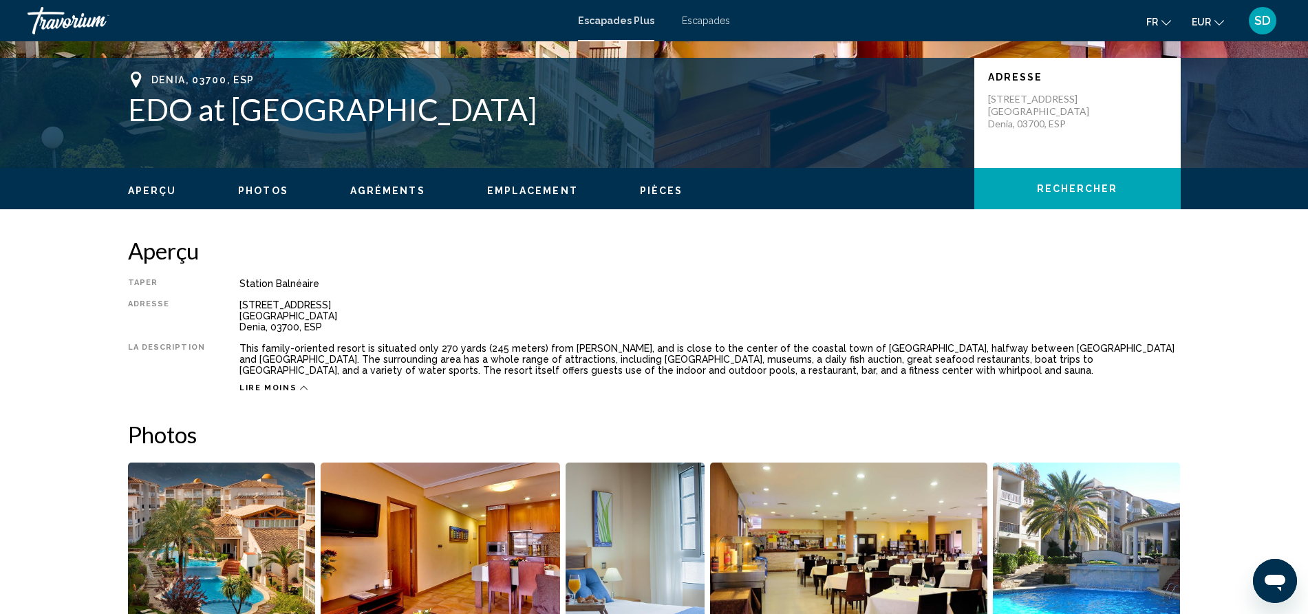
click at [1165, 21] on icon "Changer de langue" at bounding box center [1166, 23] width 10 height 10
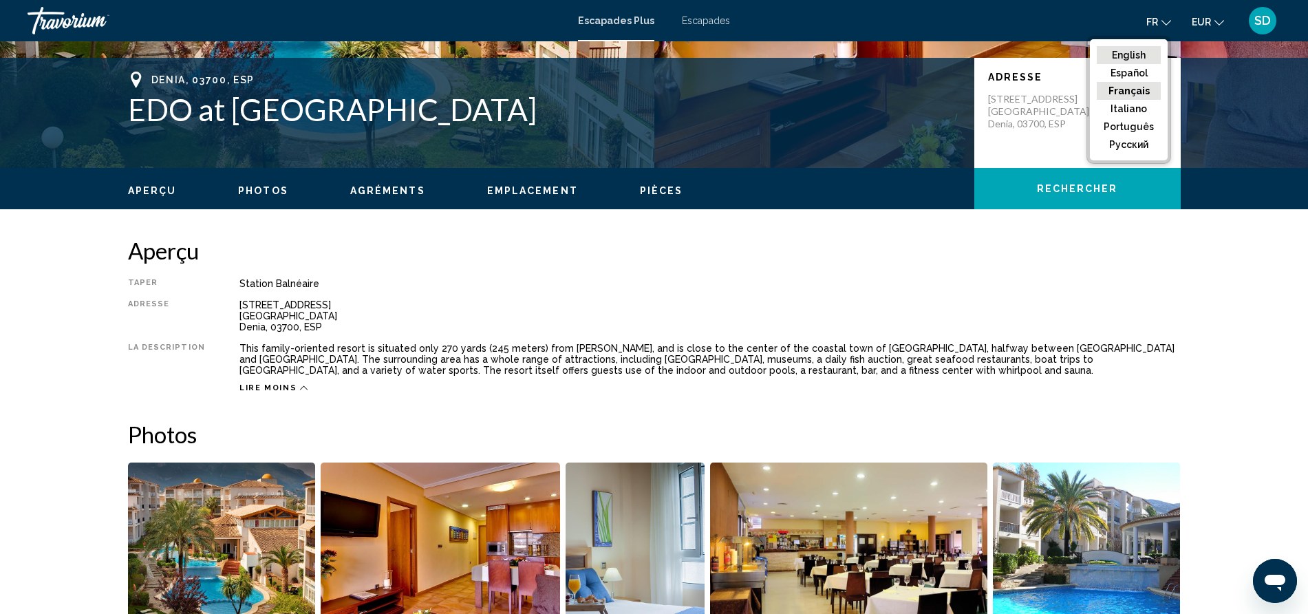
click at [1130, 52] on button "English" at bounding box center [1129, 55] width 64 height 18
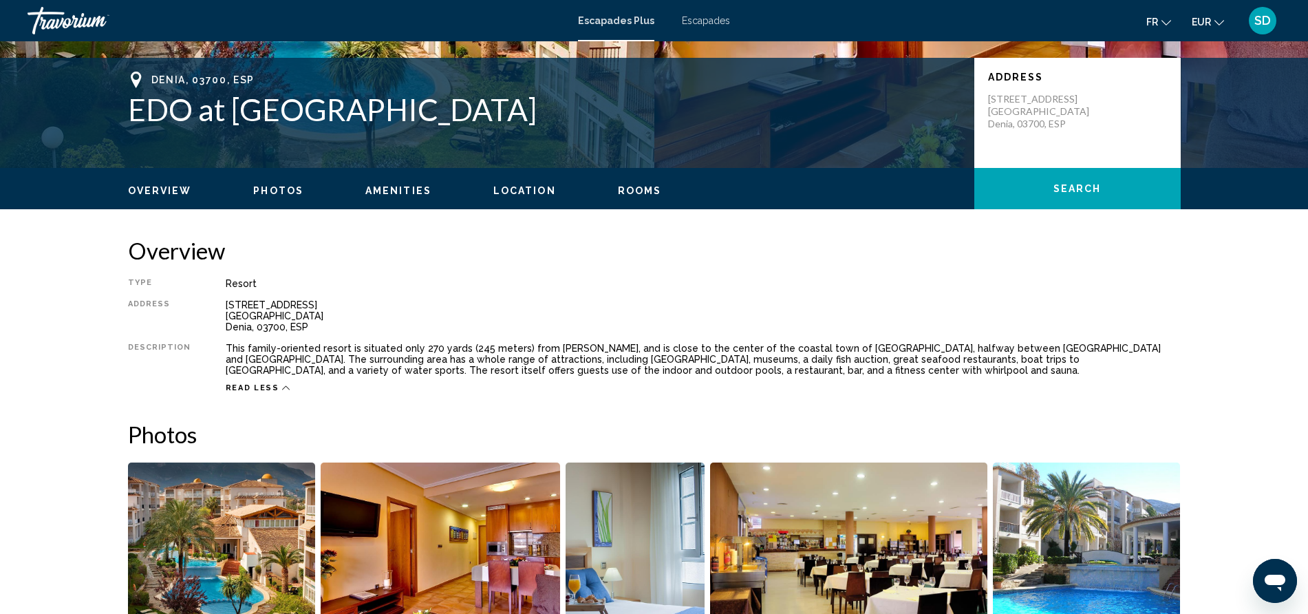
click at [1165, 20] on icon "Changer de langue" at bounding box center [1166, 23] width 10 height 10
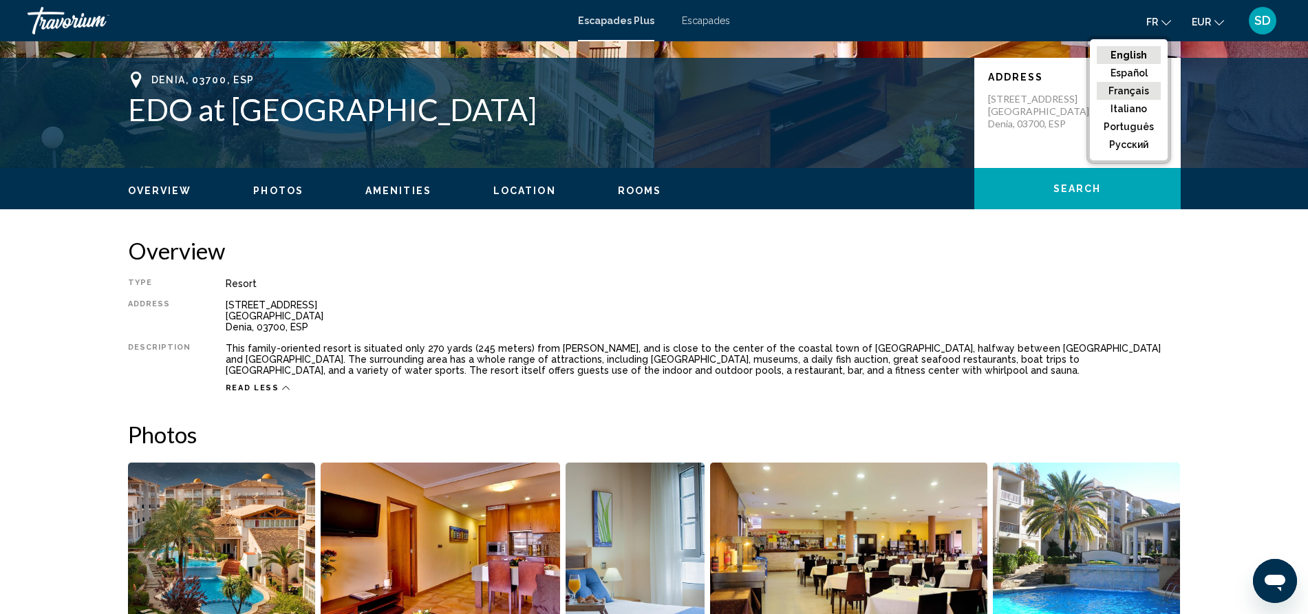
click at [1130, 90] on button "Français" at bounding box center [1129, 91] width 64 height 18
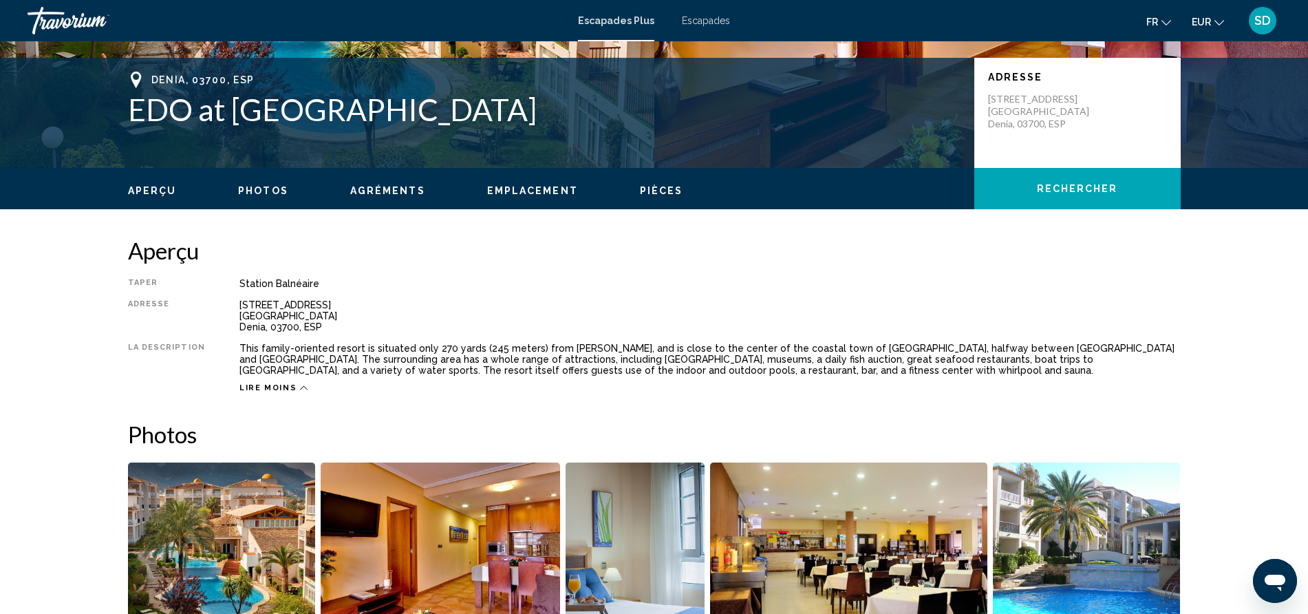
click at [1215, 18] on icon "Changer de devise" at bounding box center [1219, 23] width 10 height 10
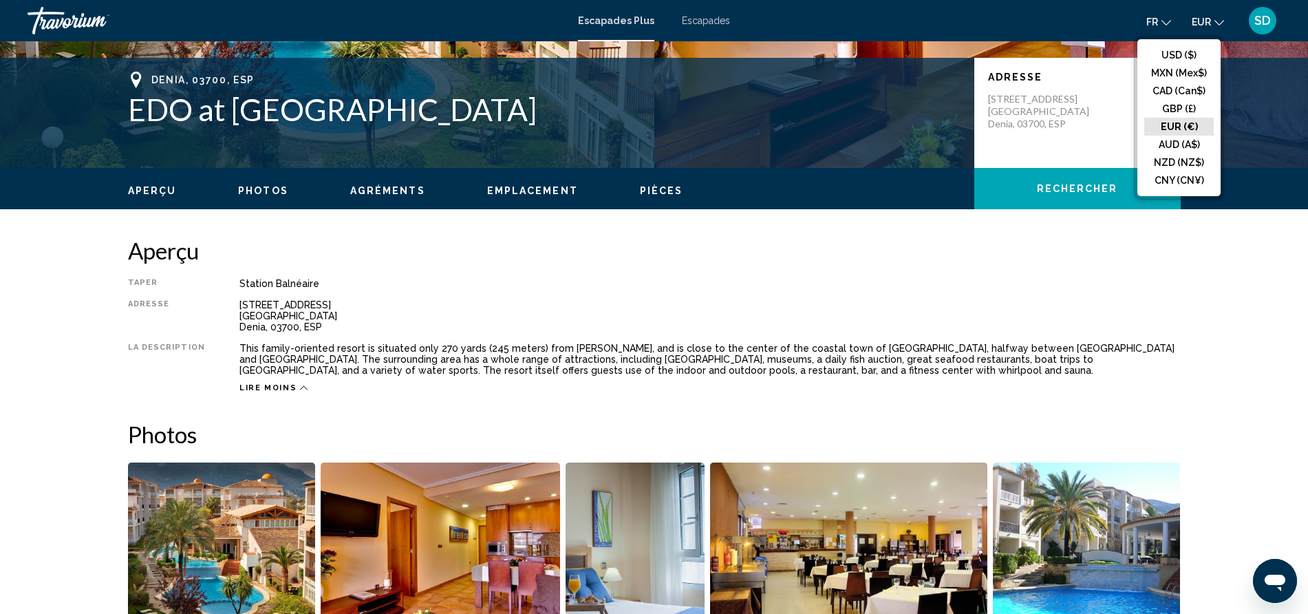
click at [1215, 18] on icon "Changer de devise" at bounding box center [1219, 23] width 10 height 10
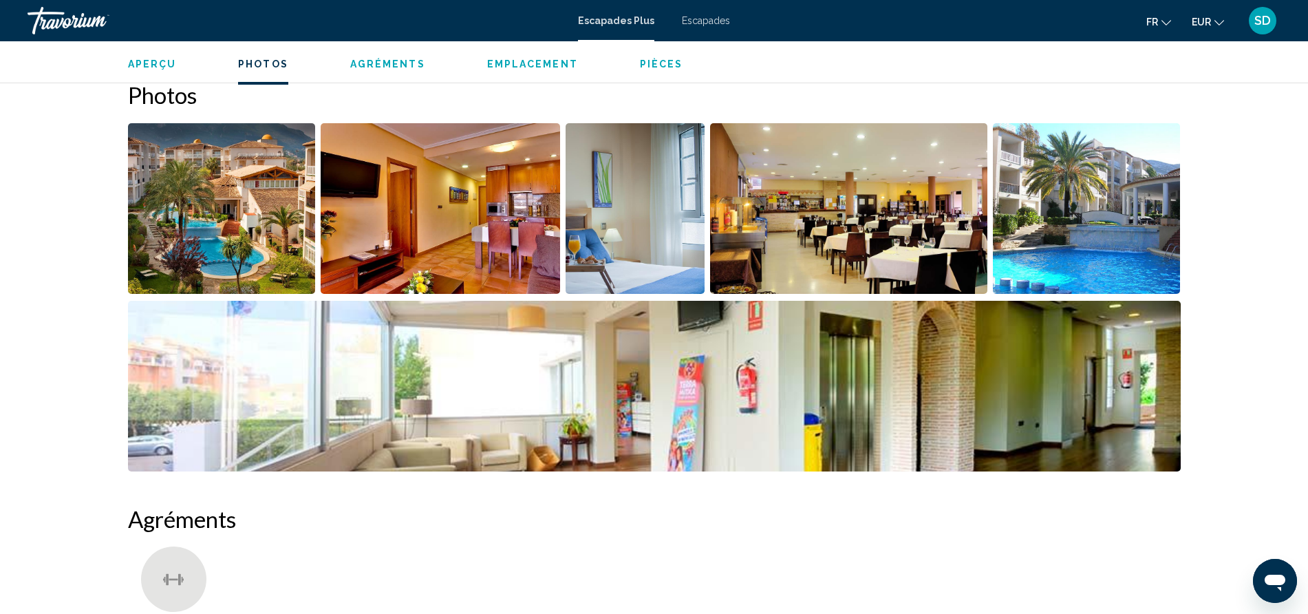
scroll to position [622, 0]
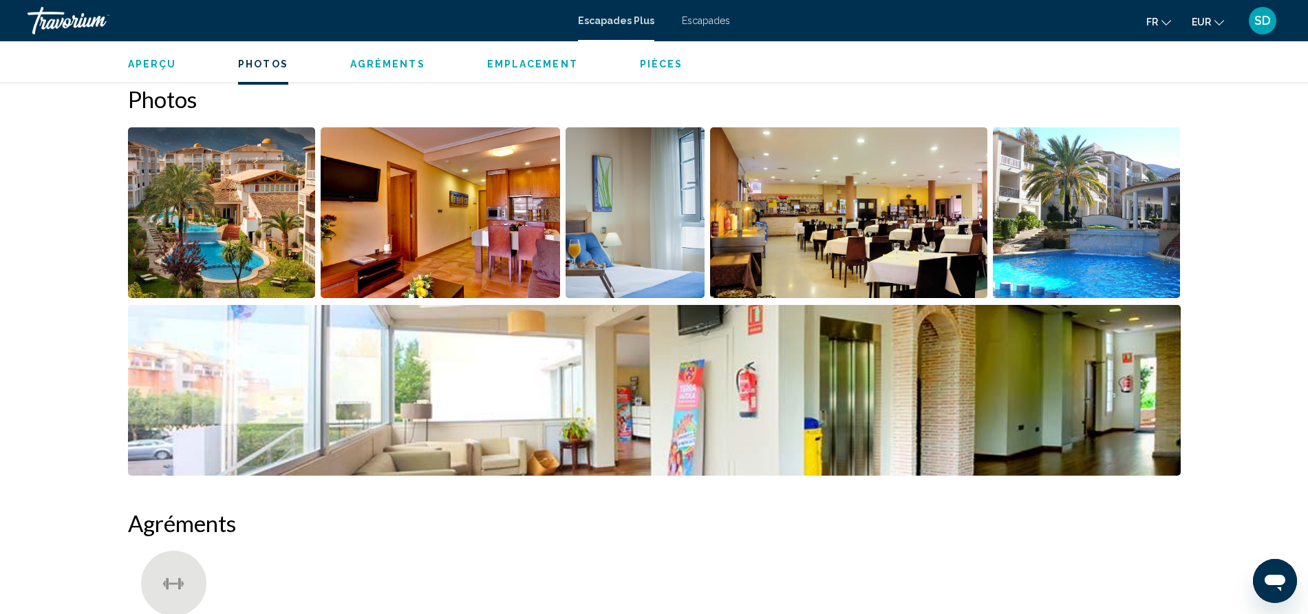
click at [174, 205] on img "Open full-screen image slider" at bounding box center [222, 212] width 188 height 171
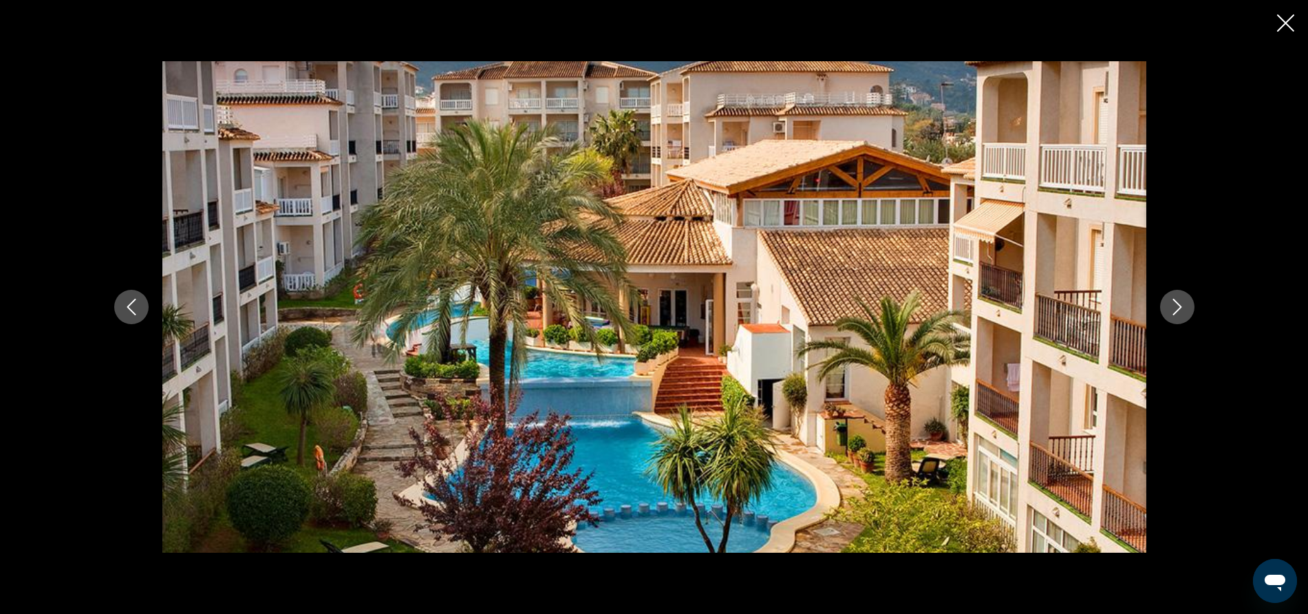
click at [1172, 304] on icon "Next image" at bounding box center [1177, 307] width 17 height 17
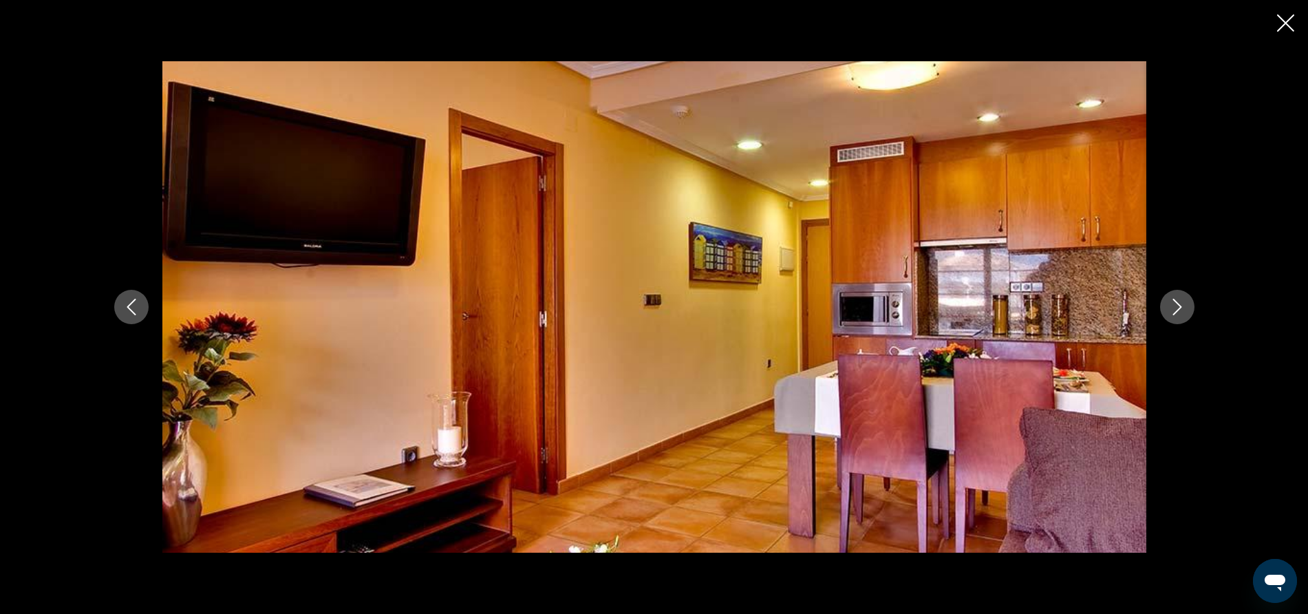
click at [1180, 305] on icon "Next image" at bounding box center [1176, 307] width 9 height 17
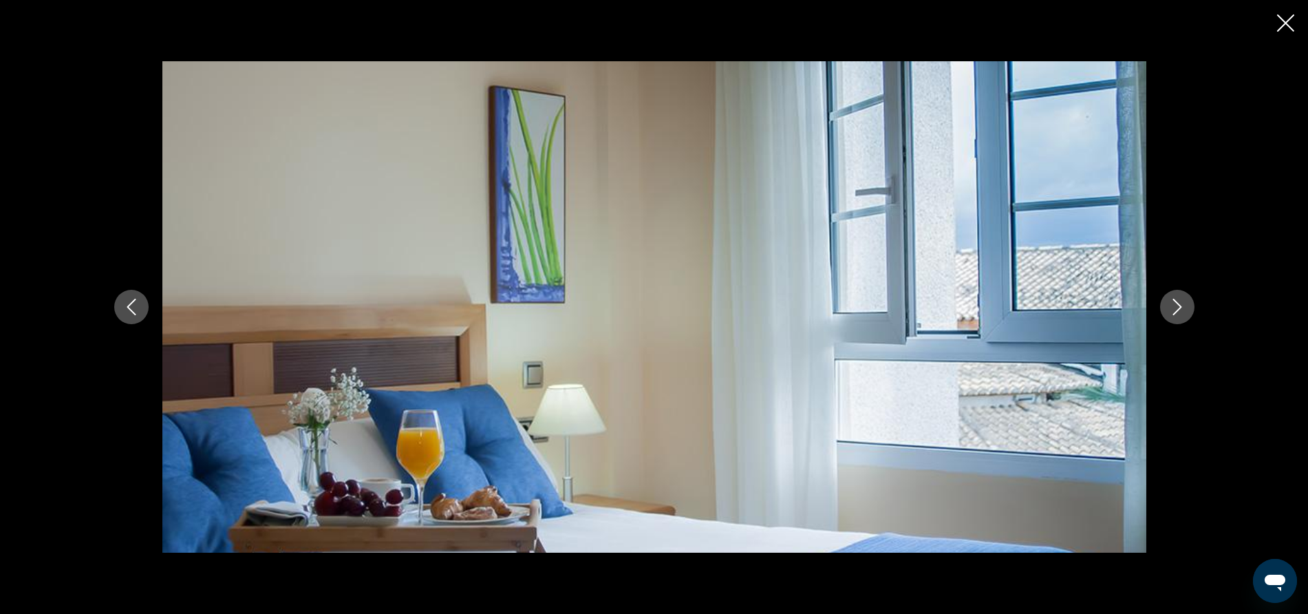
click at [1180, 305] on icon "Next image" at bounding box center [1176, 307] width 9 height 17
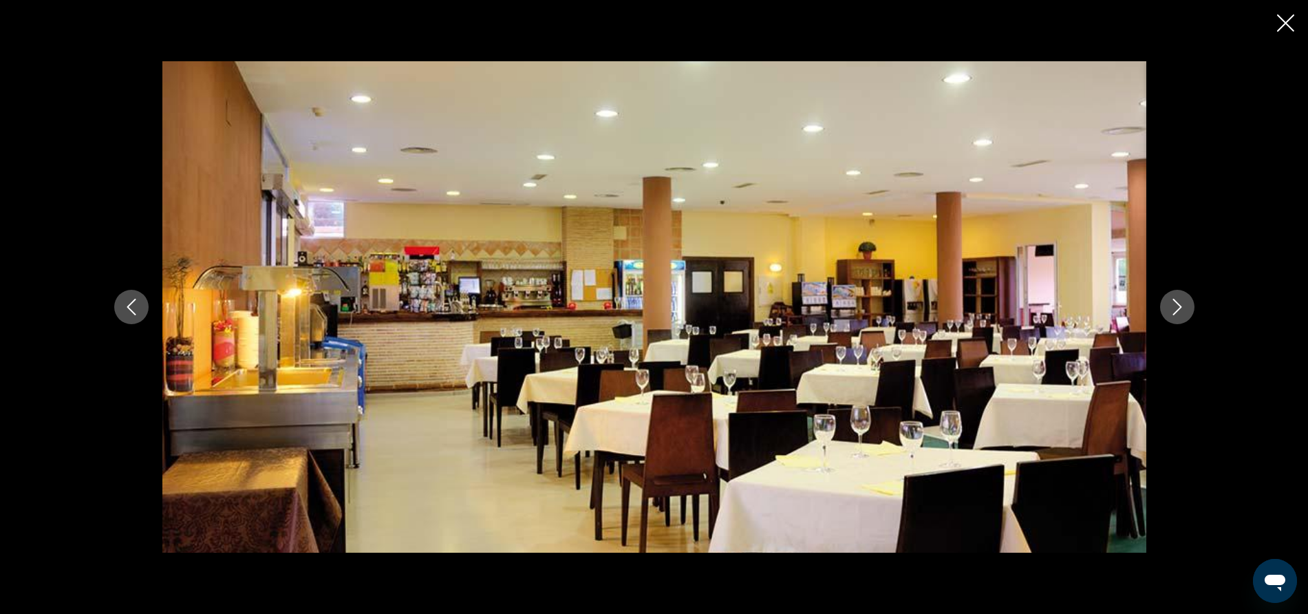
click at [1180, 305] on icon "Next image" at bounding box center [1176, 307] width 9 height 17
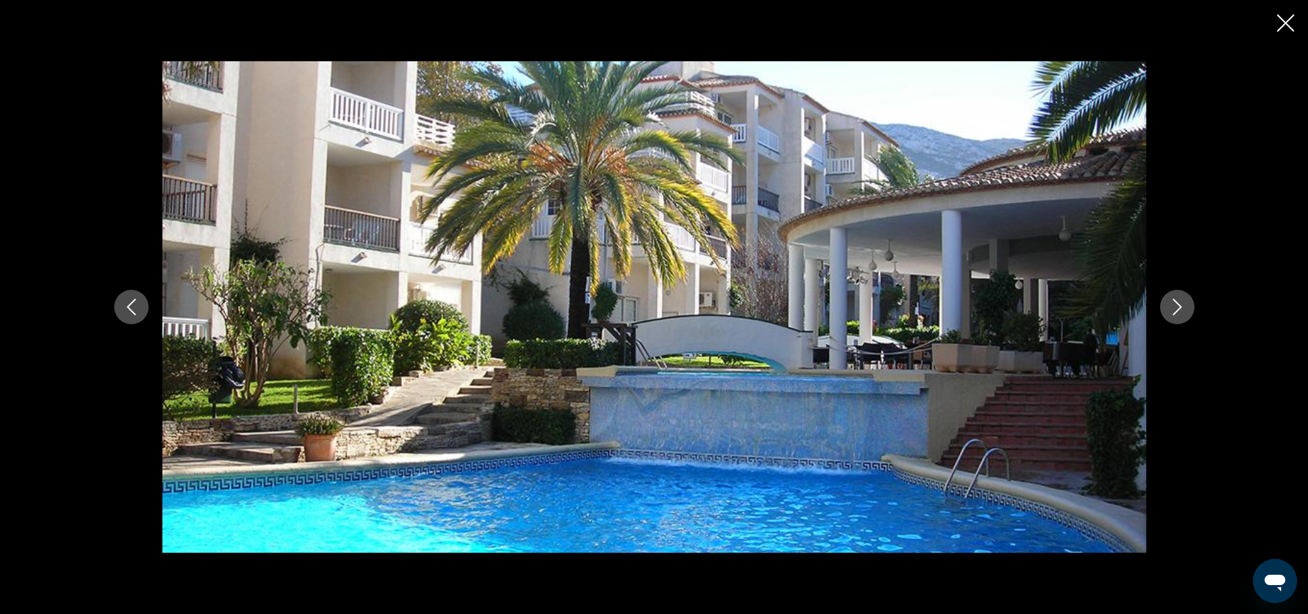
click at [1180, 305] on icon "Next image" at bounding box center [1176, 307] width 9 height 17
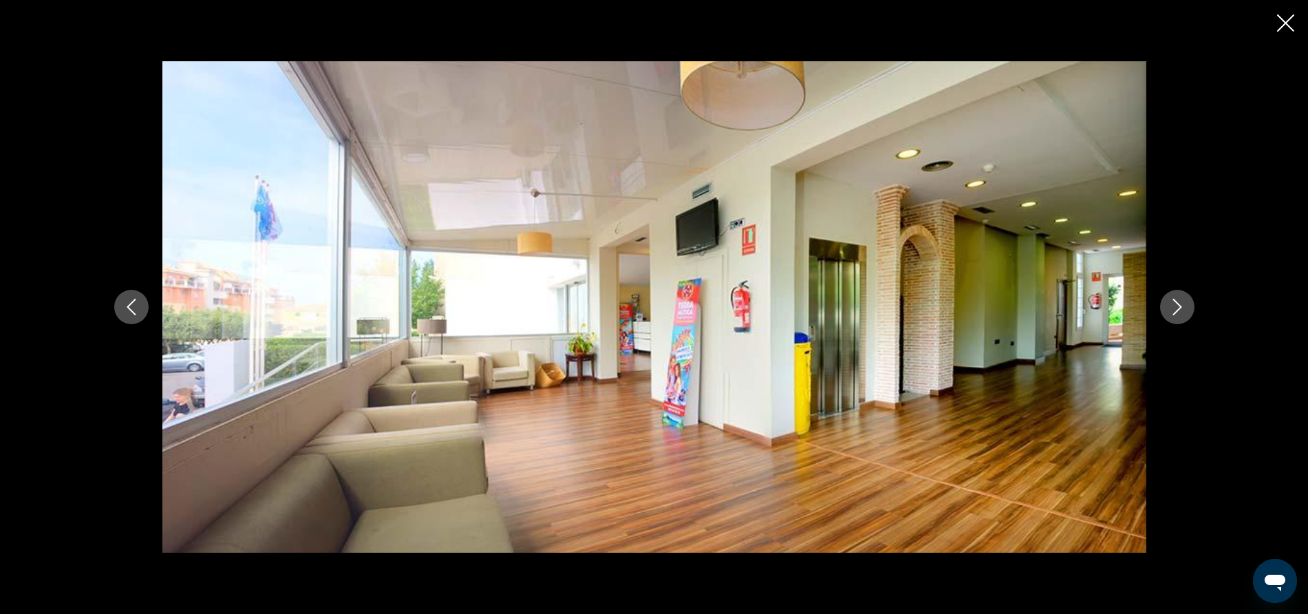
click at [1180, 305] on icon "Next image" at bounding box center [1176, 307] width 9 height 17
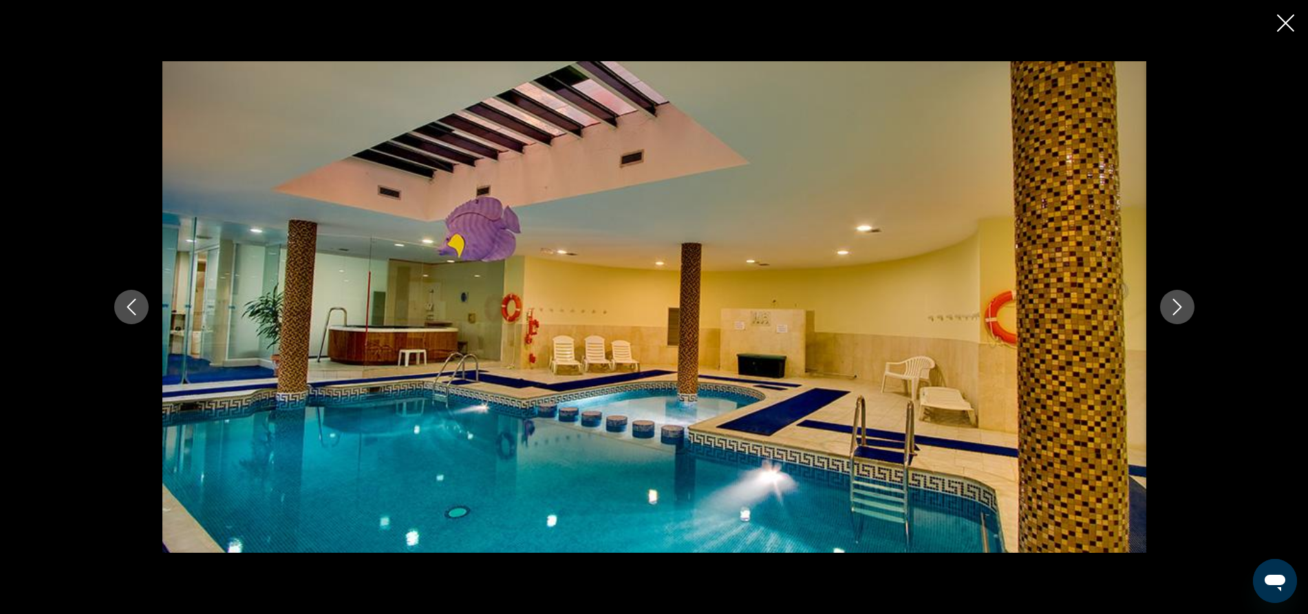
click at [1180, 305] on icon "Next image" at bounding box center [1176, 307] width 9 height 17
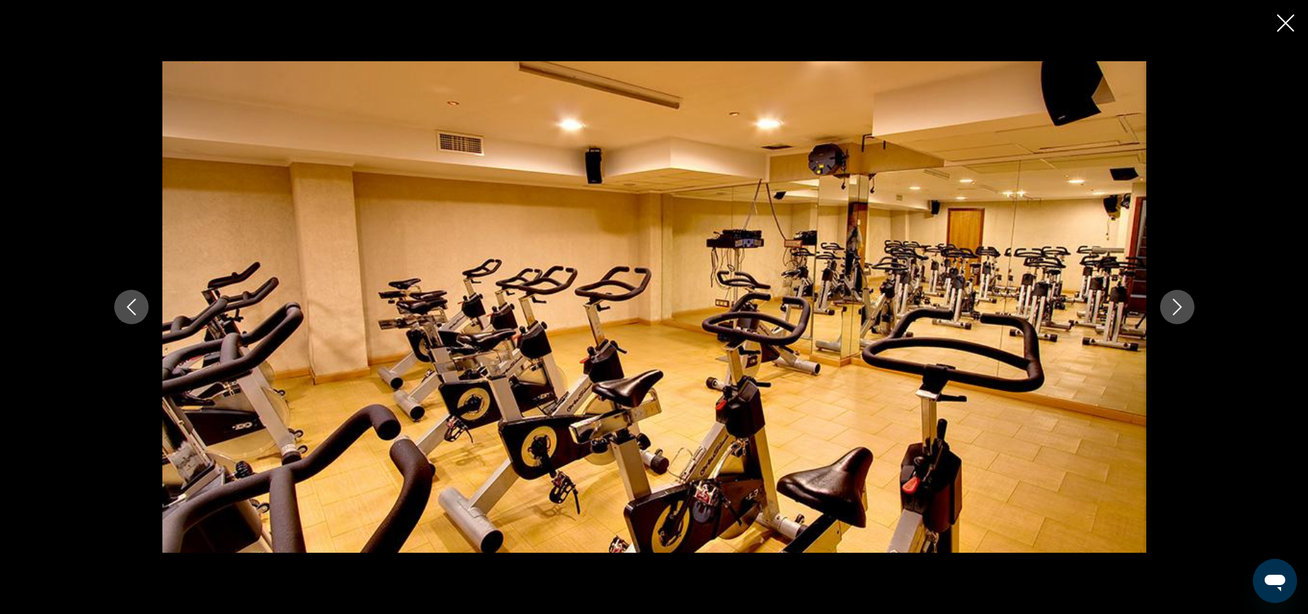
click at [1180, 305] on icon "Next image" at bounding box center [1176, 307] width 9 height 17
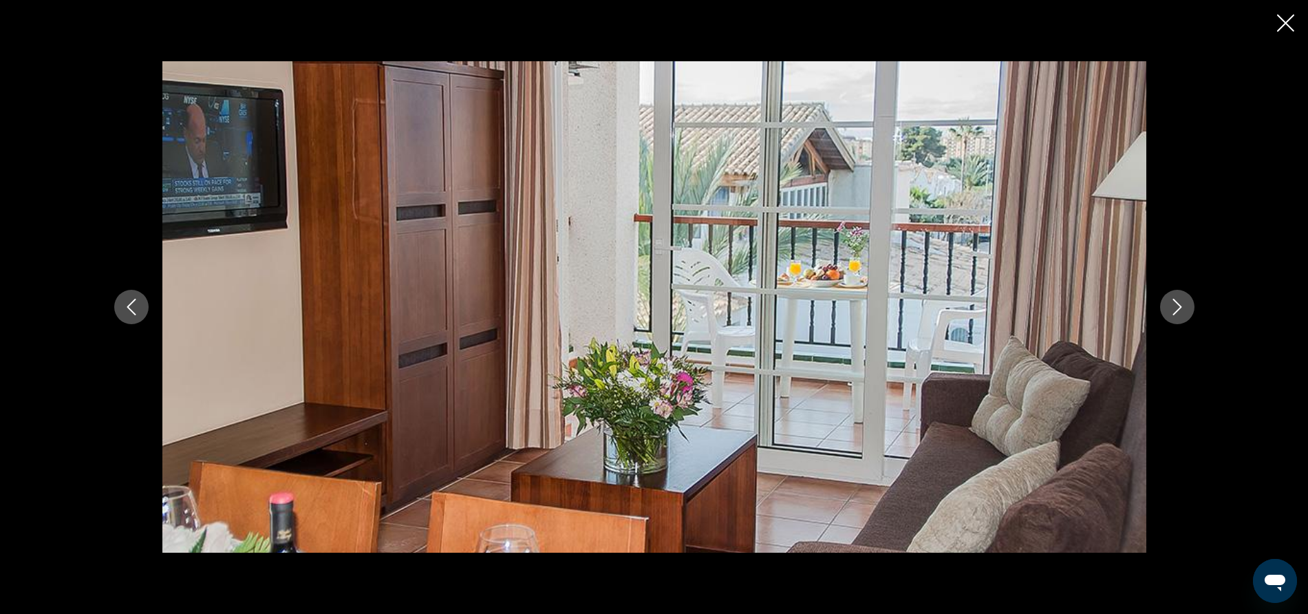
click at [1180, 305] on icon "Next image" at bounding box center [1176, 307] width 9 height 17
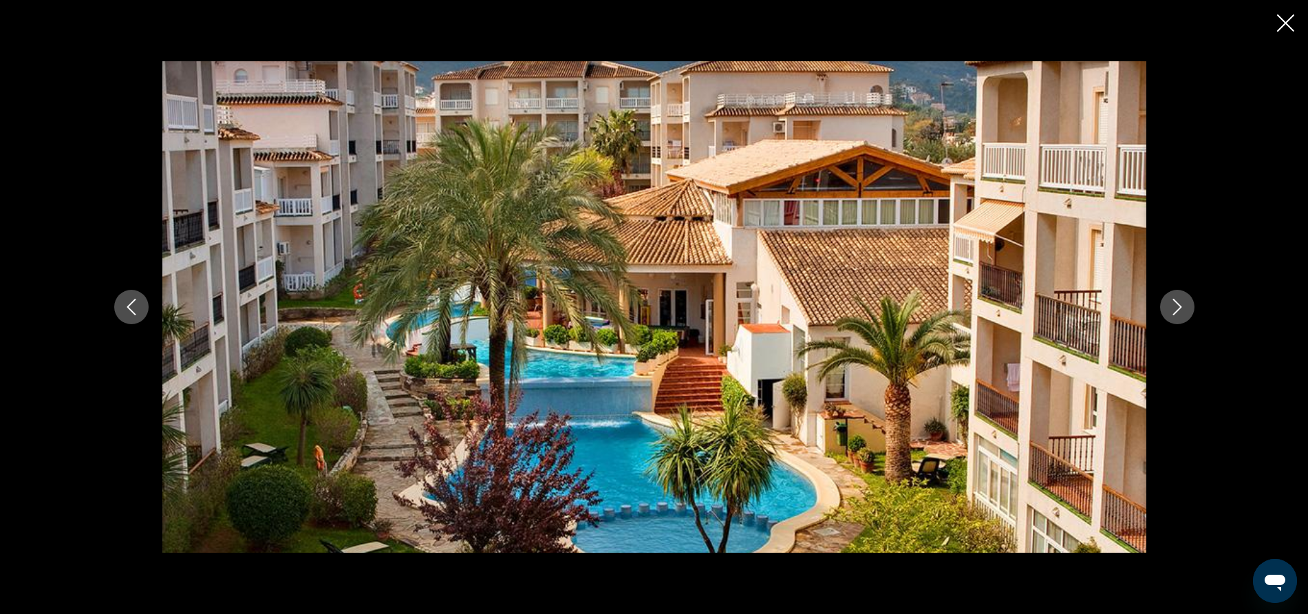
scroll to position [766, 0]
click at [1284, 19] on icon "Close slideshow" at bounding box center [1285, 22] width 17 height 17
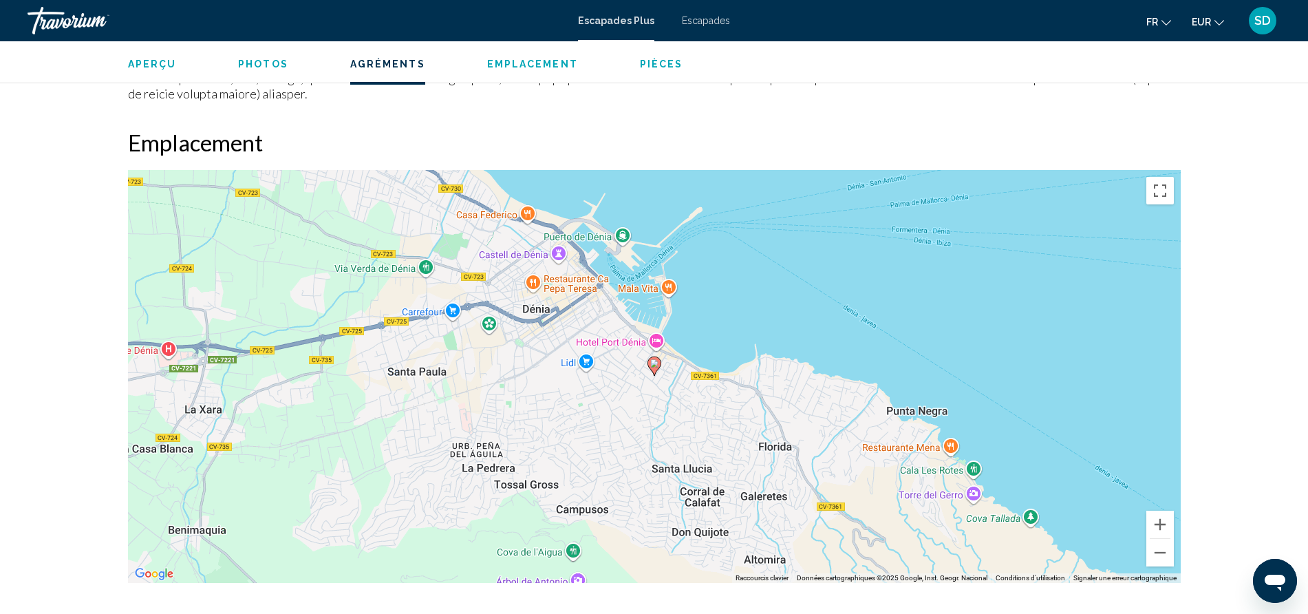
scroll to position [1680, 0]
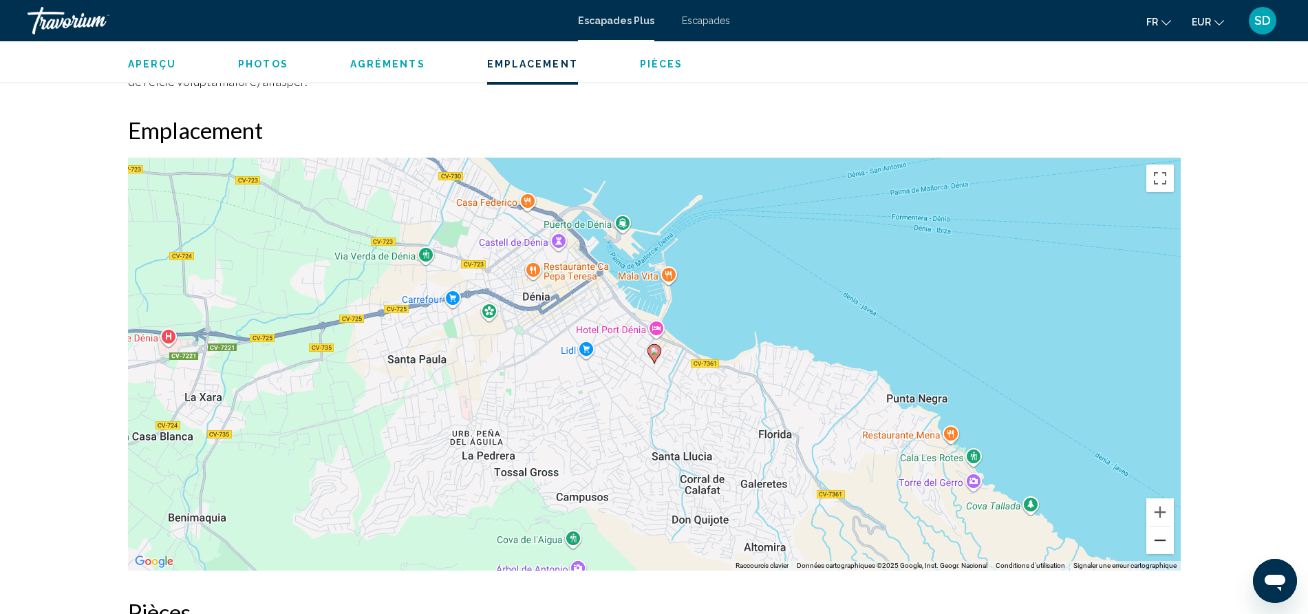
click at [1163, 526] on button "Zoom arrière" at bounding box center [1160, 540] width 28 height 28
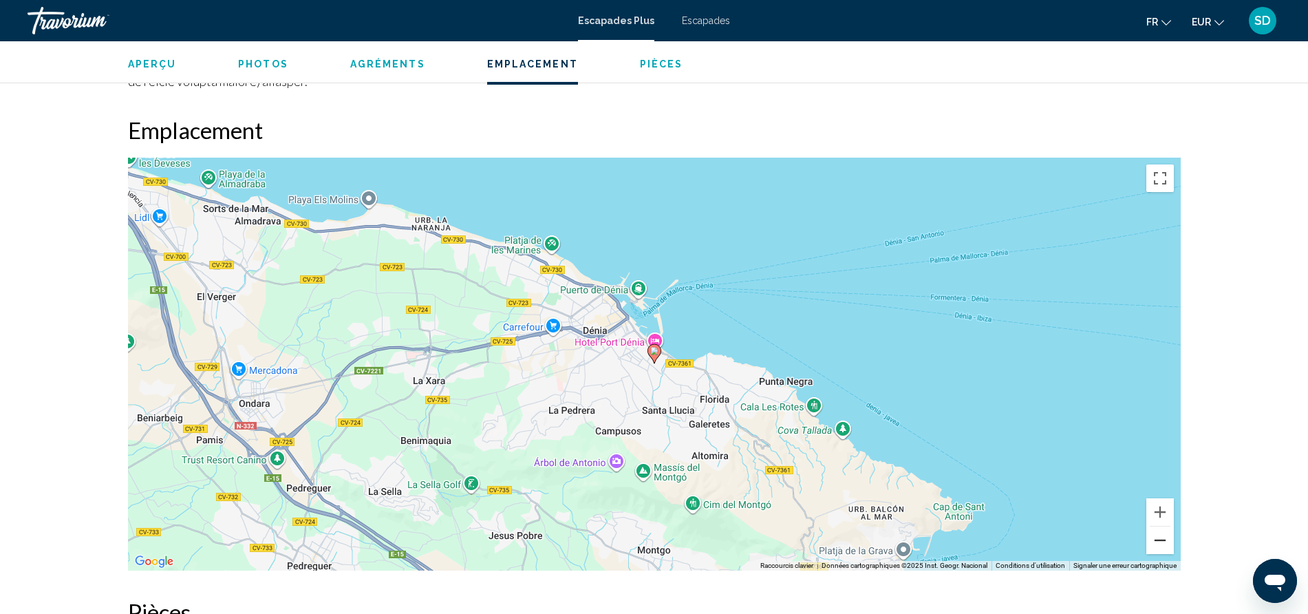
click at [1163, 526] on button "Zoom arrière" at bounding box center [1160, 540] width 28 height 28
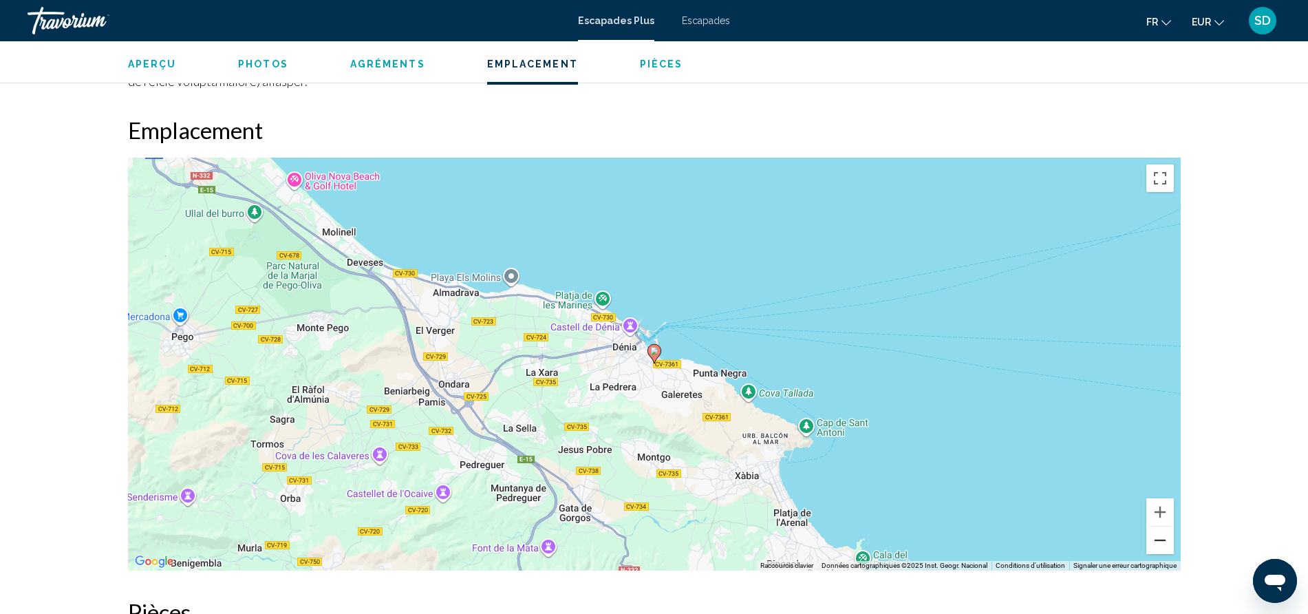
click at [1163, 526] on button "Zoom arrière" at bounding box center [1160, 540] width 28 height 28
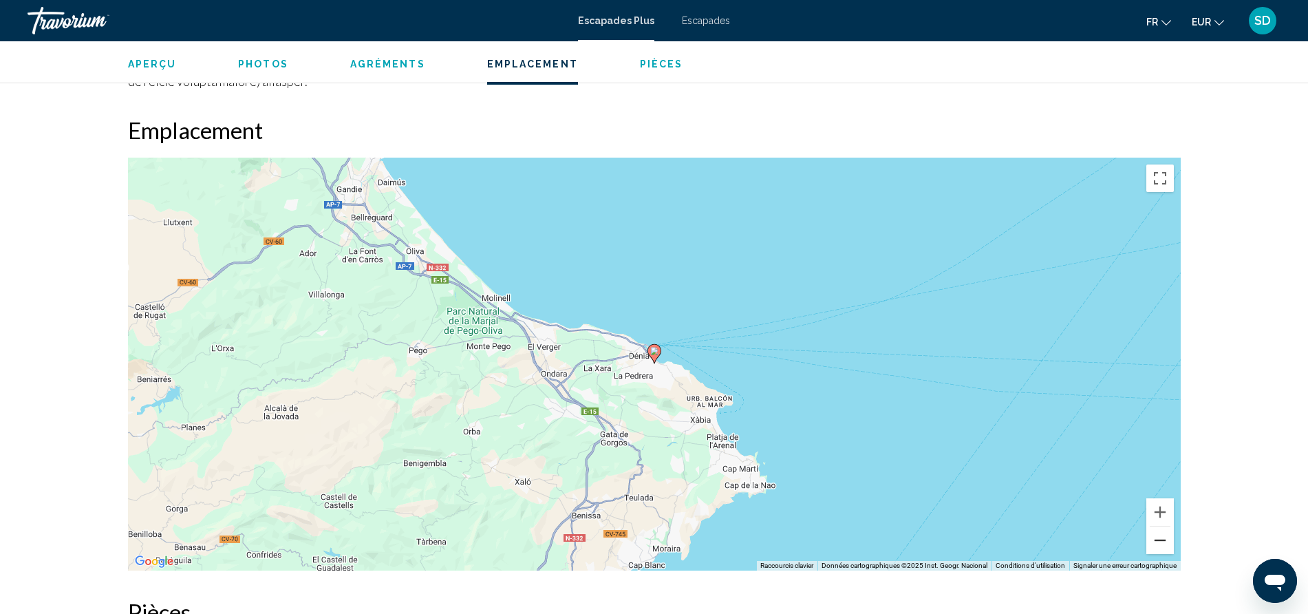
click at [1163, 526] on button "Zoom arrière" at bounding box center [1160, 540] width 28 height 28
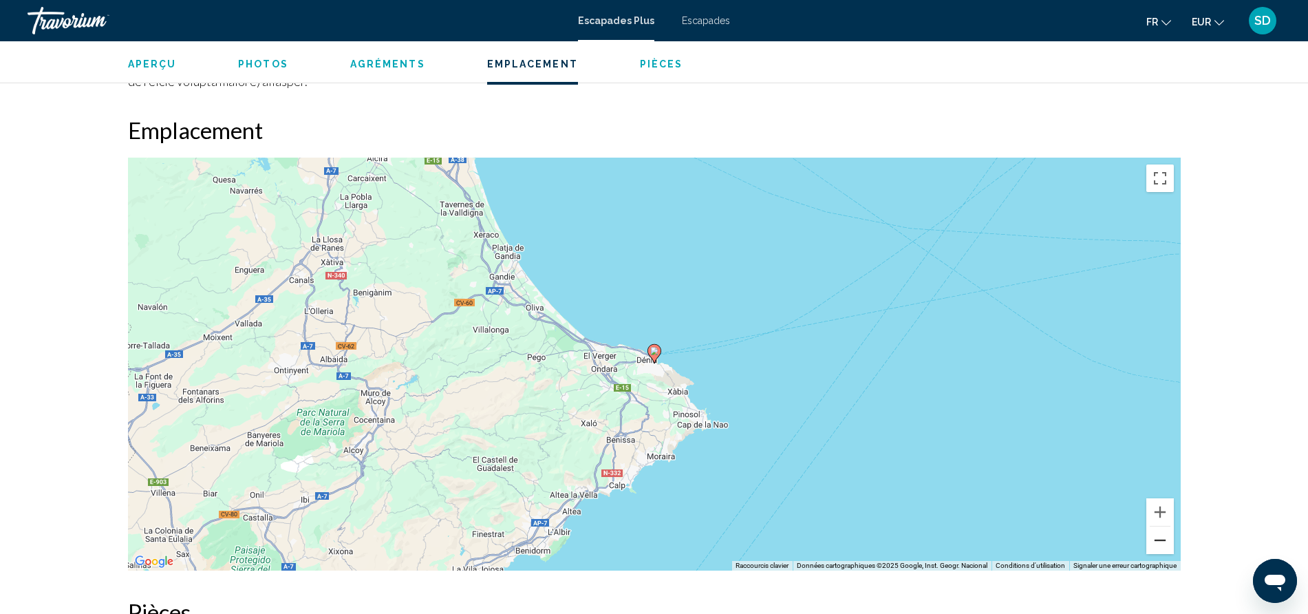
click at [1163, 526] on button "Zoom arrière" at bounding box center [1160, 540] width 28 height 28
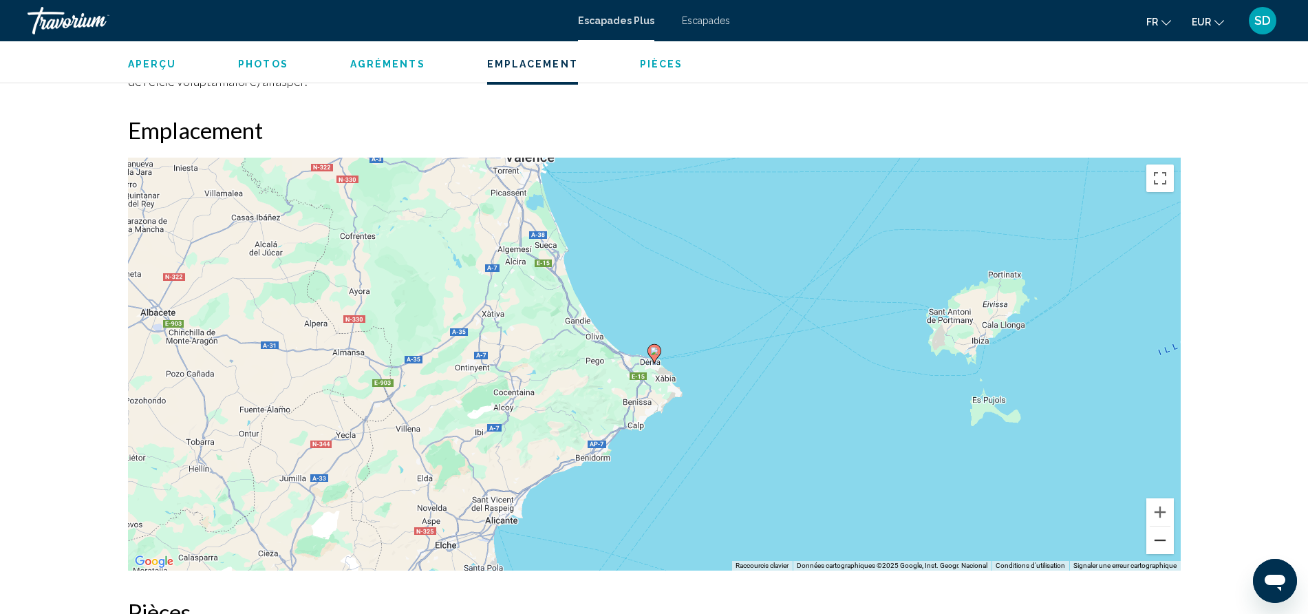
click at [1163, 526] on button "Zoom arrière" at bounding box center [1160, 540] width 28 height 28
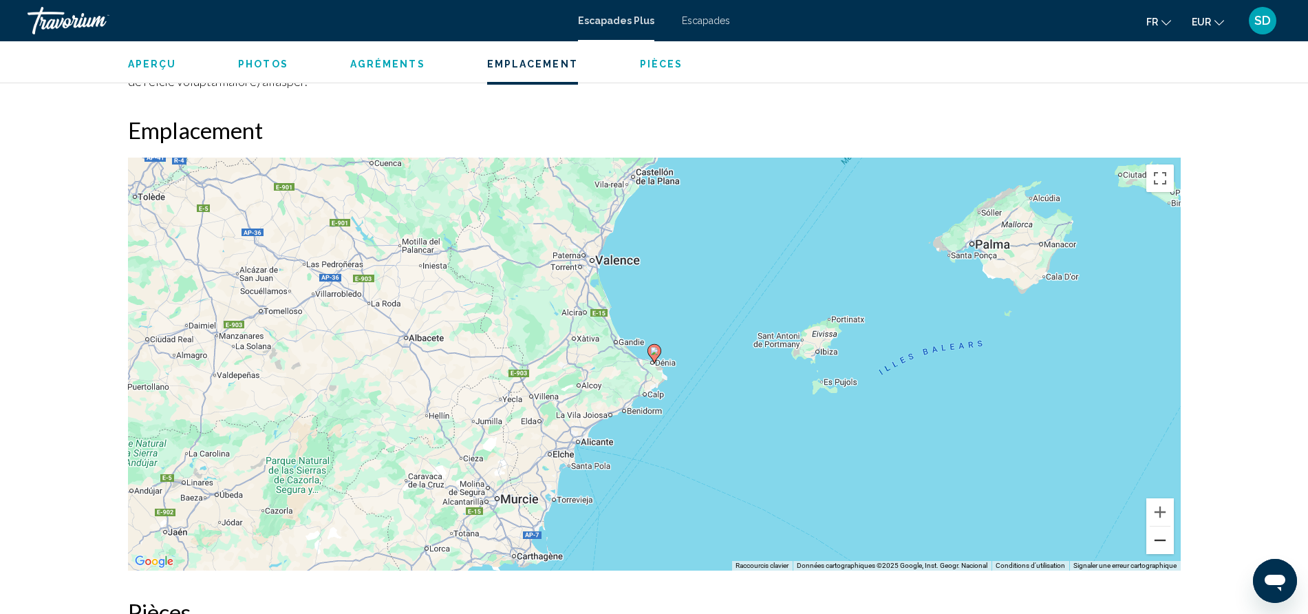
click at [1163, 526] on button "Zoom arrière" at bounding box center [1160, 540] width 28 height 28
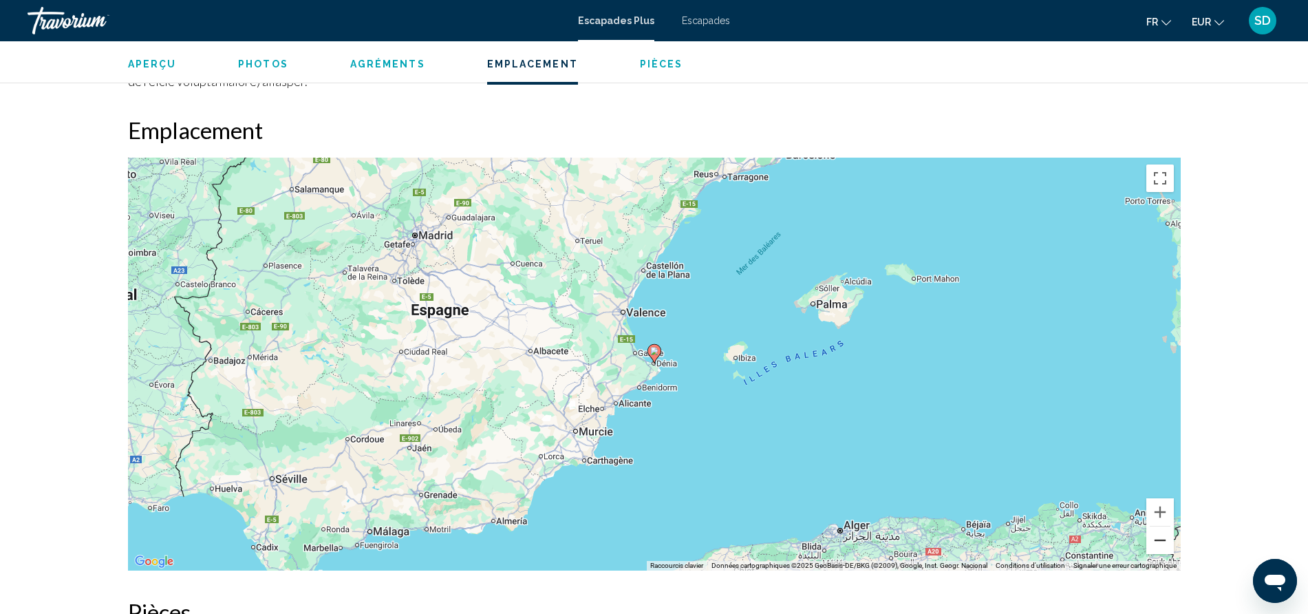
click at [1163, 526] on button "Zoom arrière" at bounding box center [1160, 540] width 28 height 28
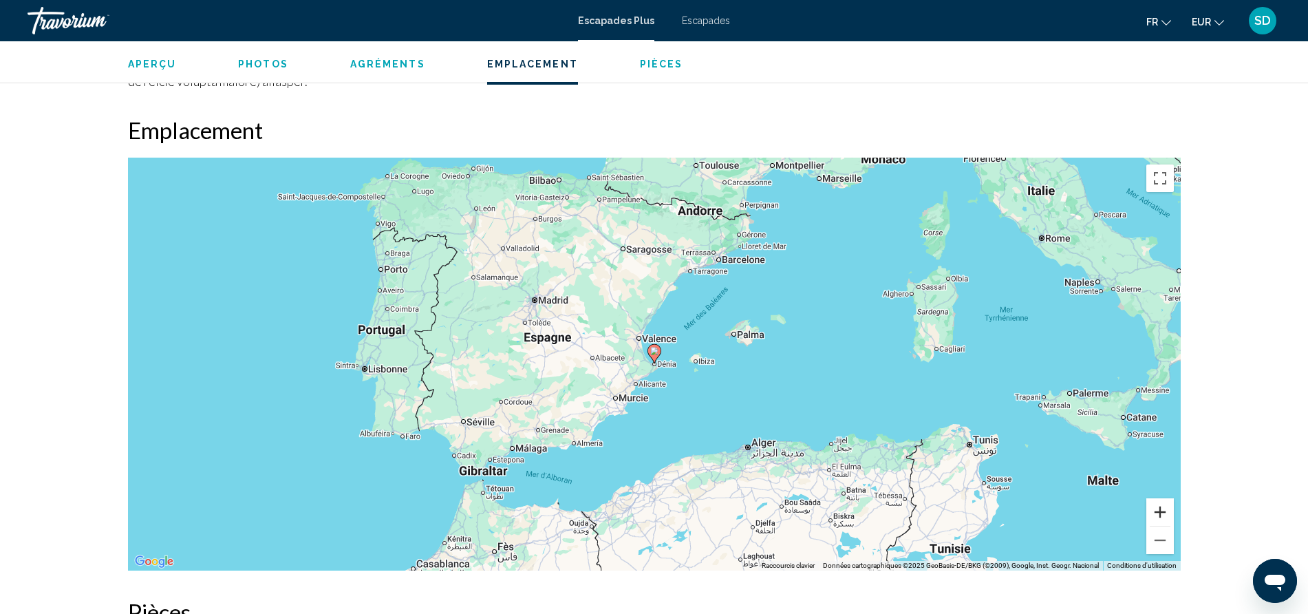
click at [1161, 498] on button "Zoom avant" at bounding box center [1160, 512] width 28 height 28
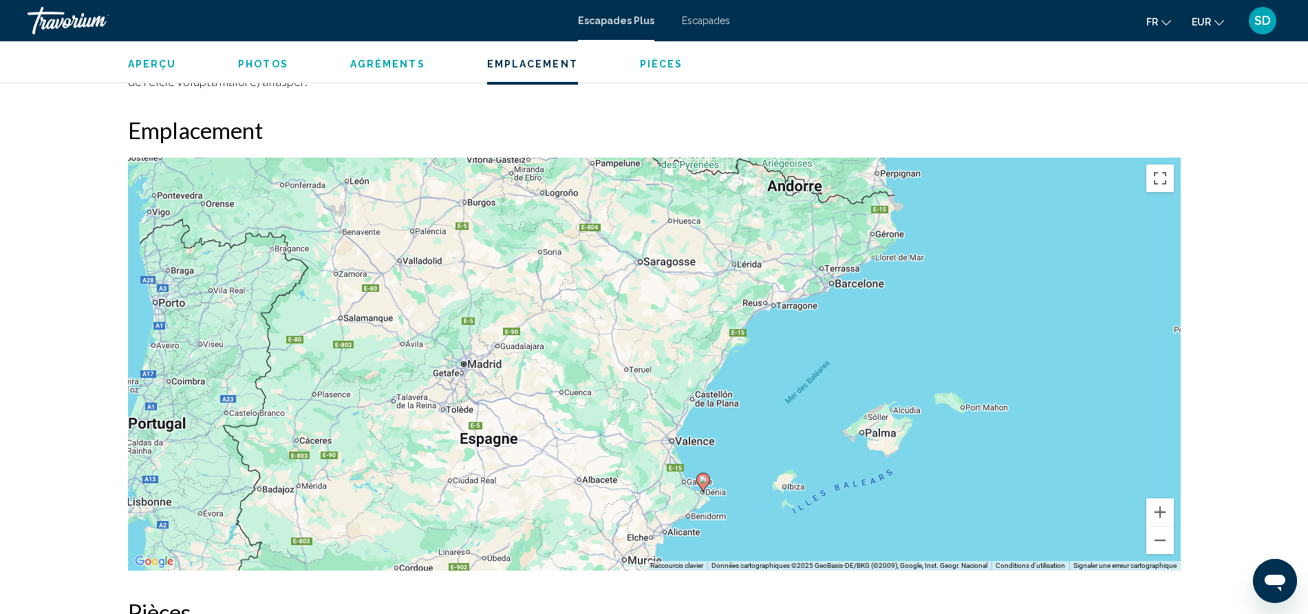
drag, startPoint x: 785, startPoint y: 253, endPoint x: 832, endPoint y: 382, distance: 136.9
click at [832, 382] on div "Pour activer le glissement avec le clavier, appuyez sur Alt+Entrée. Une fois ce…" at bounding box center [654, 364] width 1053 height 413
click at [1165, 526] on button "Zoom arrière" at bounding box center [1160, 540] width 28 height 28
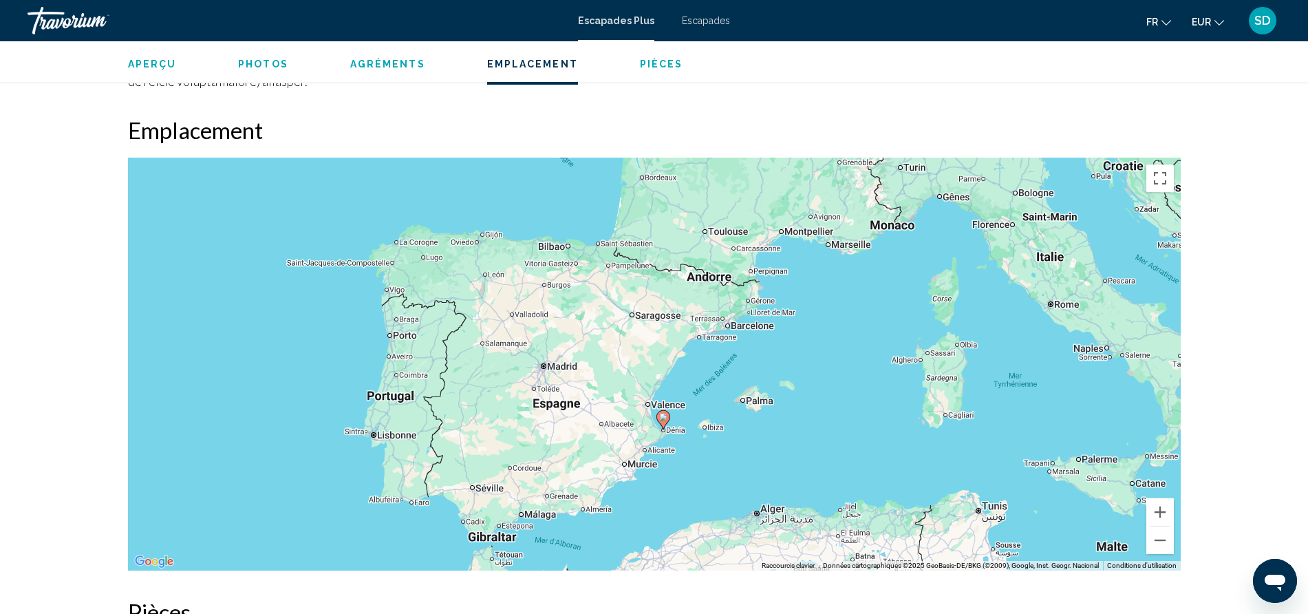
drag, startPoint x: 809, startPoint y: 364, endPoint x: 793, endPoint y: 367, distance: 16.1
click at [793, 367] on div "Pour activer le glissement avec le clavier, appuyez sur Alt+Entrée. Une fois ce…" at bounding box center [654, 364] width 1053 height 413
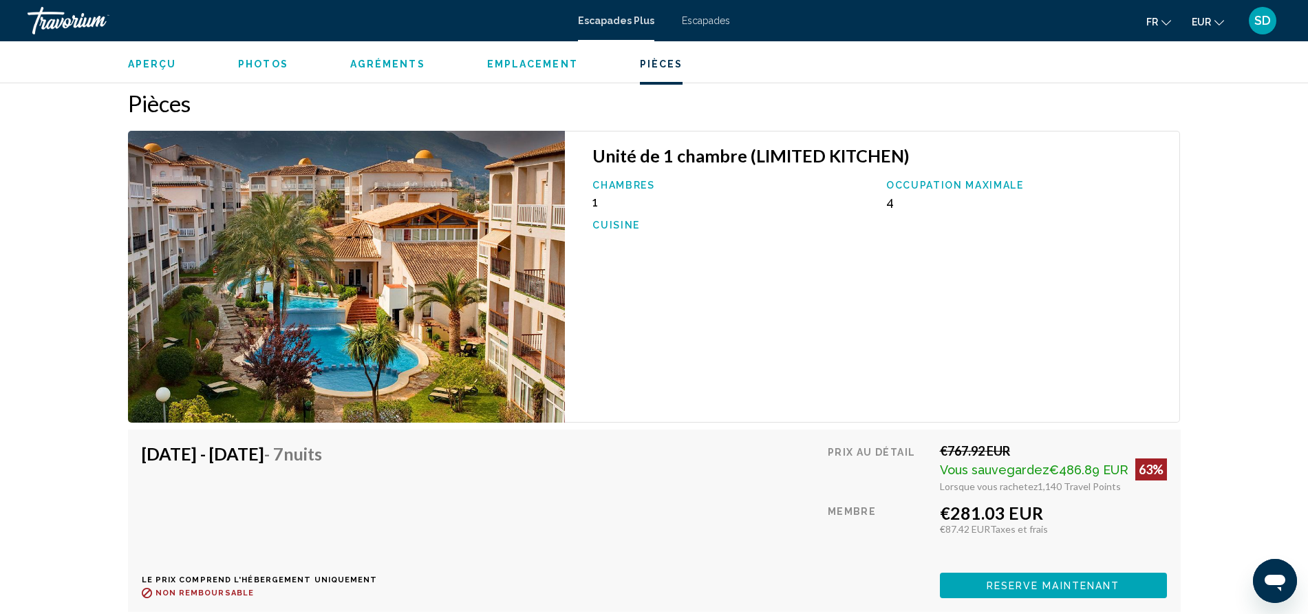
scroll to position [2192, 0]
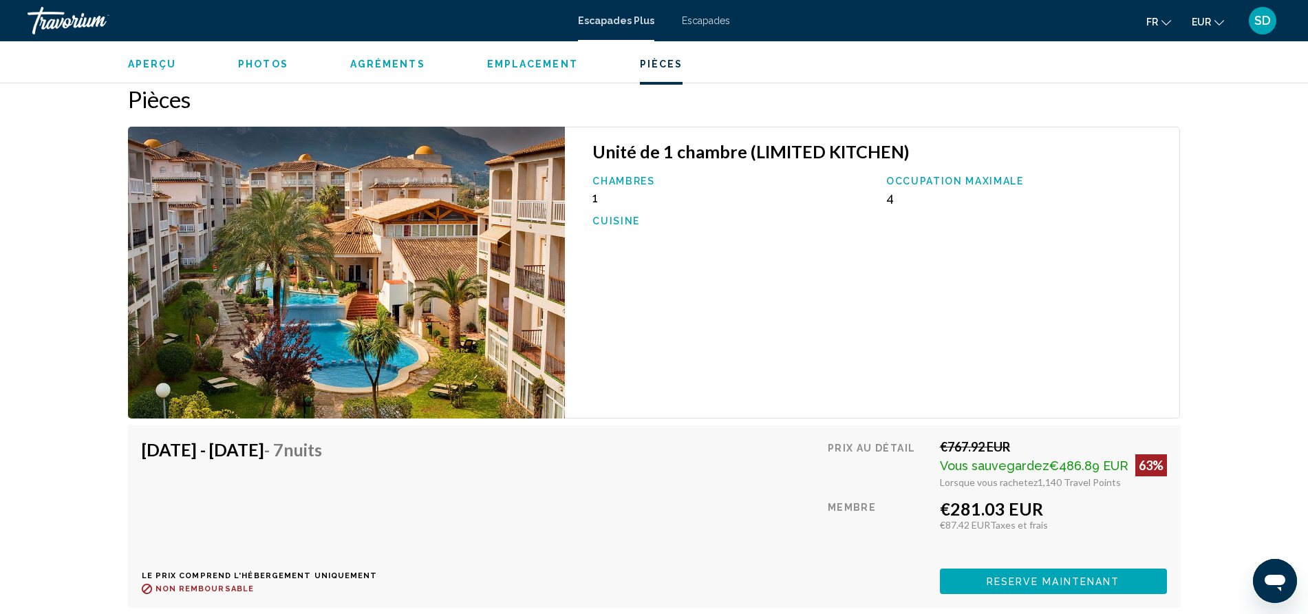
click at [964, 568] on button "Reserve maintenant" at bounding box center [1053, 580] width 227 height 25
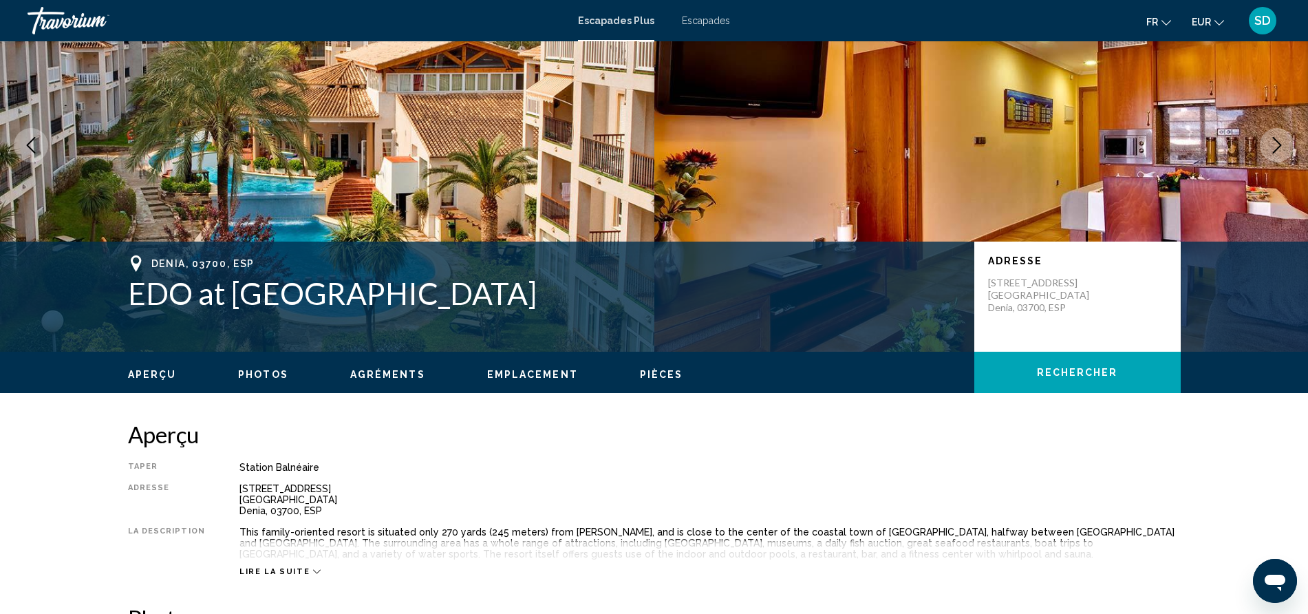
scroll to position [98, 0]
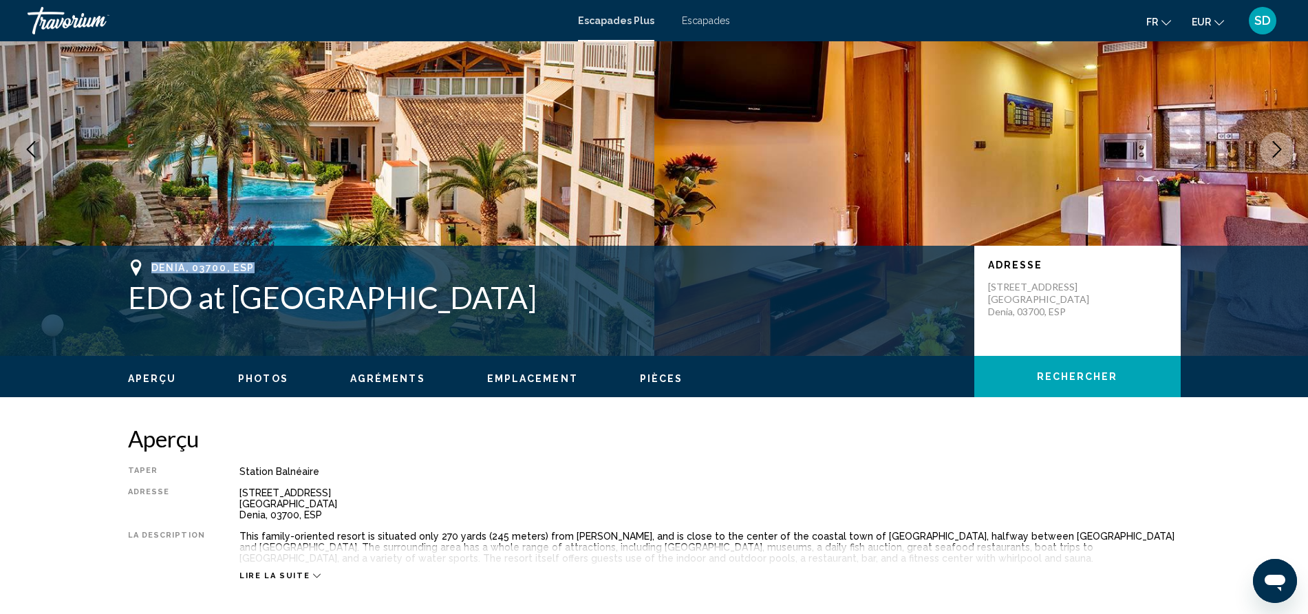
drag, startPoint x: 153, startPoint y: 268, endPoint x: 264, endPoint y: 275, distance: 111.0
click at [264, 275] on div "Denia, 03700, ESP" at bounding box center [544, 267] width 832 height 17
copy span "Denia, 03700, ESP"
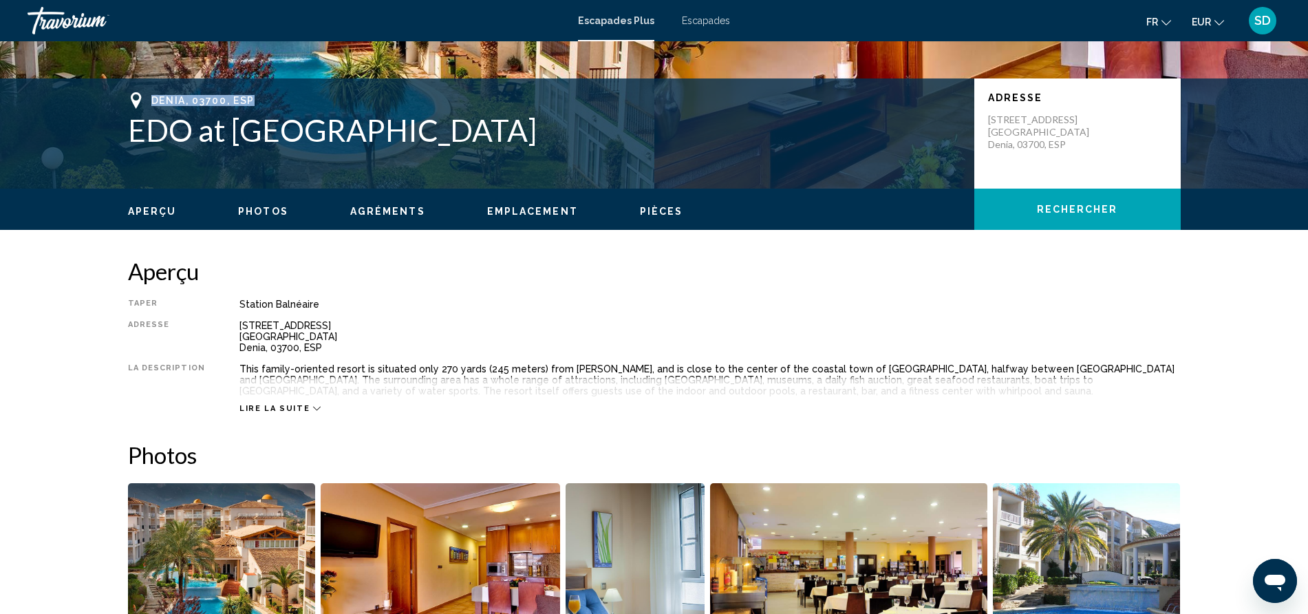
scroll to position [261, 0]
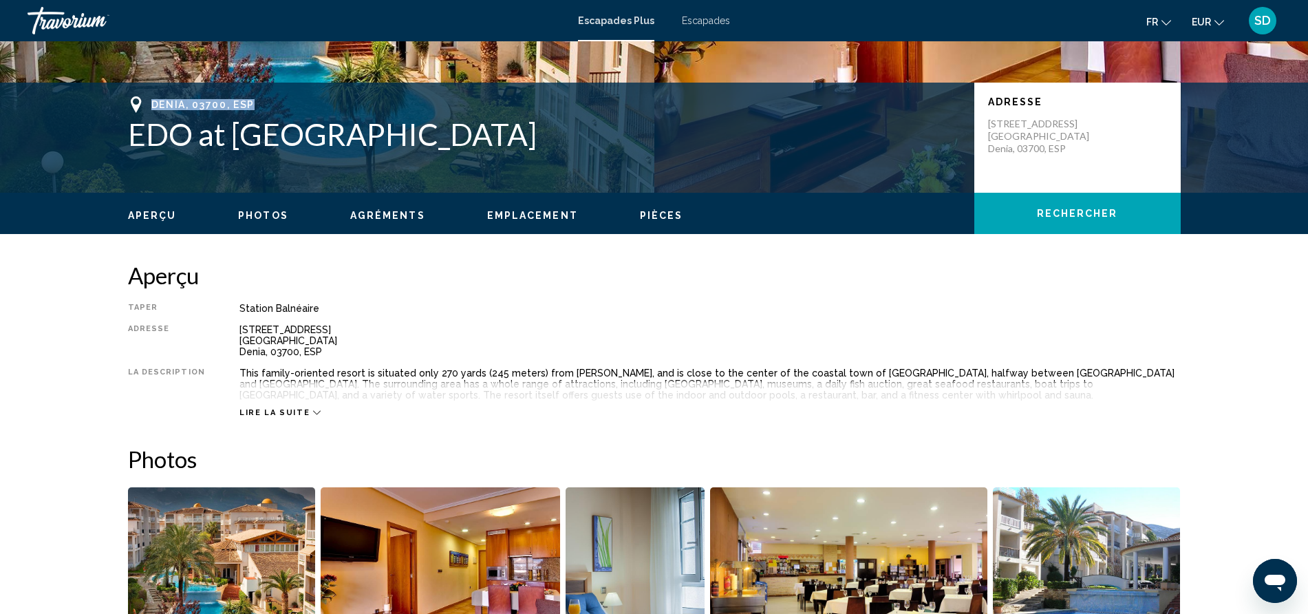
drag, startPoint x: 124, startPoint y: 136, endPoint x: 510, endPoint y: 141, distance: 386.0
click at [510, 141] on div "Denia, 03700, ESP EDO at [GEOGRAPHIC_DATA] Adresse [STREET_ADDRESS]" at bounding box center [654, 137] width 1108 height 83
copy h1 "EDO at [GEOGRAPHIC_DATA]"
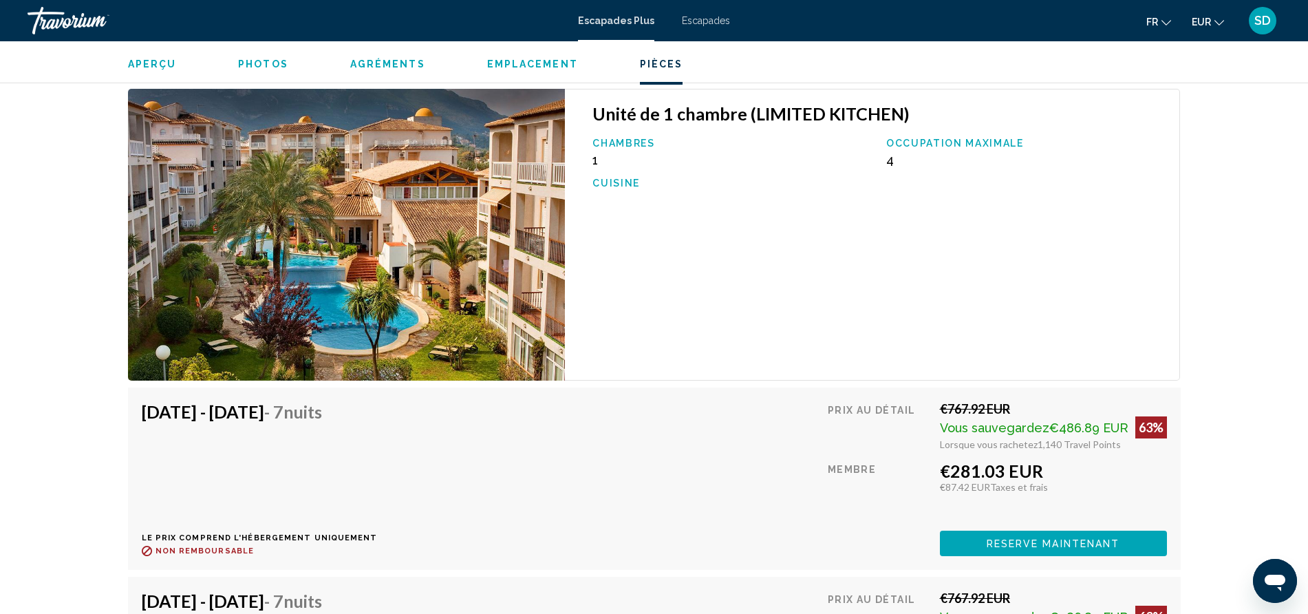
scroll to position [2223, 0]
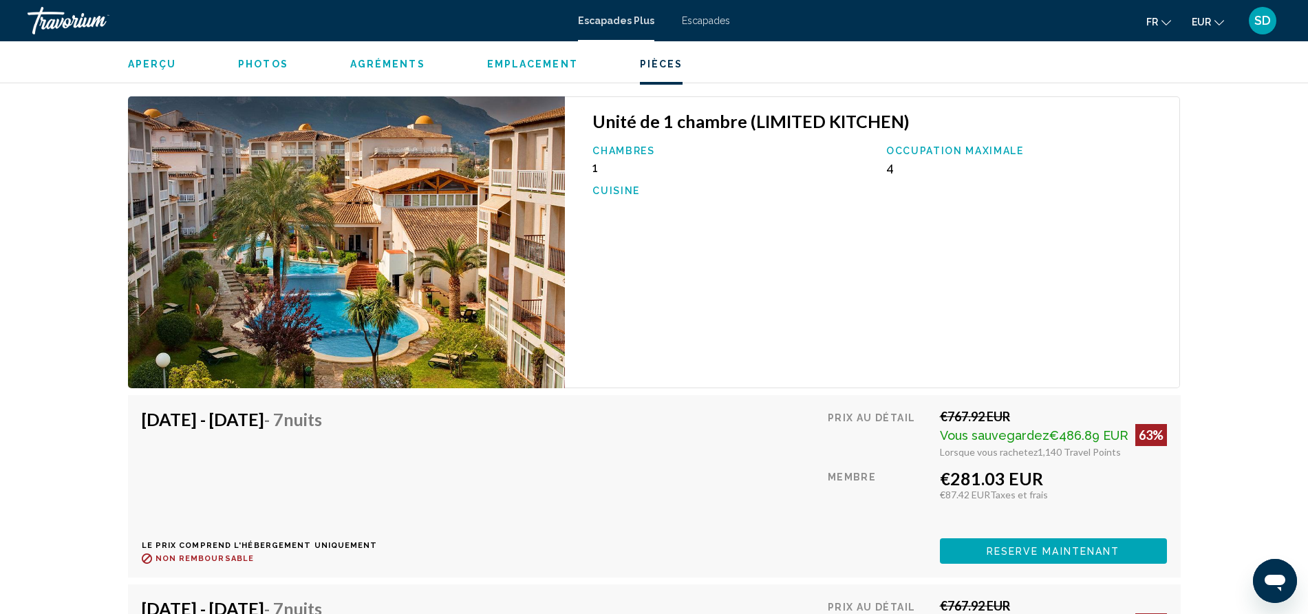
click at [1041, 546] on span "Reserve maintenant" at bounding box center [1052, 551] width 133 height 11
